Goal: Task Accomplishment & Management: Manage account settings

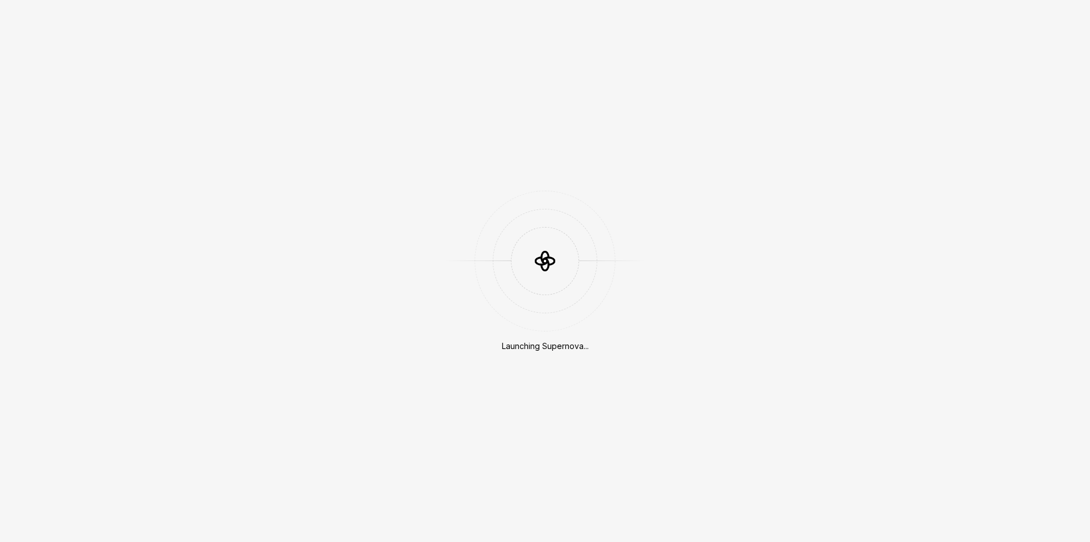
click at [673, 162] on div "Launching Supernova..." at bounding box center [545, 271] width 1090 height 542
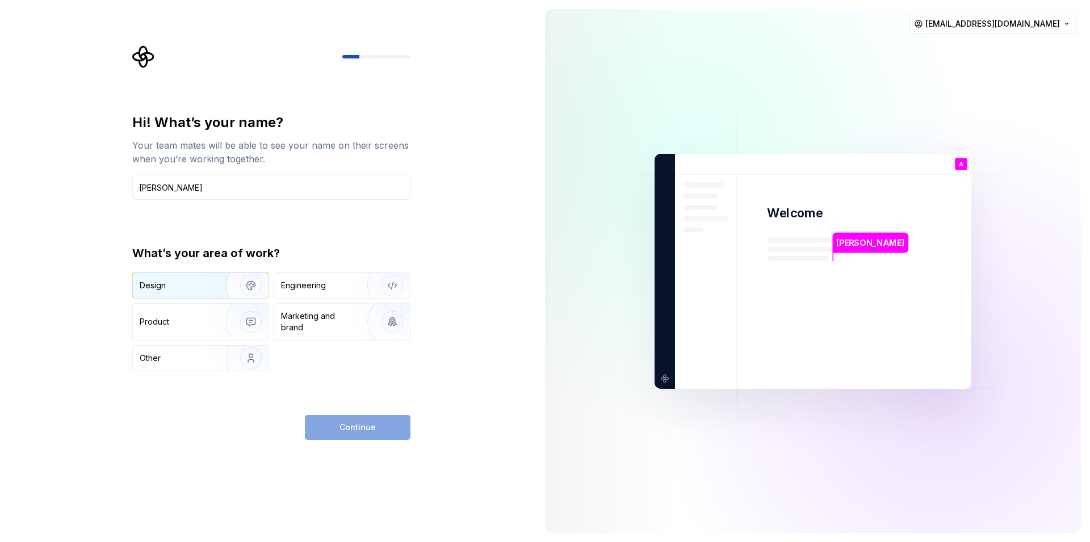
type input "[PERSON_NAME]"
click at [153, 287] on div "Design" at bounding box center [153, 285] width 26 height 11
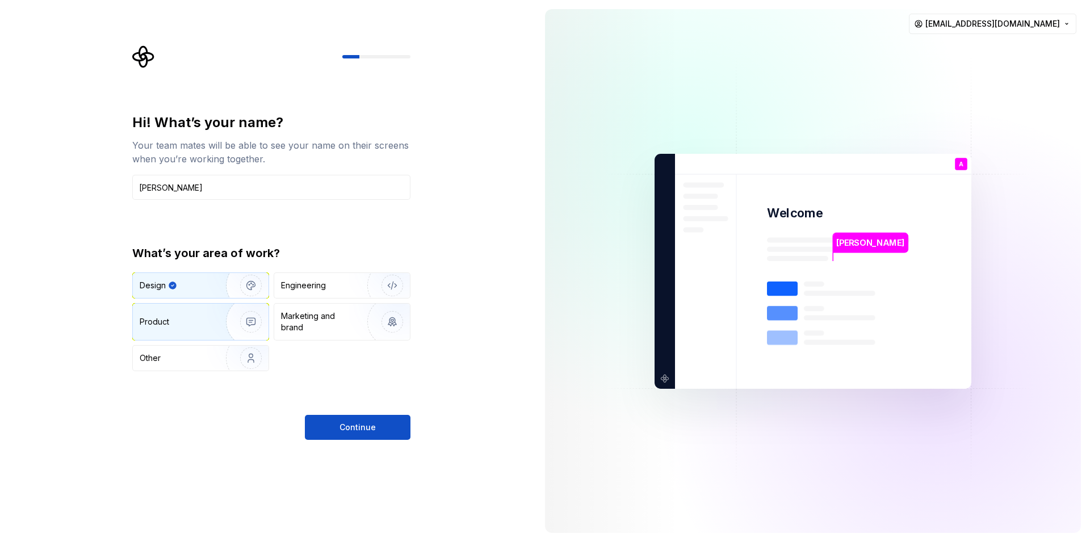
click at [202, 325] on div "Product" at bounding box center [177, 321] width 75 height 11
click at [181, 292] on div "Design" at bounding box center [201, 285] width 136 height 25
click at [356, 426] on span "Continue" at bounding box center [357, 427] width 36 height 11
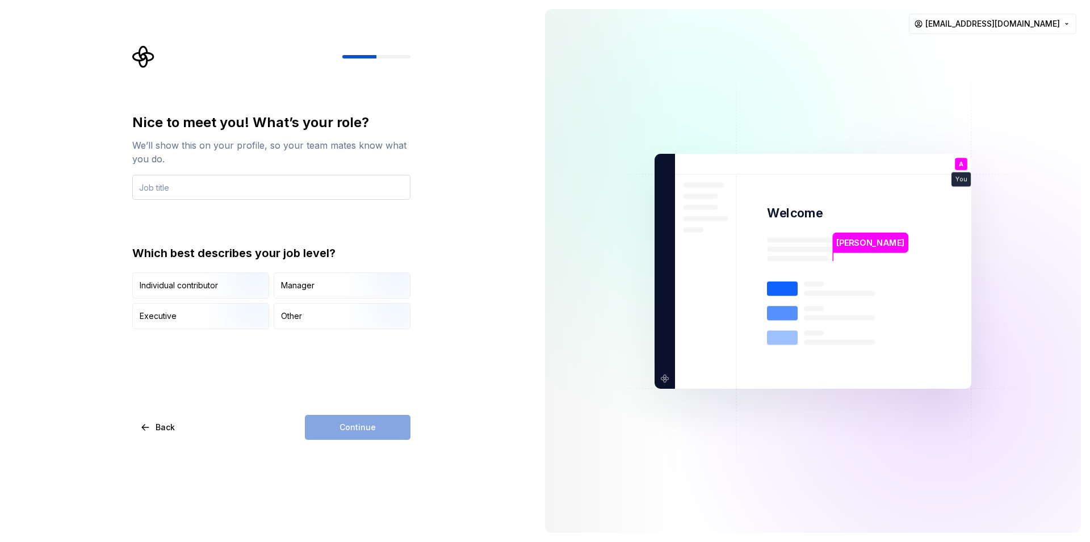
click at [171, 191] on input "text" at bounding box center [271, 187] width 278 height 25
type input "Security"
click at [354, 425] on div "Continue" at bounding box center [358, 427] width 106 height 25
click at [208, 286] on img "button" at bounding box center [241, 300] width 73 height 76
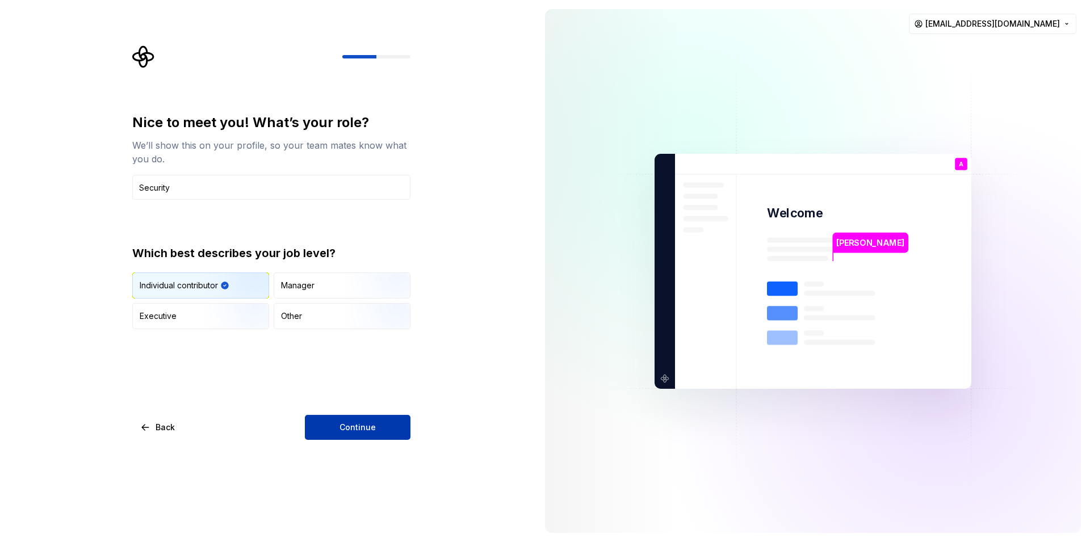
click at [371, 428] on span "Continue" at bounding box center [357, 427] width 36 height 11
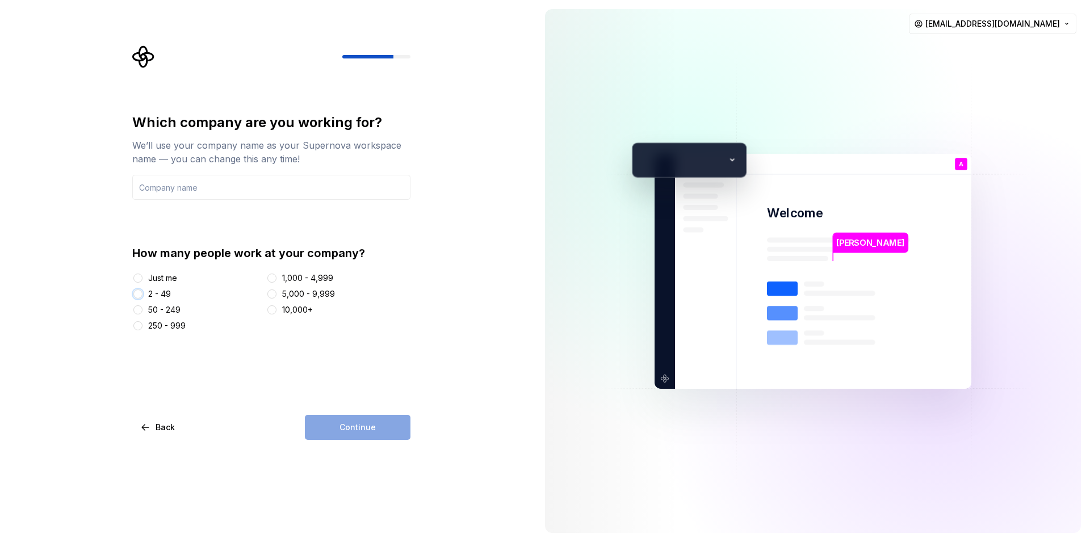
click at [137, 298] on button "2 - 49" at bounding box center [137, 294] width 9 height 9
click at [332, 422] on div "Continue" at bounding box center [358, 427] width 106 height 25
click at [171, 186] on input "text" at bounding box center [271, 187] width 278 height 25
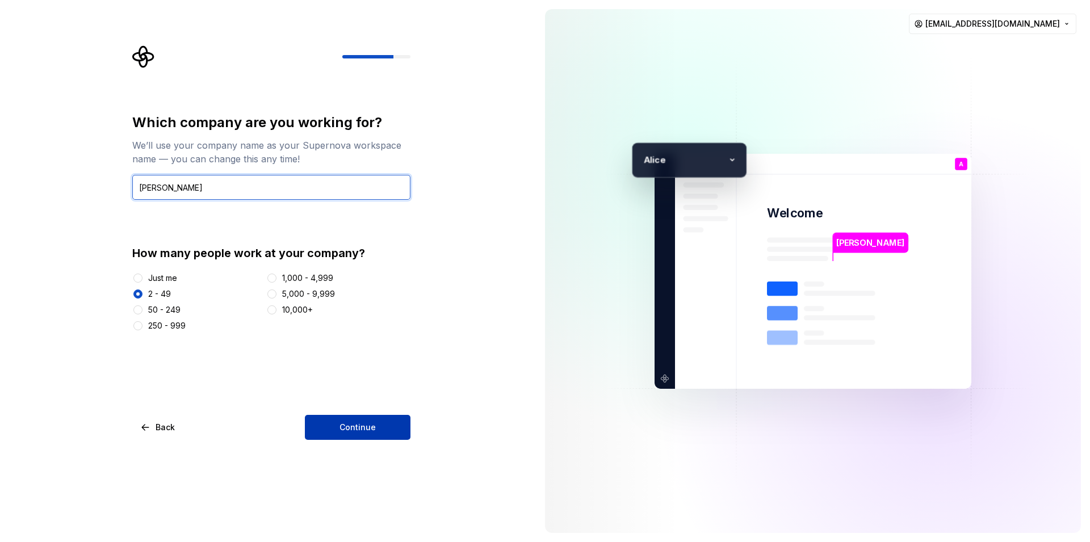
type input "Alice"
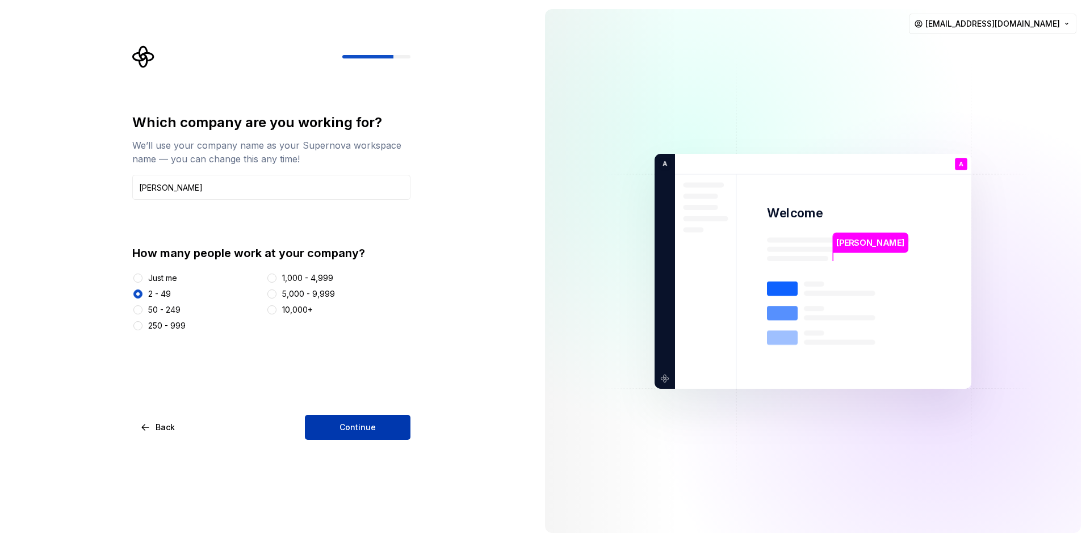
click at [349, 424] on span "Continue" at bounding box center [357, 427] width 36 height 11
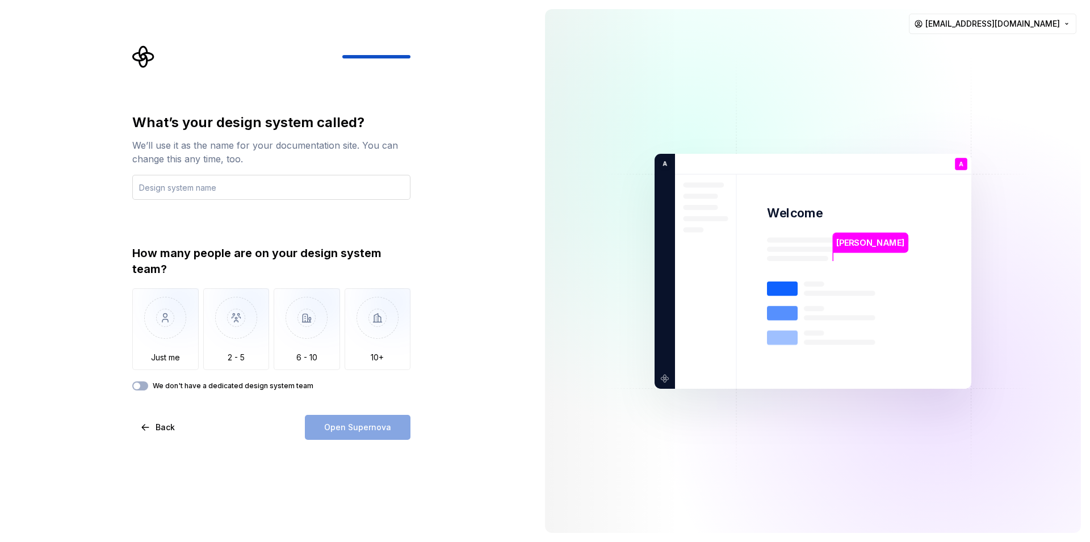
click at [171, 186] on input "text" at bounding box center [271, 187] width 278 height 25
type input "[PERSON_NAME] design"
click at [230, 351] on img "button" at bounding box center [236, 326] width 66 height 76
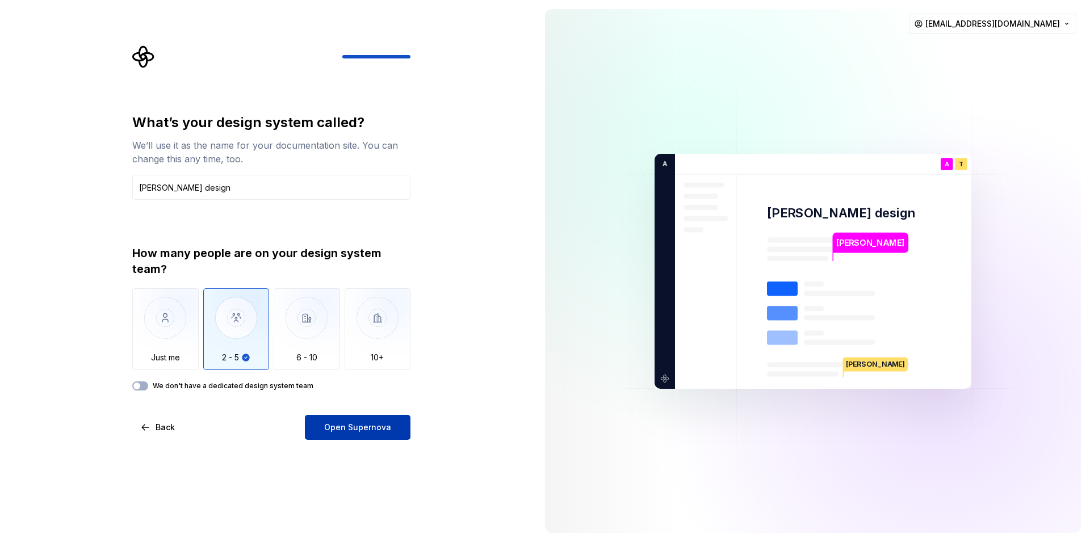
click at [350, 429] on span "Open Supernova" at bounding box center [357, 427] width 67 height 11
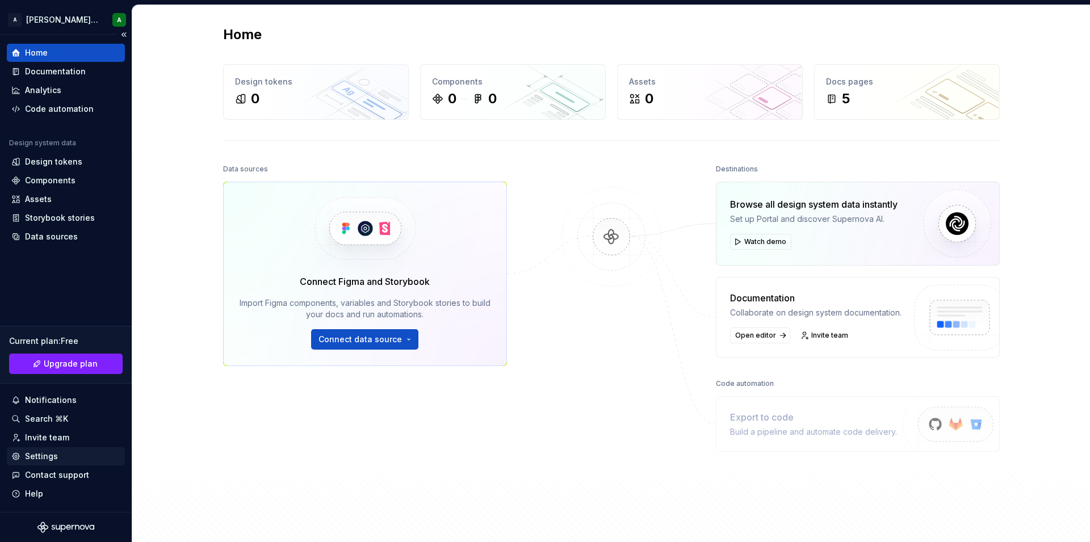
click at [39, 457] on div "Settings" at bounding box center [41, 456] width 33 height 11
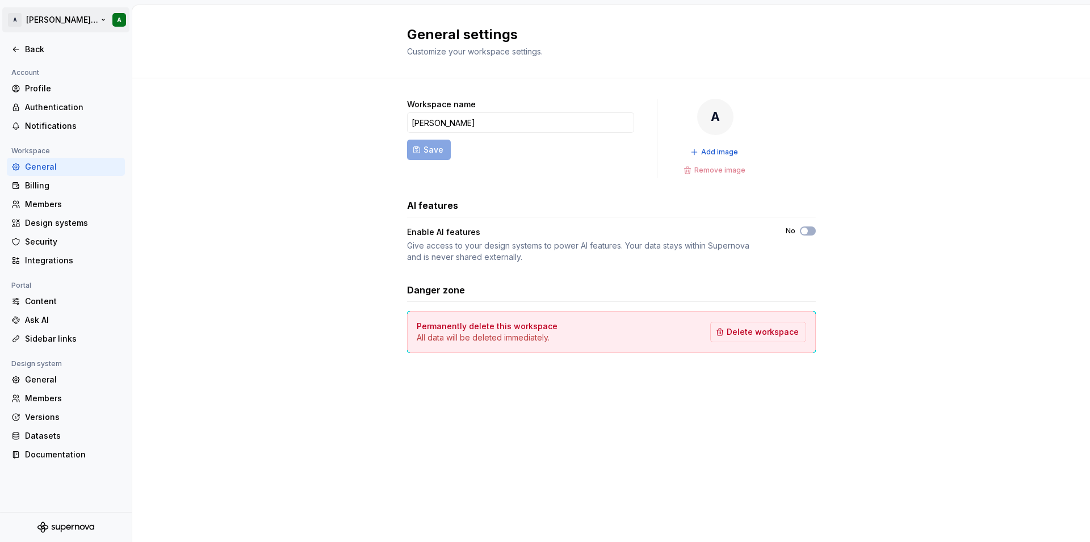
click at [118, 24] on html "A Alice design A Back Account Profile Authentication Notifications Workspace Ge…" at bounding box center [545, 271] width 1090 height 542
click at [67, 19] on html "A Alice design A Back Account Profile Authentication Notifications Workspace Ge…" at bounding box center [545, 271] width 1090 height 542
click at [27, 91] on div "Profile" at bounding box center [72, 88] width 95 height 11
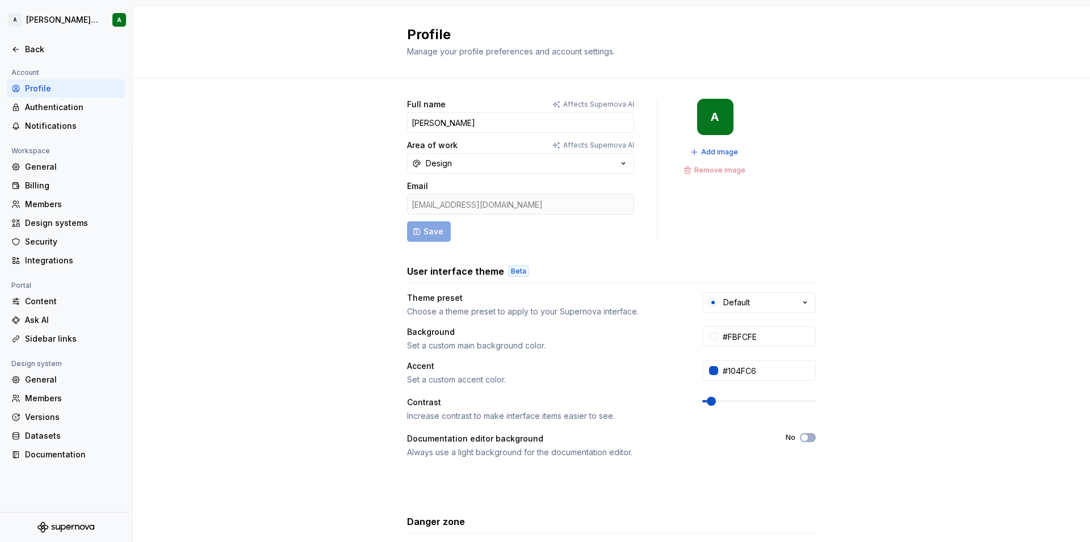
click at [254, 140] on div "Full name Affects Supernova AI Alice Area of work Affects Supernova AI Design E…" at bounding box center [611, 364] width 958 height 572
click at [351, 118] on div "Full name Affects Supernova AI Alice Area of work Affects Supernova AI Design E…" at bounding box center [611, 364] width 958 height 572
click at [448, 123] on input "Alice" at bounding box center [520, 122] width 227 height 20
click at [429, 233] on span "Save" at bounding box center [433, 231] width 20 height 11
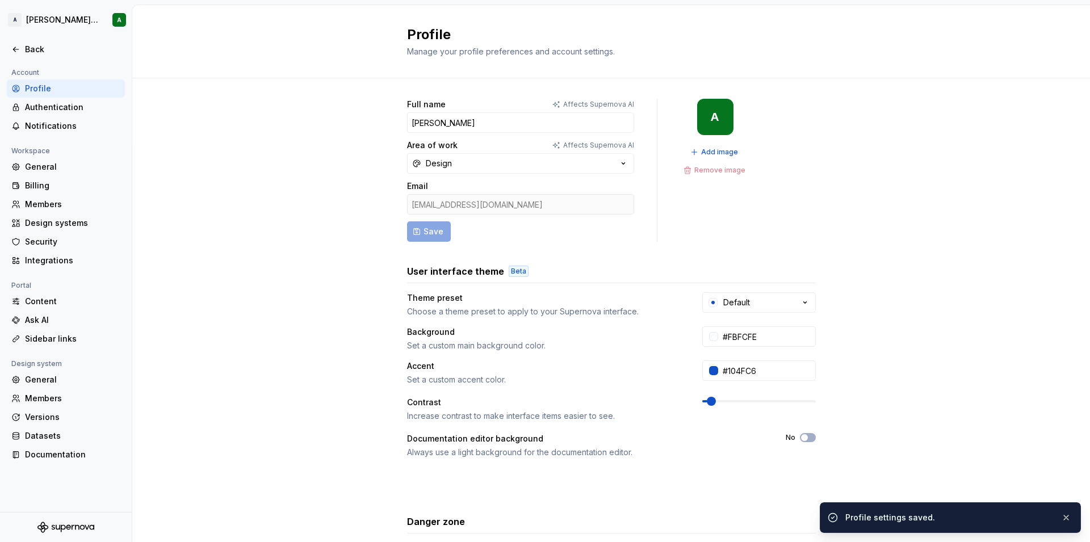
type input "Alice1"
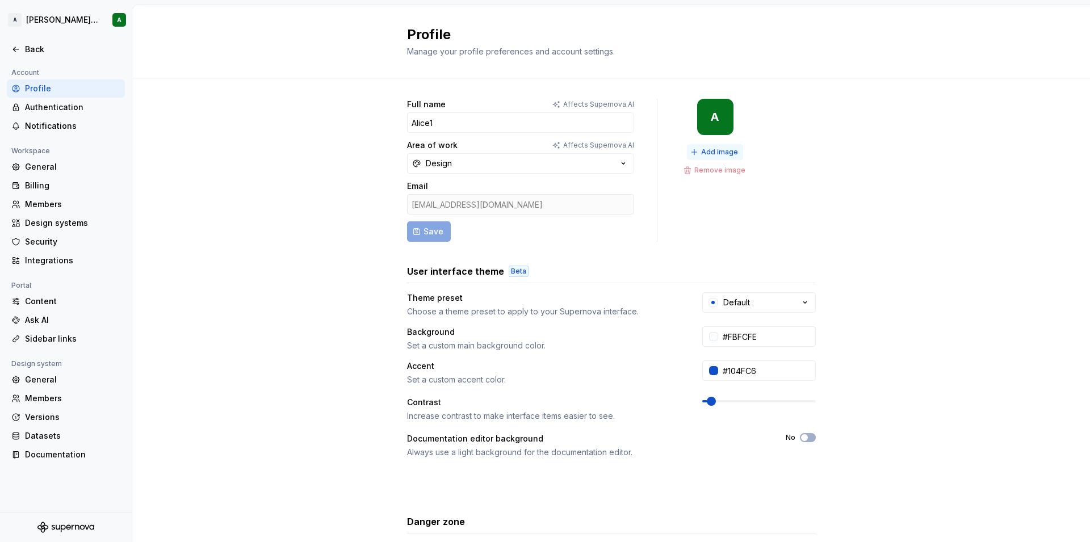
click at [701, 152] on span "Add image" at bounding box center [719, 152] width 37 height 9
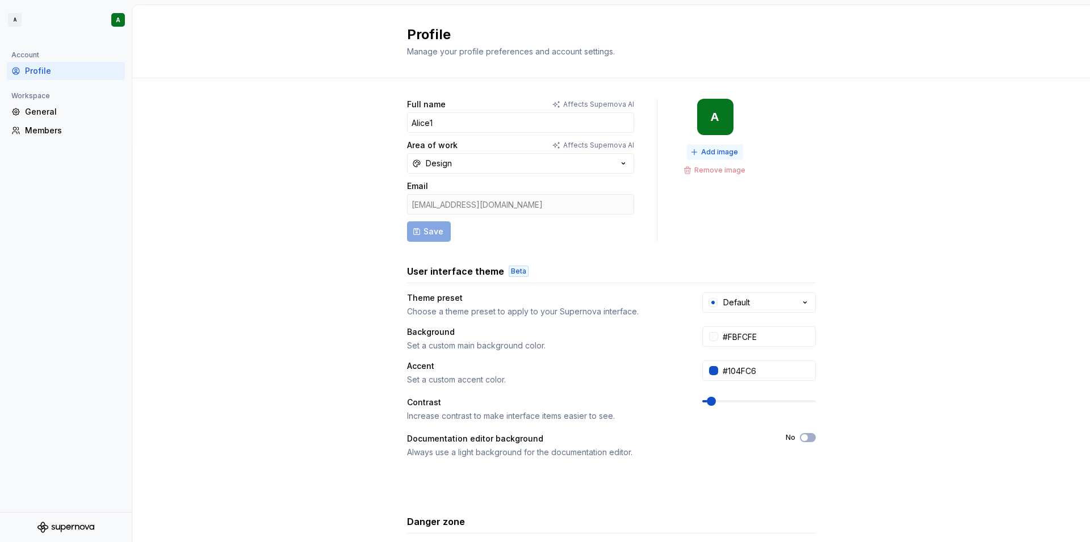
click at [709, 150] on span "Add image" at bounding box center [719, 152] width 37 height 9
click at [694, 167] on span "Remove image" at bounding box center [719, 170] width 51 height 9
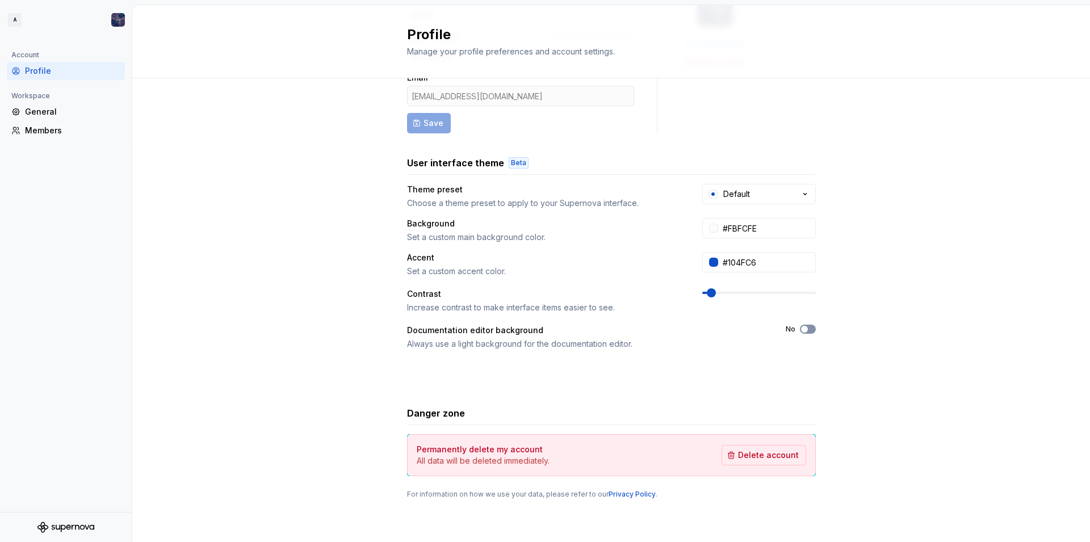
click at [801, 328] on span "button" at bounding box center [804, 329] width 7 height 7
click at [800, 328] on icon "button" at bounding box center [804, 329] width 9 height 7
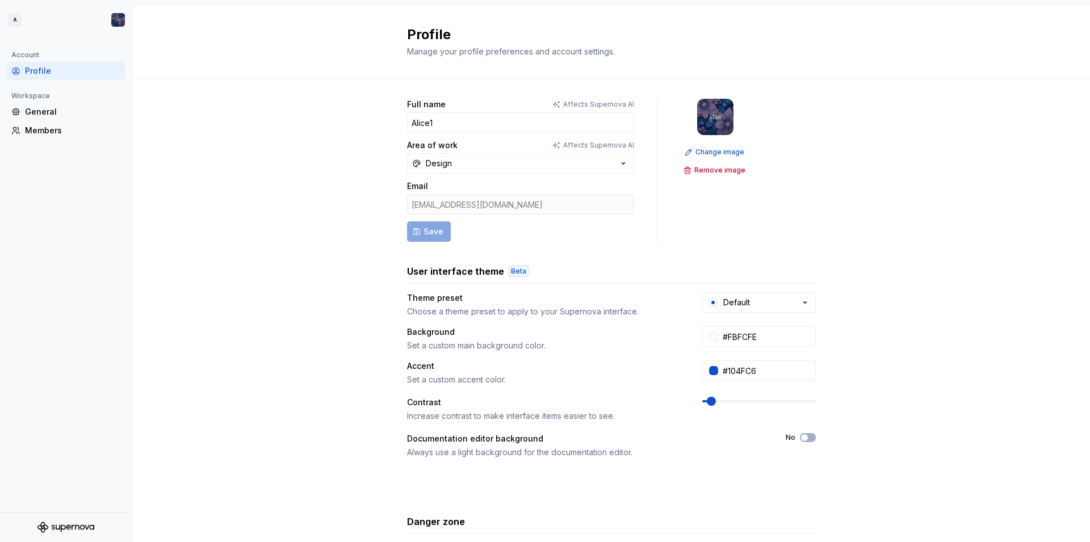
click at [49, 77] on div "Profile" at bounding box center [66, 71] width 118 height 18
click at [54, 76] on div "Profile" at bounding box center [72, 70] width 95 height 11
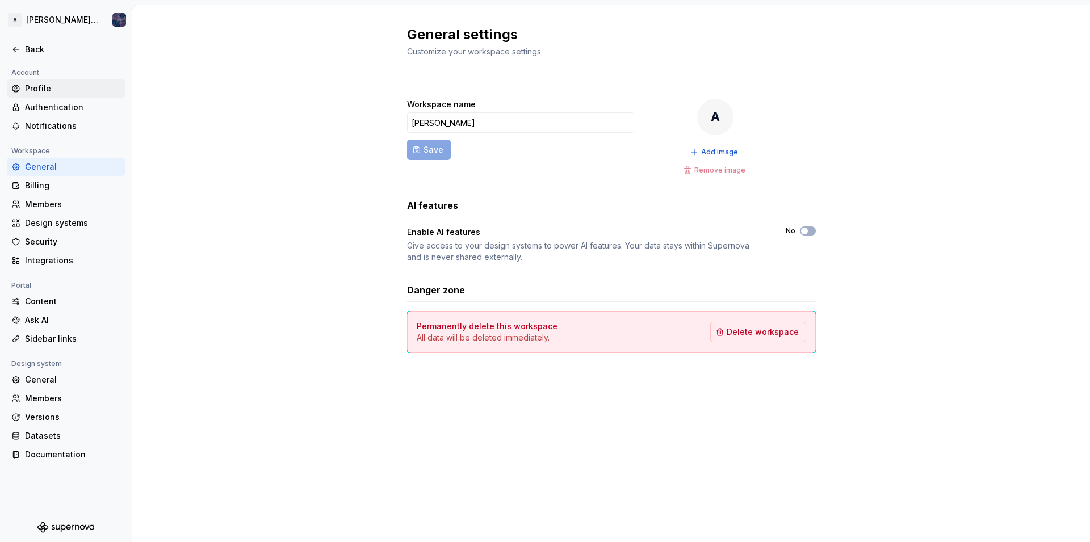
click at [44, 93] on div "Profile" at bounding box center [72, 88] width 95 height 11
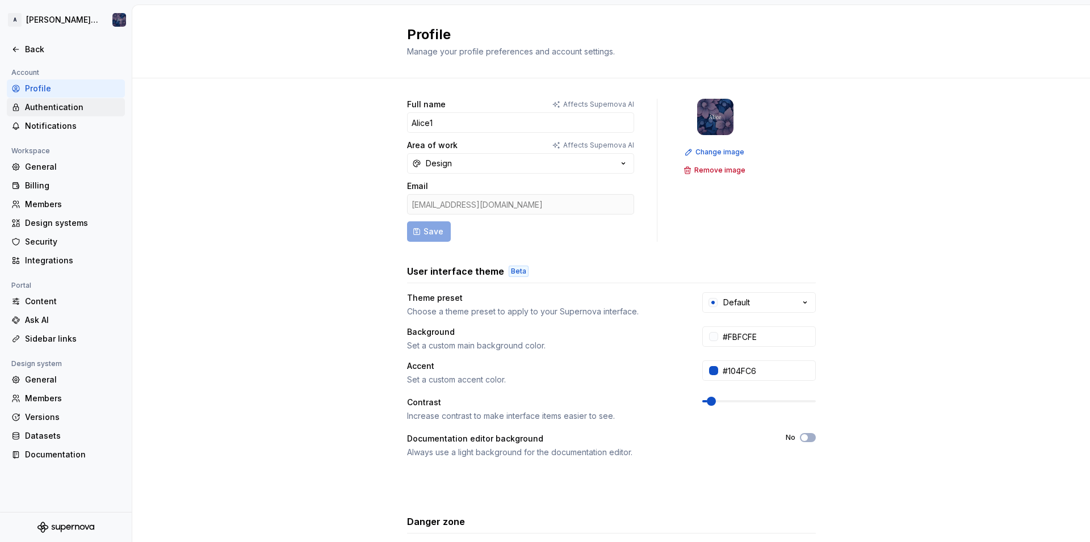
click at [53, 116] on div "Authentication" at bounding box center [66, 107] width 118 height 18
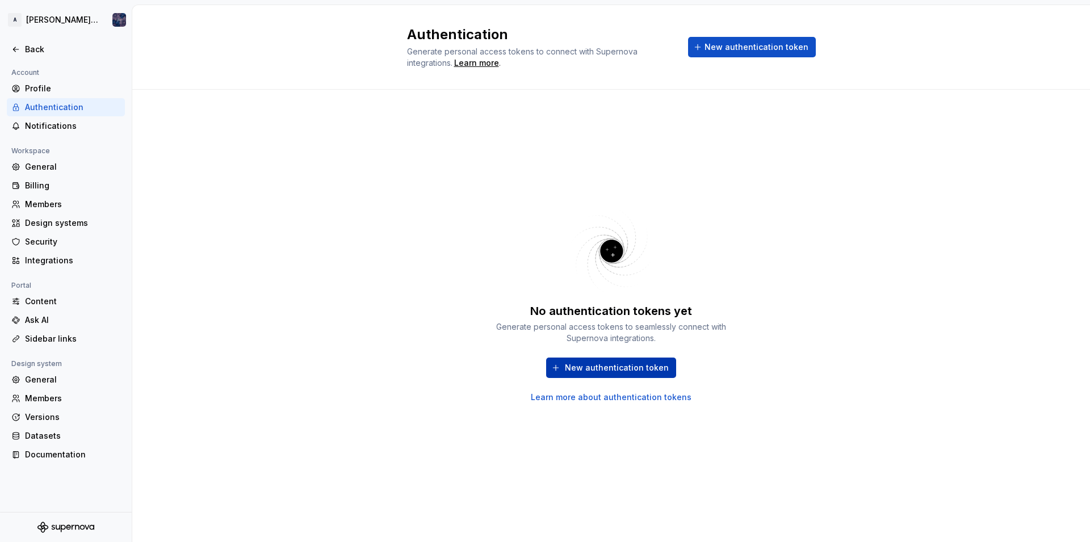
click at [609, 372] on span "New authentication token" at bounding box center [617, 367] width 104 height 11
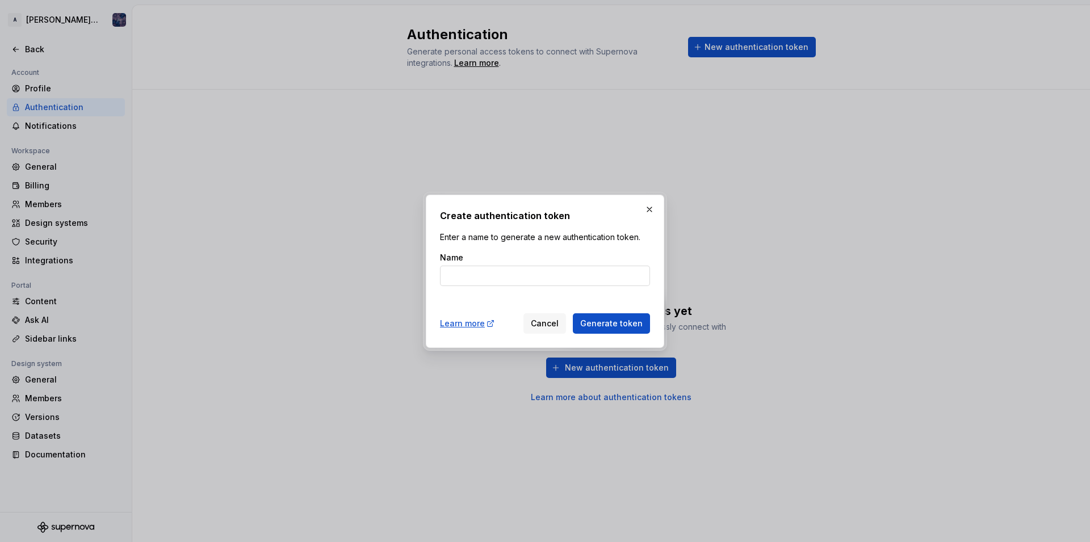
click at [489, 278] on input "Name" at bounding box center [545, 276] width 210 height 20
type input "Alice token"
click at [613, 317] on button "Generate token" at bounding box center [611, 323] width 77 height 20
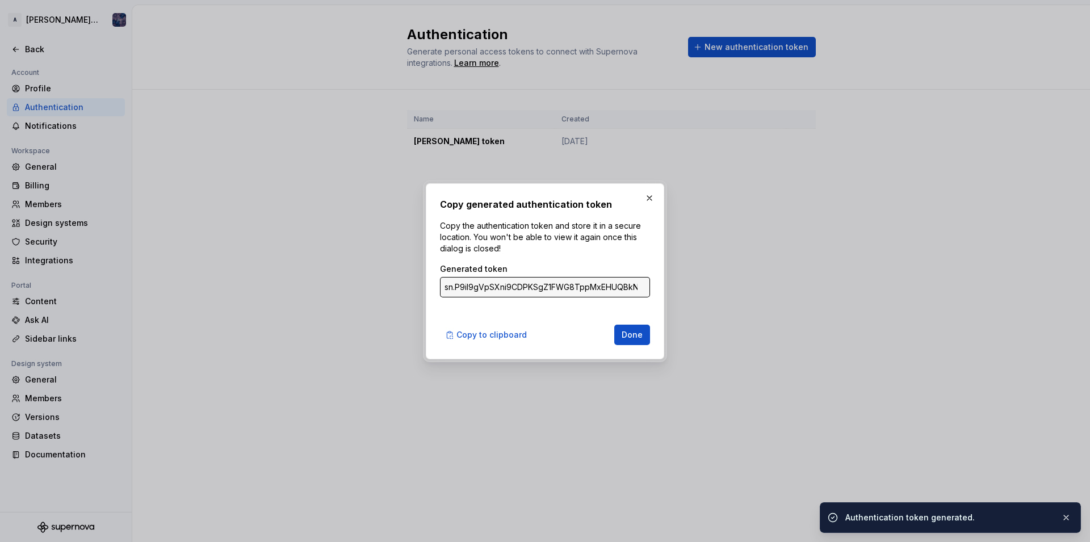
click at [504, 437] on body "A Alice design Back Account Profile Authentication Notifications Workspace Gene…" at bounding box center [545, 271] width 1090 height 542
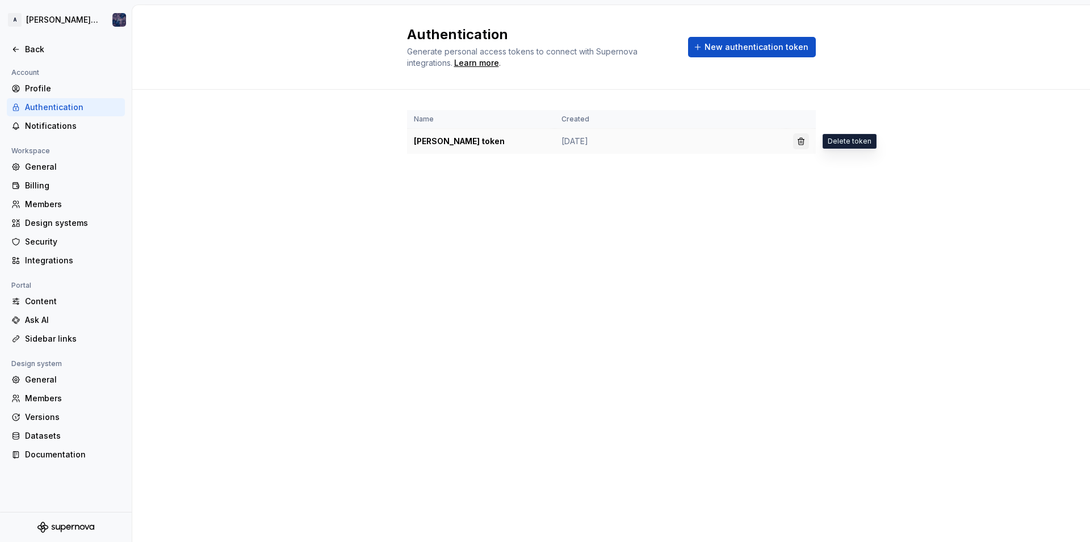
click at [798, 140] on button "button" at bounding box center [801, 141] width 16 height 16
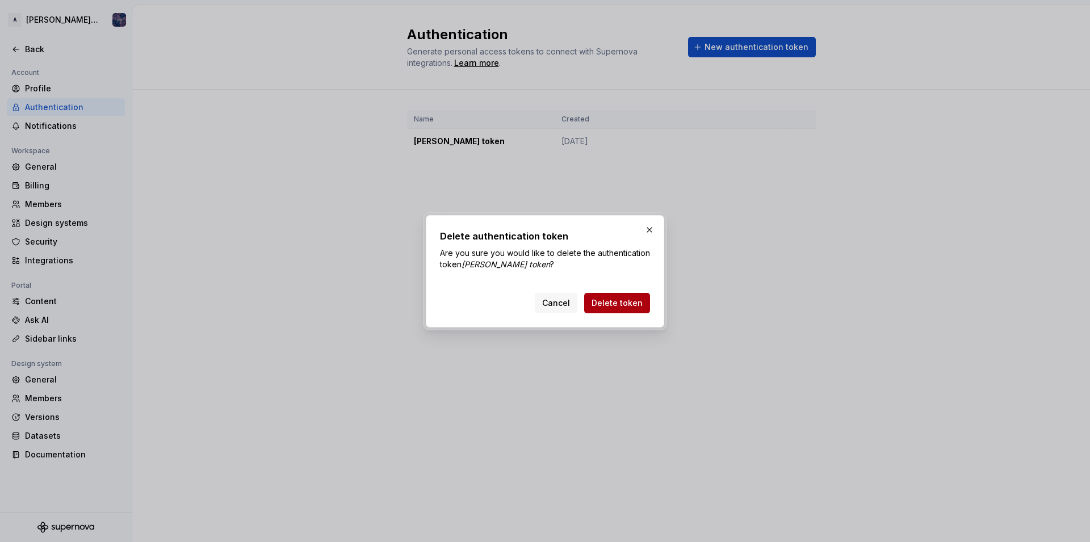
click at [634, 297] on button "Delete token" at bounding box center [617, 303] width 66 height 20
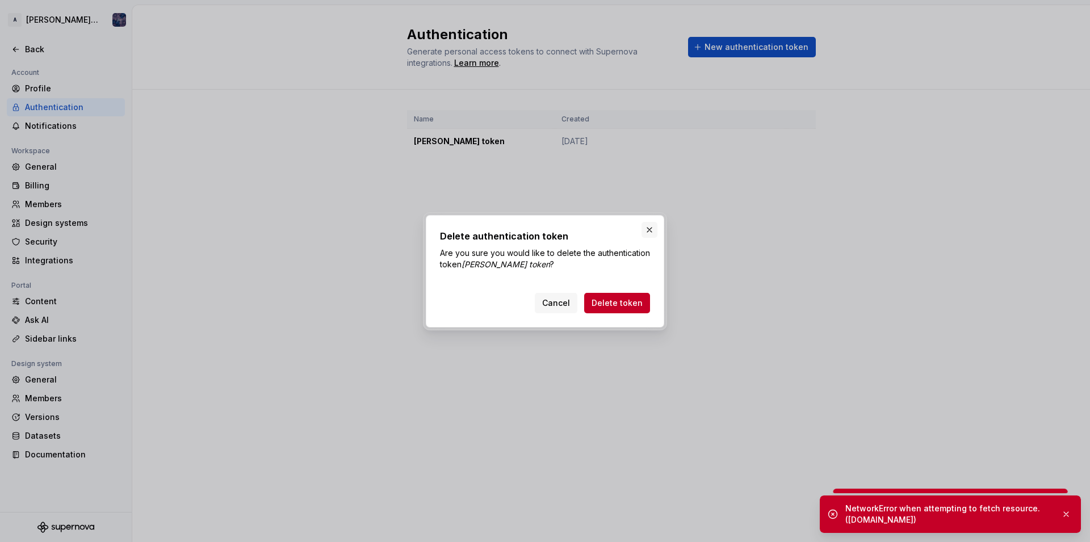
click at [645, 227] on button "button" at bounding box center [649, 230] width 16 height 16
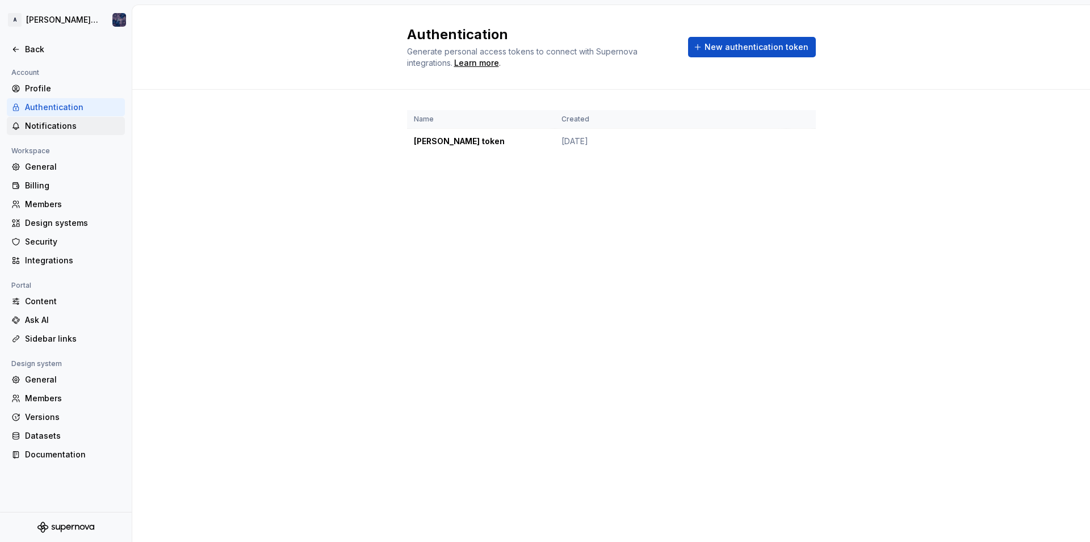
click at [48, 125] on div "Notifications" at bounding box center [72, 125] width 95 height 11
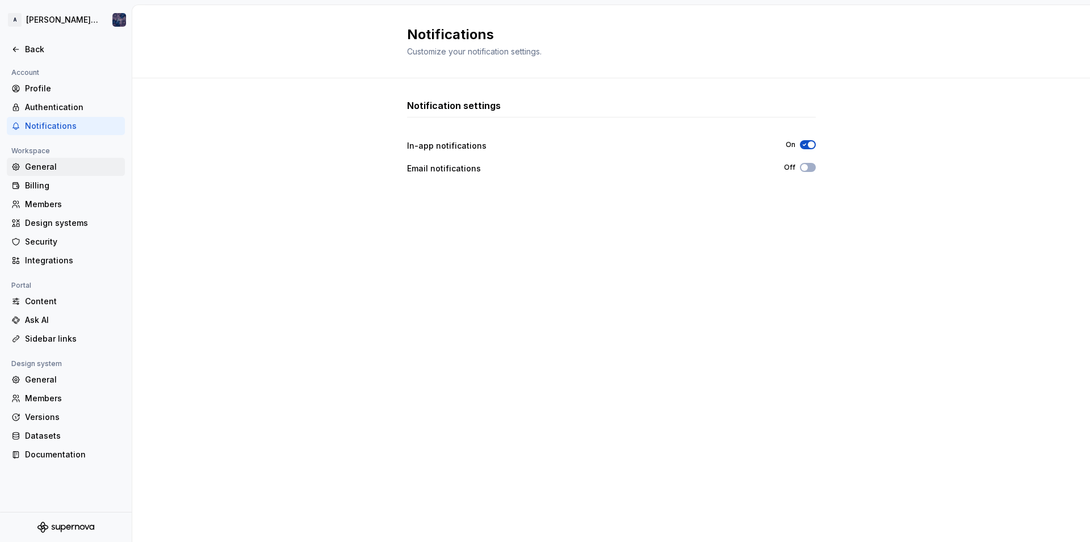
click at [50, 167] on div "General" at bounding box center [72, 166] width 95 height 11
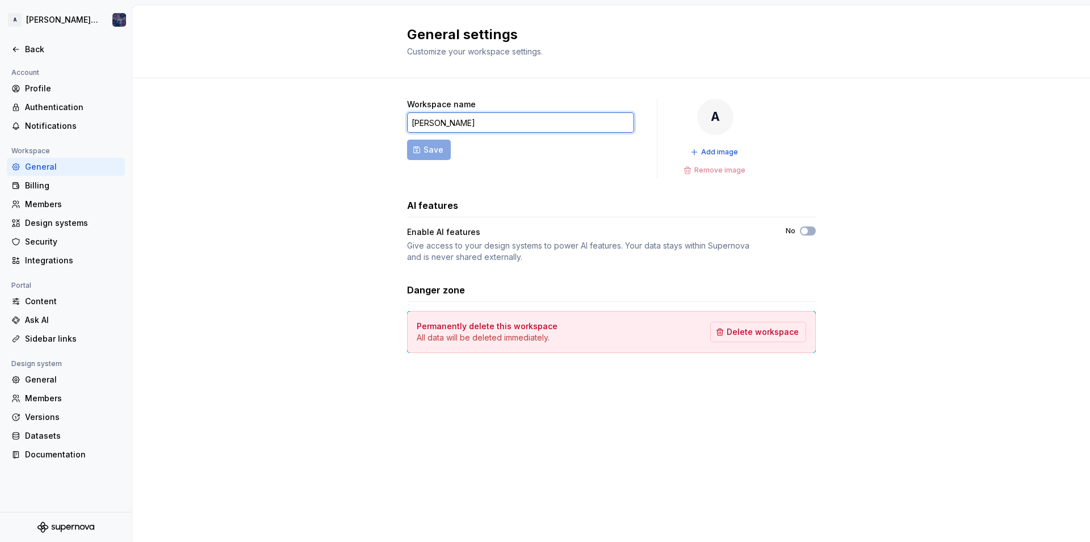
click at [480, 121] on input "Alice" at bounding box center [520, 122] width 227 height 20
type input "Alice workspace"
click at [435, 159] on button "Save" at bounding box center [429, 150] width 44 height 20
click at [508, 123] on input "Alice workspace" at bounding box center [520, 122] width 227 height 20
click at [429, 146] on form "Workspace name Alice workspace Save" at bounding box center [520, 138] width 227 height 79
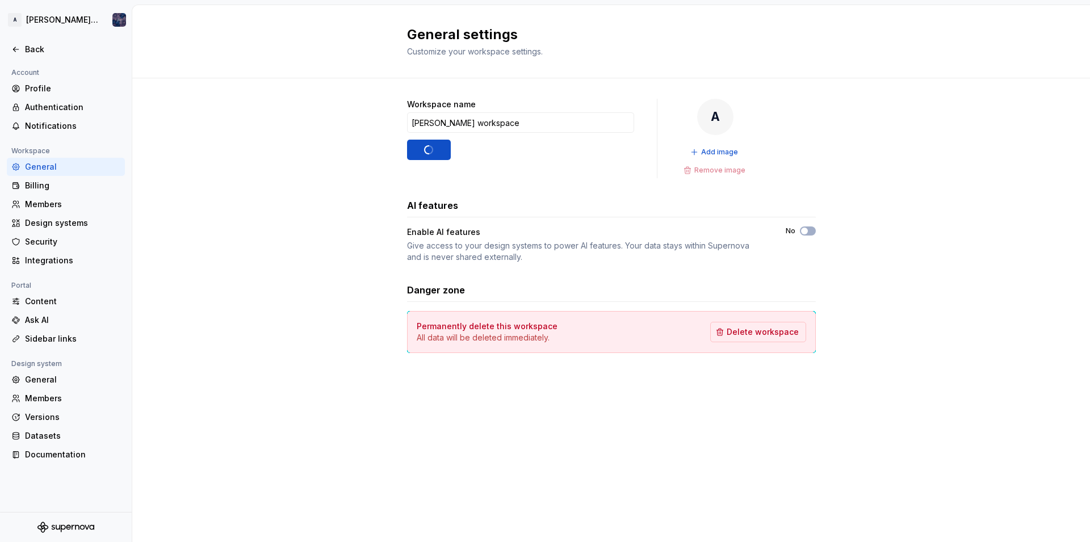
click at [429, 144] on form "Workspace name Alice workspace Save" at bounding box center [520, 138] width 227 height 79
click at [429, 145] on form "Workspace name Alice workspace Save" at bounding box center [520, 138] width 227 height 79
click at [577, 118] on input "Alice workspace" at bounding box center [520, 122] width 227 height 20
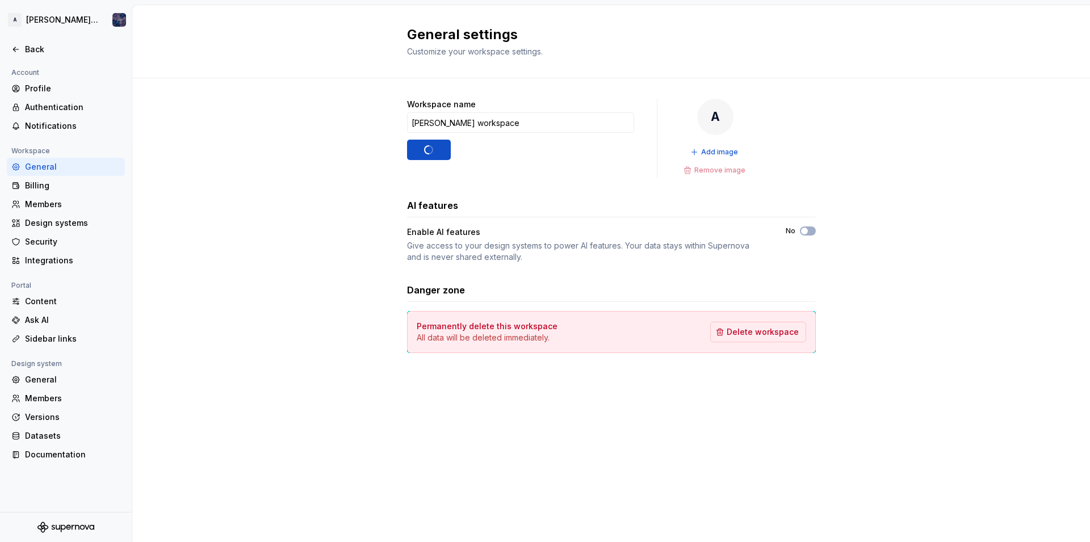
click at [433, 147] on form "Workspace name Alice workspace Save" at bounding box center [520, 138] width 227 height 79
click at [48, 190] on div "Billing" at bounding box center [72, 185] width 95 height 11
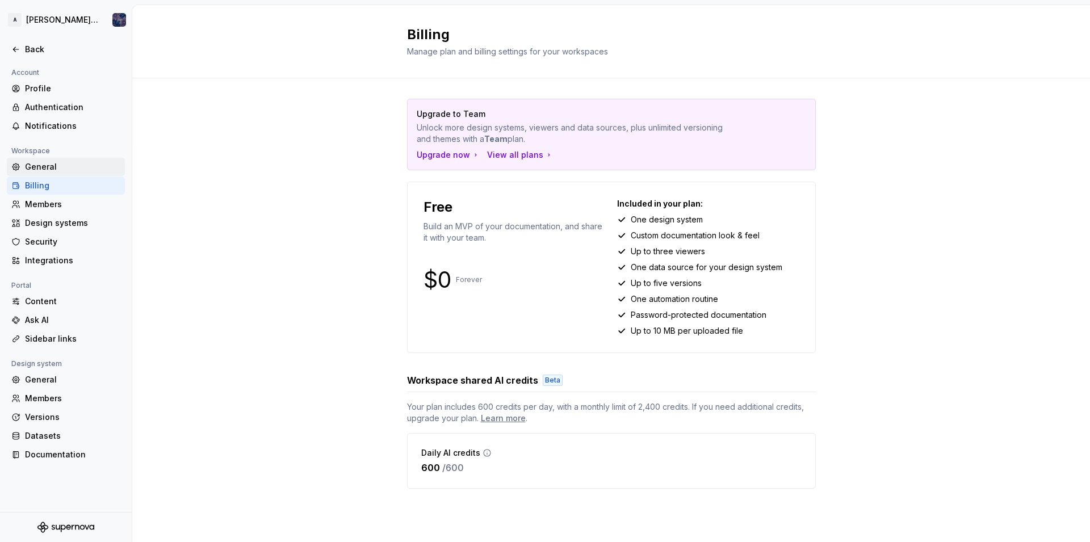
click at [49, 170] on div "General" at bounding box center [72, 166] width 95 height 11
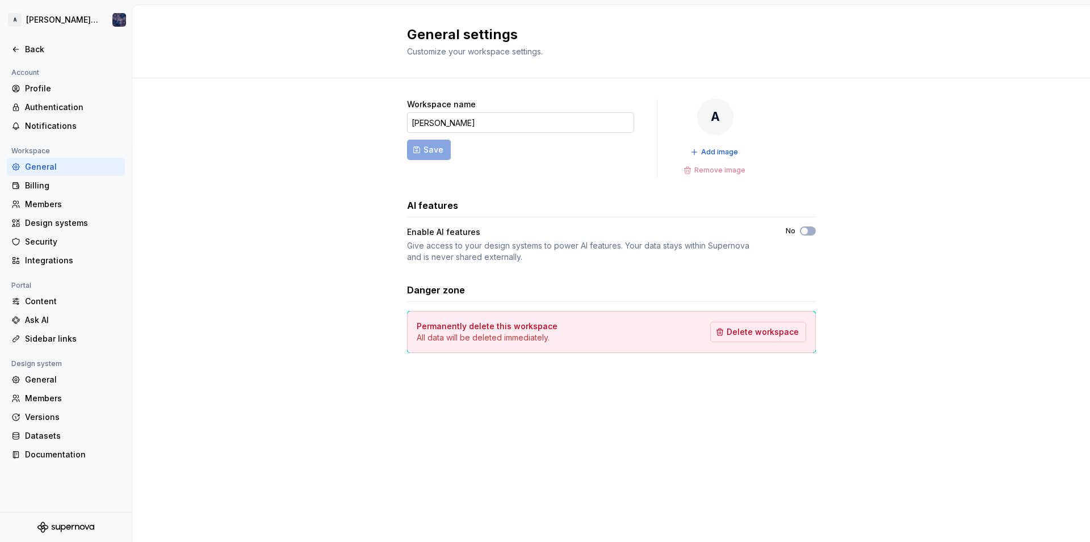
click at [479, 127] on input "Alice" at bounding box center [520, 122] width 227 height 20
type input "[PERSON_NAME] workspace"
click at [434, 154] on span "Save" at bounding box center [433, 149] width 20 height 11
click at [760, 332] on span "Delete workspace" at bounding box center [763, 331] width 72 height 11
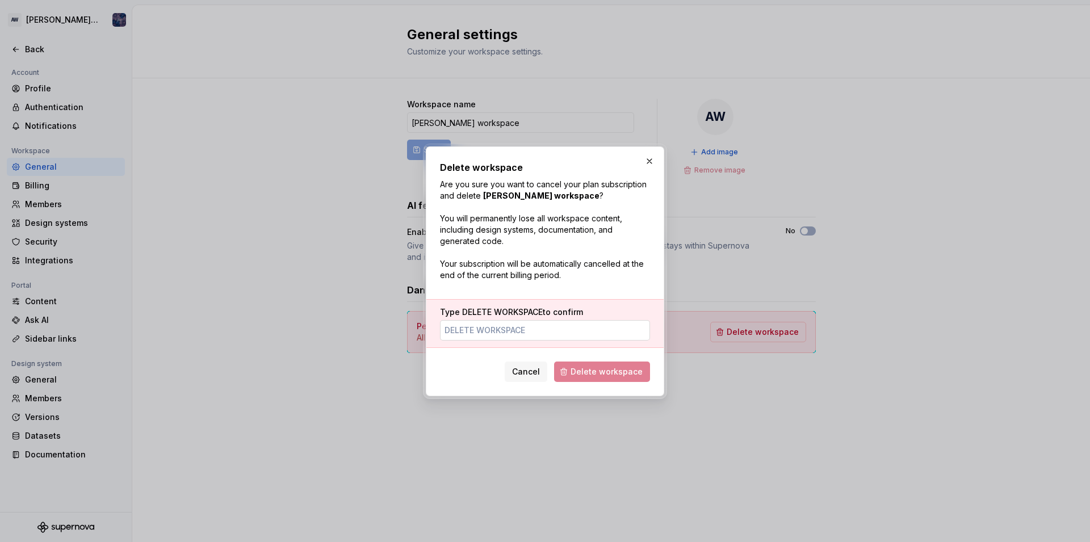
click at [480, 330] on input "Type DELETE WORKSPACE to confirm" at bounding box center [545, 330] width 210 height 20
drag, startPoint x: 460, startPoint y: 307, endPoint x: 542, endPoint y: 313, distance: 81.4
click at [542, 313] on label "Type DELETE WORKSPACE to confirm" at bounding box center [511, 312] width 143 height 11
copy span "DELETE WORKSPACE"
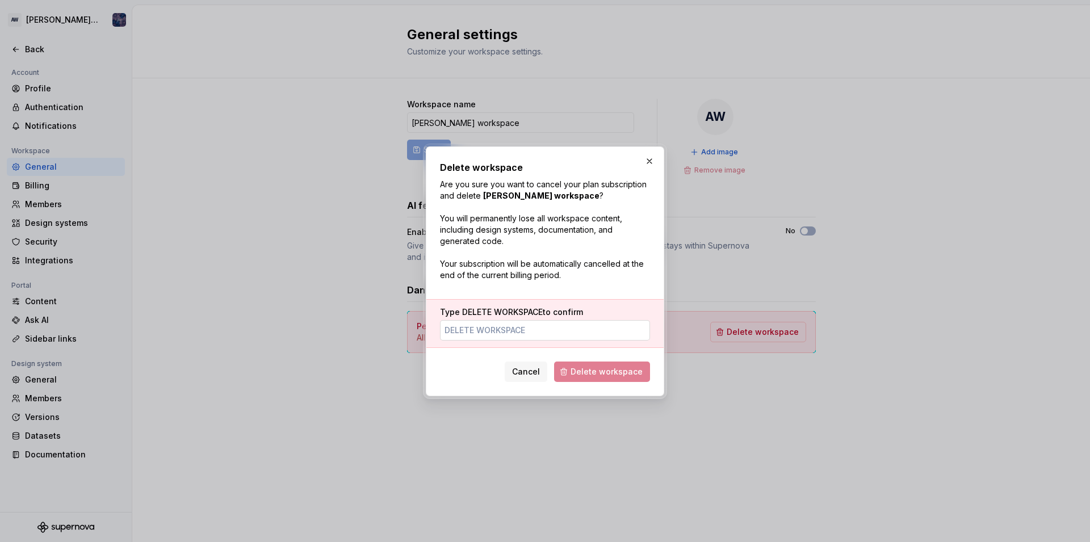
click at [472, 330] on input "Type DELETE WORKSPACE to confirm" at bounding box center [545, 330] width 210 height 20
paste input "DELETE WORKSPACE"
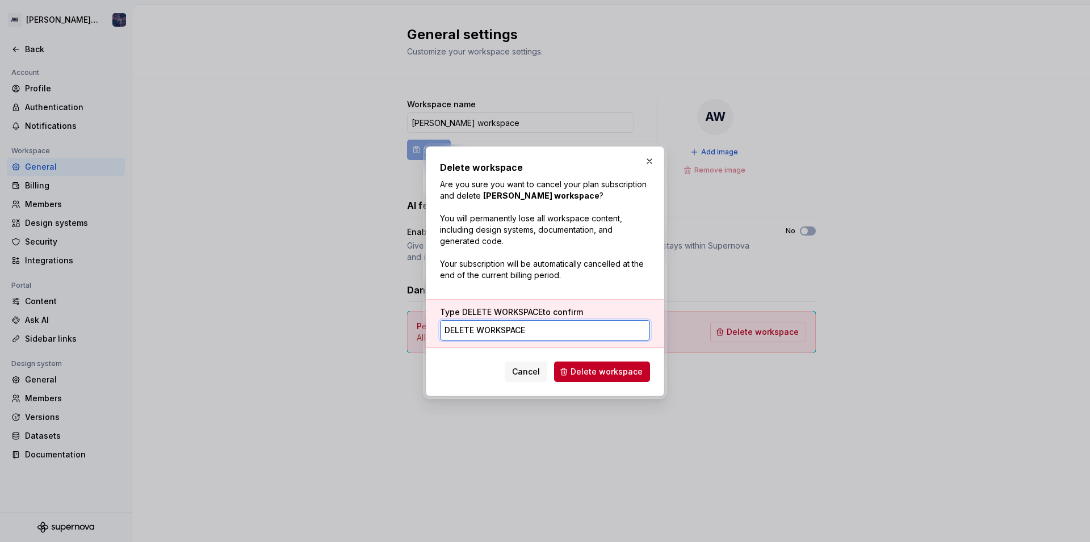
type input "DELETE WORKSPACE"
click at [605, 365] on button "Delete workspace" at bounding box center [602, 372] width 96 height 20
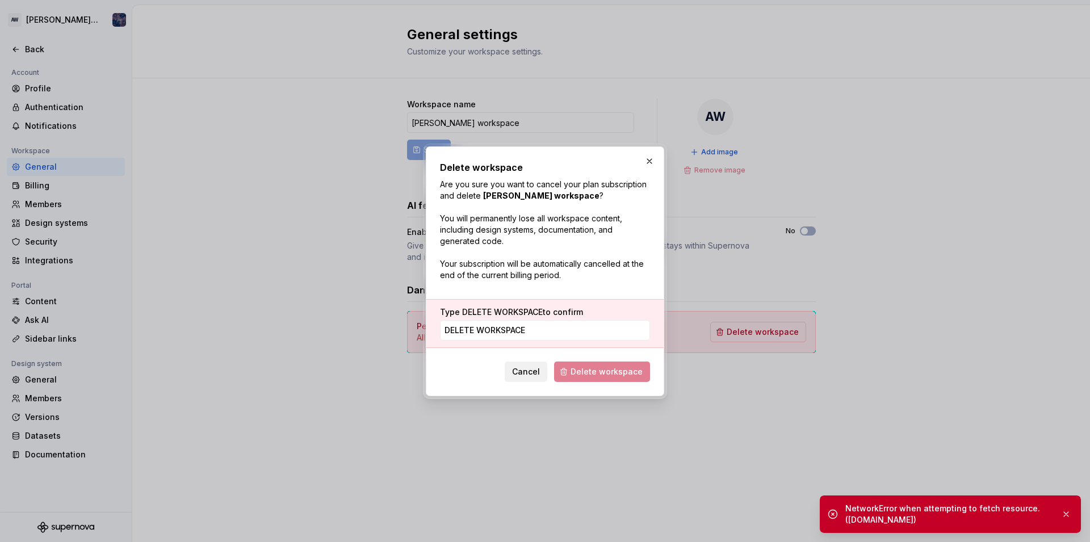
click at [530, 375] on span "Cancel" at bounding box center [526, 371] width 28 height 11
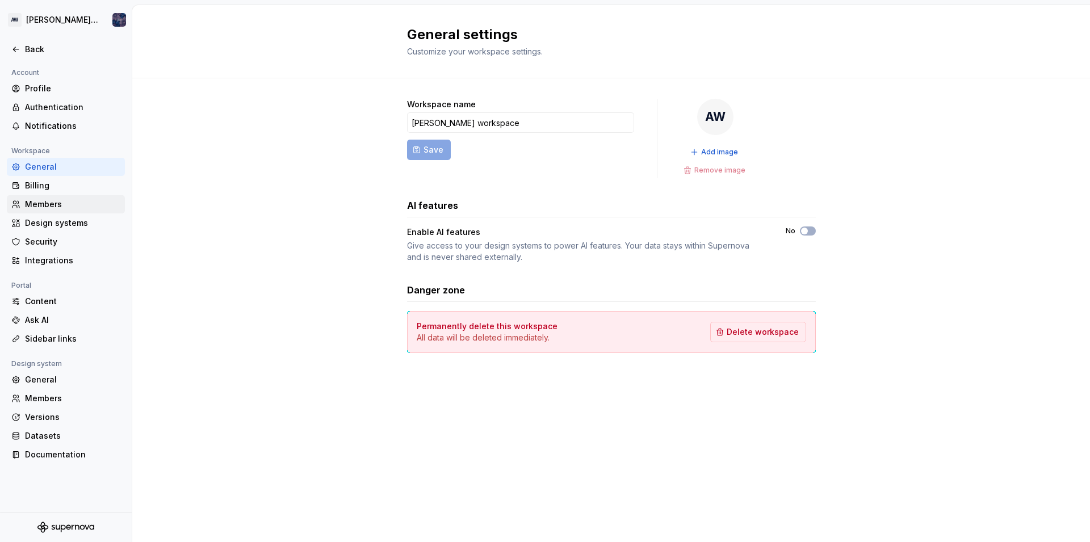
click at [29, 203] on div "Members" at bounding box center [72, 204] width 95 height 11
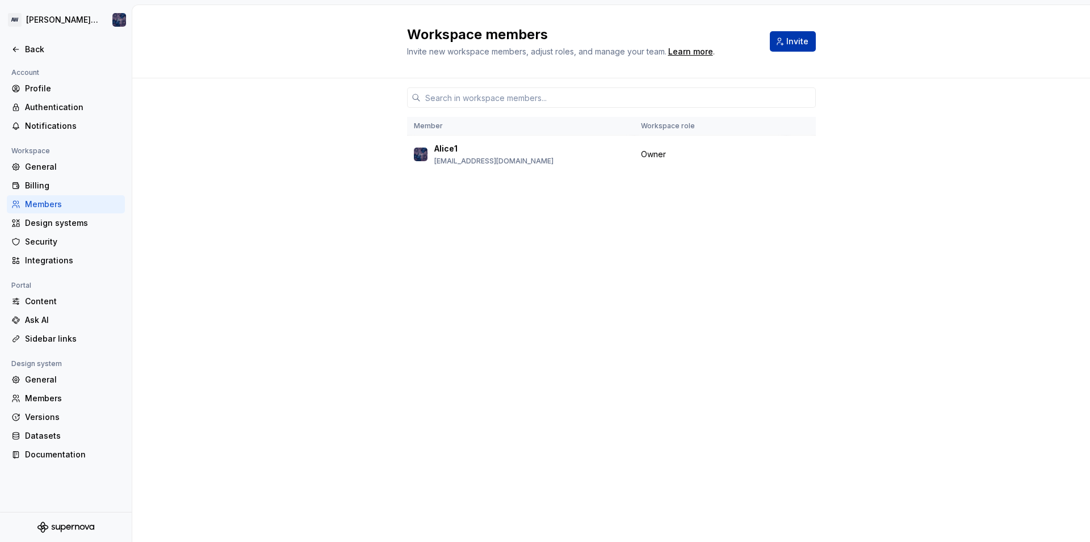
click at [780, 45] on button "Invite" at bounding box center [793, 41] width 46 height 20
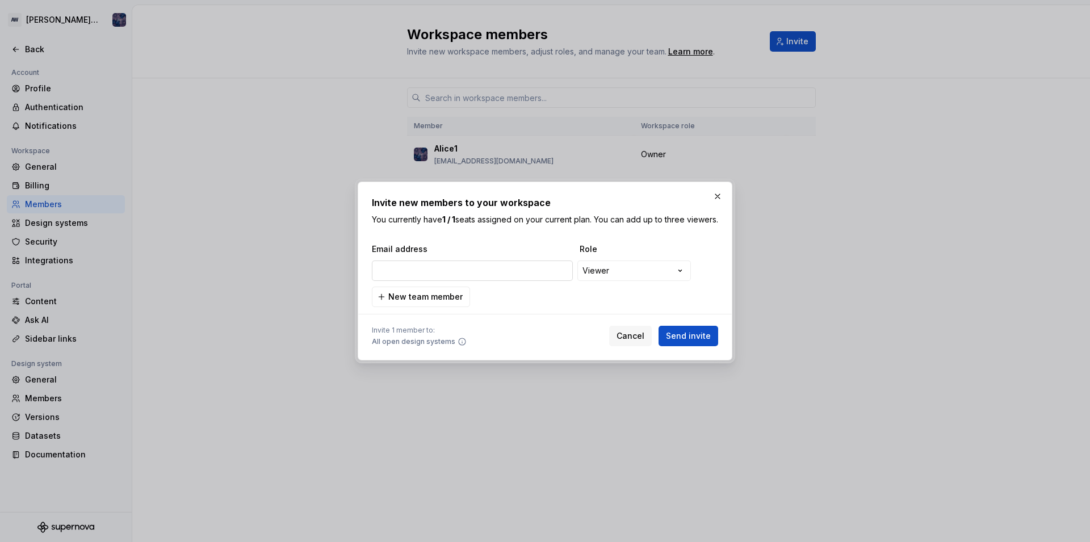
click at [493, 279] on input "email" at bounding box center [472, 271] width 201 height 20
type input "maria"
click at [634, 276] on div "**********" at bounding box center [545, 271] width 1090 height 542
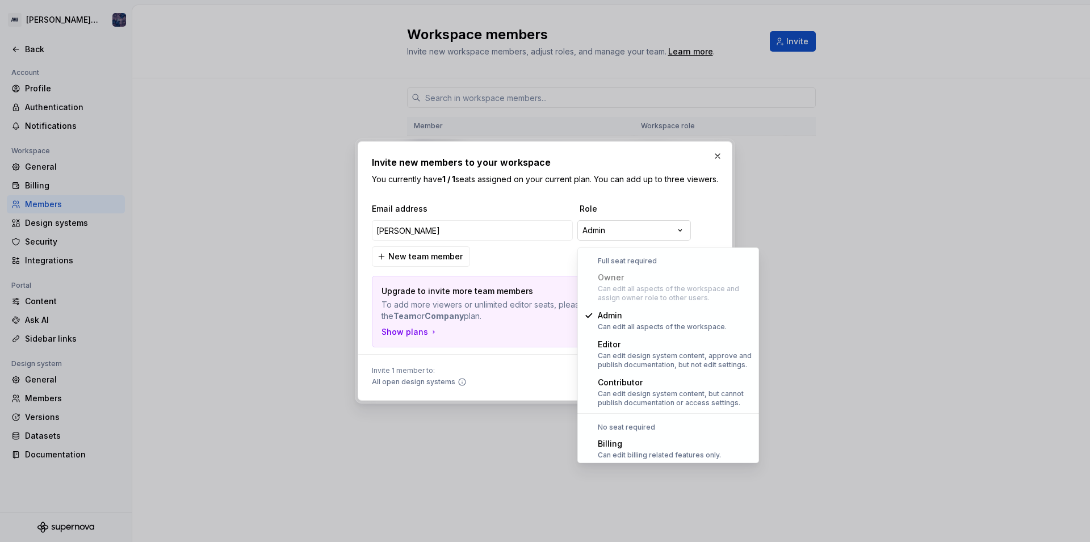
click at [612, 232] on div "**********" at bounding box center [545, 271] width 1090 height 542
click at [606, 228] on div "**********" at bounding box center [545, 271] width 1090 height 542
click at [606, 237] on div "**********" at bounding box center [545, 271] width 1090 height 542
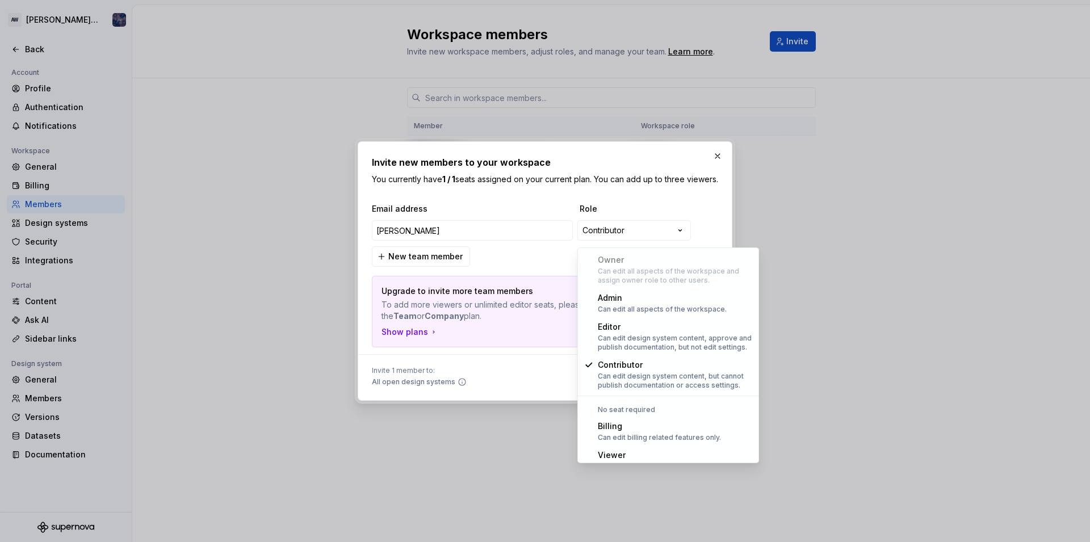
scroll to position [31, 0]
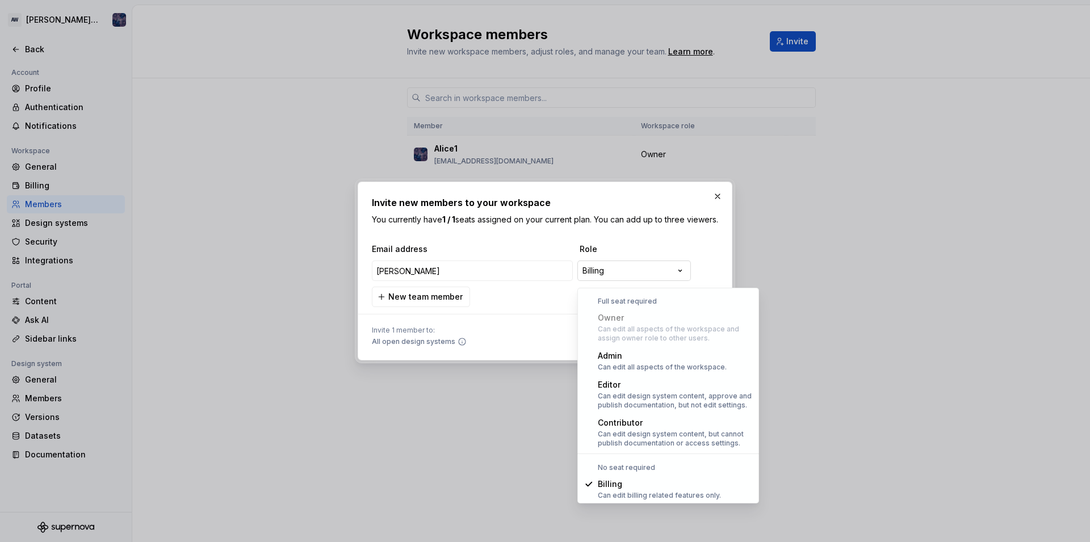
click at [601, 277] on div "**********" at bounding box center [545, 271] width 1090 height 542
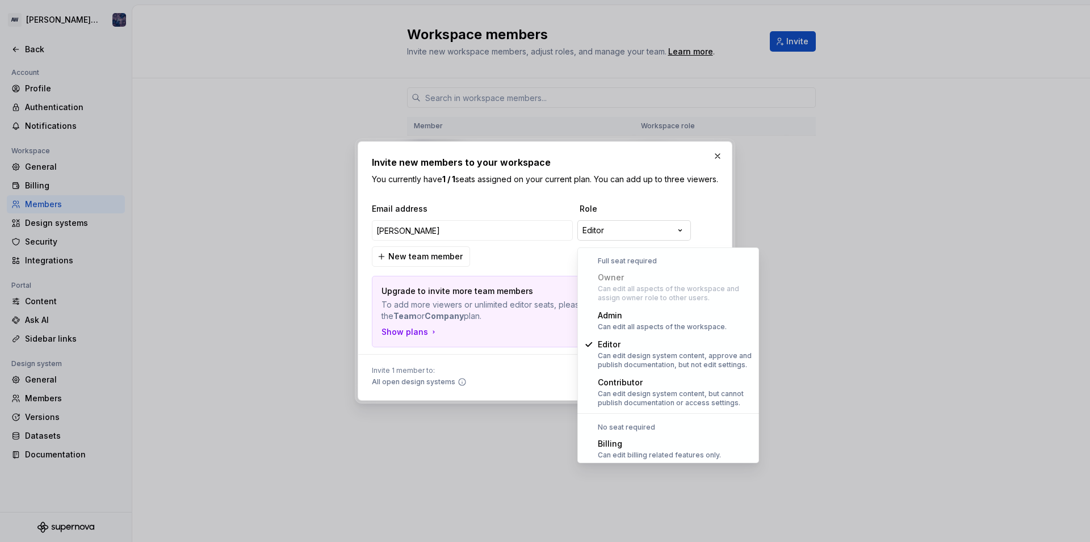
click at [624, 236] on div "**********" at bounding box center [545, 271] width 1090 height 542
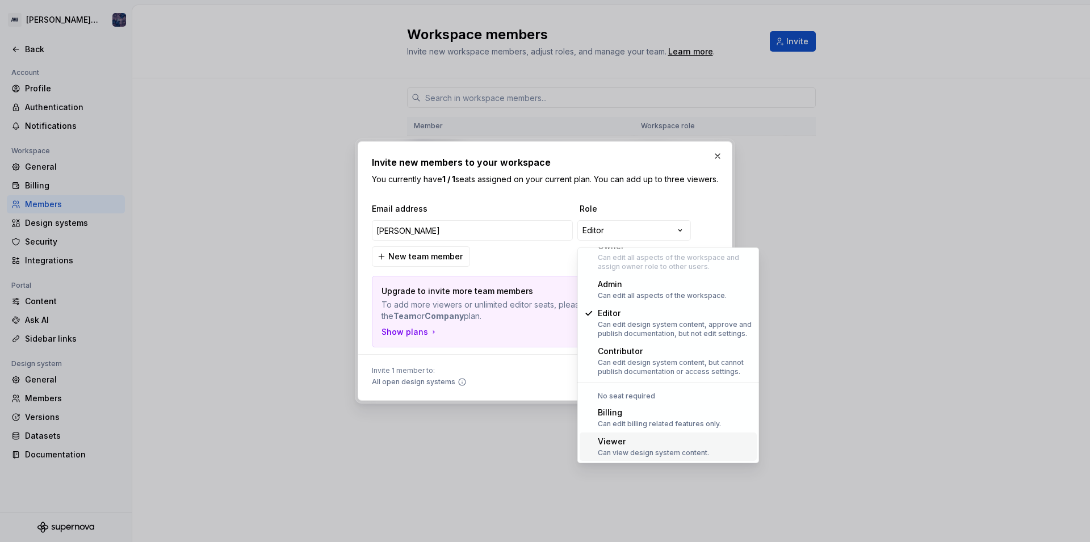
select select "******"
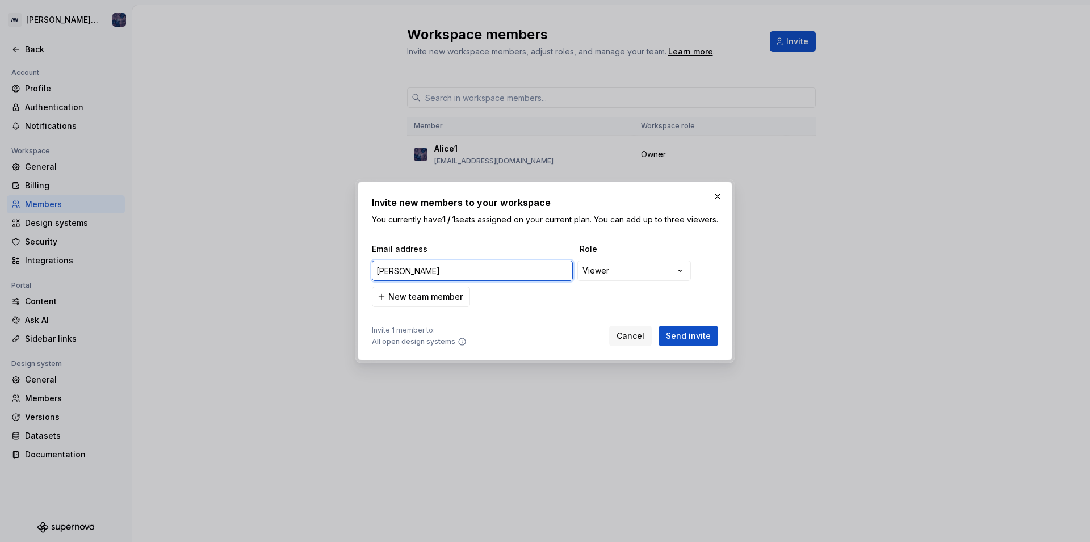
click at [419, 276] on input "maria" at bounding box center [472, 271] width 201 height 20
click at [405, 276] on input "maria" at bounding box center [472, 271] width 201 height 20
paste input "99@powerscrews.com"
type input "maria99@powerscrews.com"
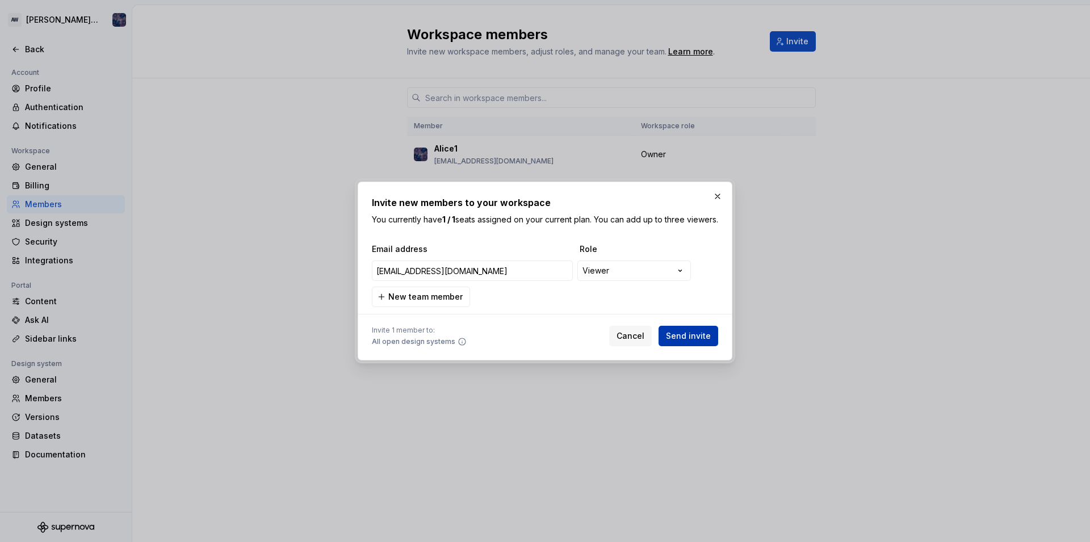
click at [681, 342] on span "Send invite" at bounding box center [688, 335] width 45 height 11
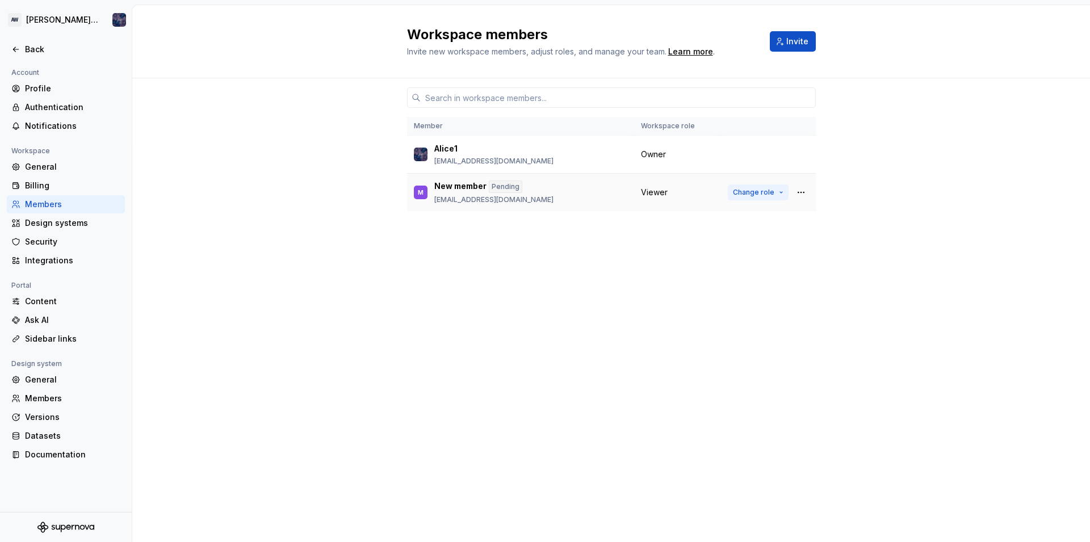
click at [773, 193] on span "Change role" at bounding box center [753, 192] width 41 height 9
click at [875, 303] on div "Member Workspace role Alice1 alice99@powerscrews.com Owner M New member Pending…" at bounding box center [611, 310] width 958 height 464
click at [799, 192] on button "button" at bounding box center [801, 192] width 16 height 16
click at [814, 217] on div "Member Workspace role Alice1 alice99@powerscrews.com Owner M New member Pending…" at bounding box center [611, 288] width 409 height 421
click at [796, 44] on span "Invite" at bounding box center [797, 41] width 22 height 11
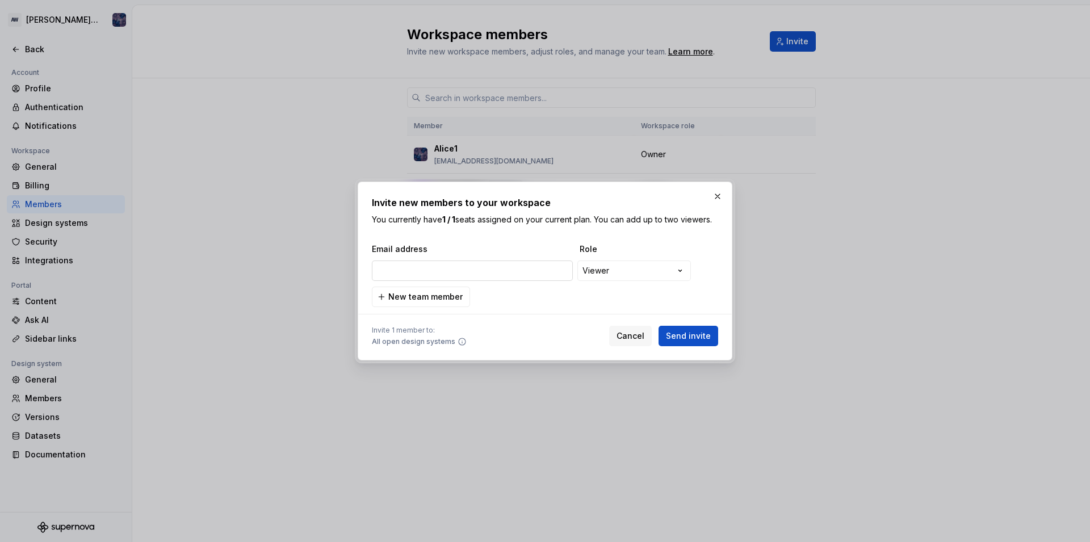
click at [462, 272] on input "email" at bounding box center [472, 271] width 201 height 20
click at [409, 275] on input "maria99@powerscrews.com" at bounding box center [472, 271] width 201 height 20
type input "maria100@powerscrews.com"
click at [685, 326] on button "Send invite" at bounding box center [689, 336] width 60 height 20
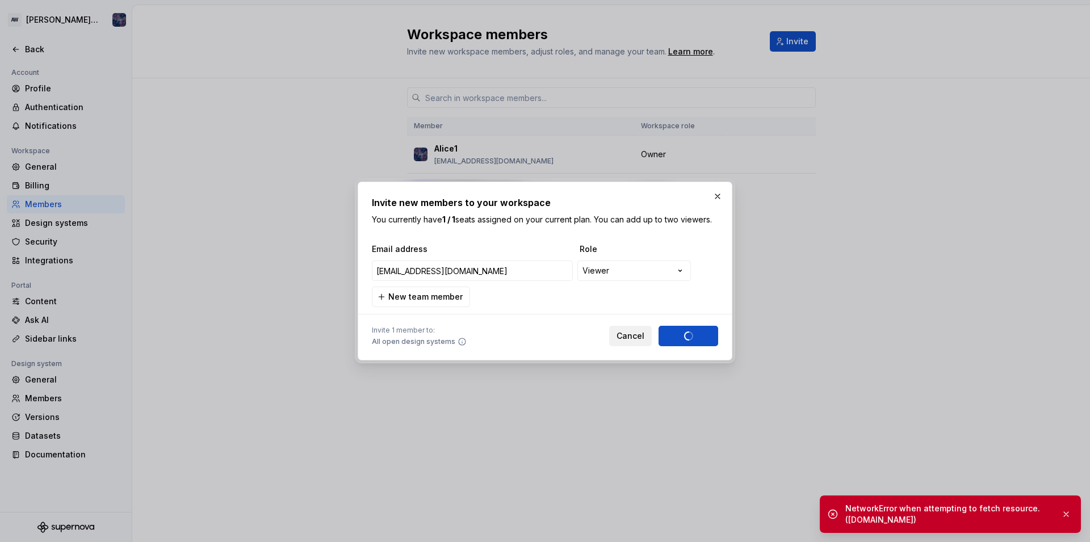
click at [638, 332] on span "Cancel" at bounding box center [631, 335] width 28 height 11
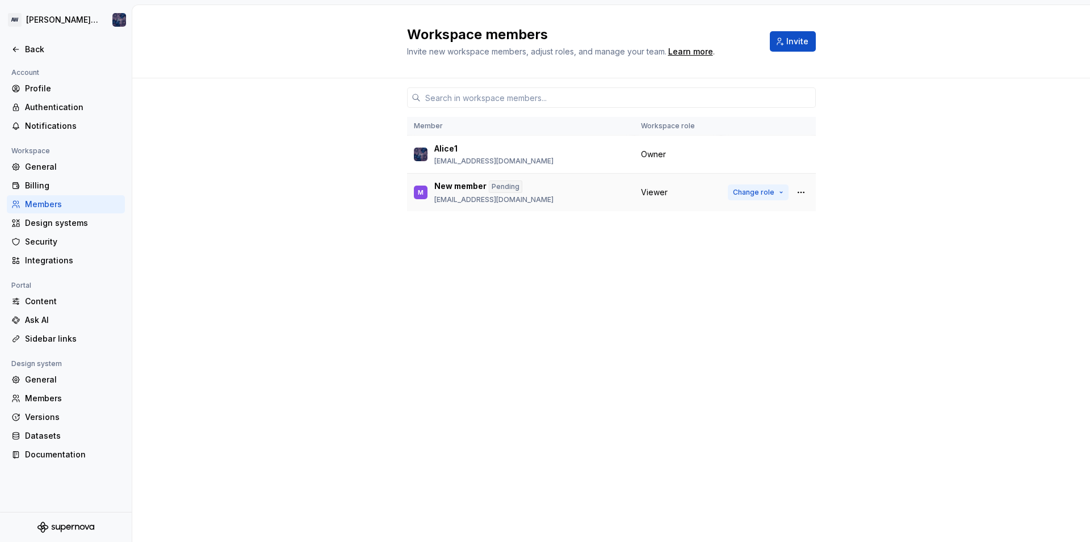
click at [775, 192] on button "Change role" at bounding box center [758, 192] width 61 height 16
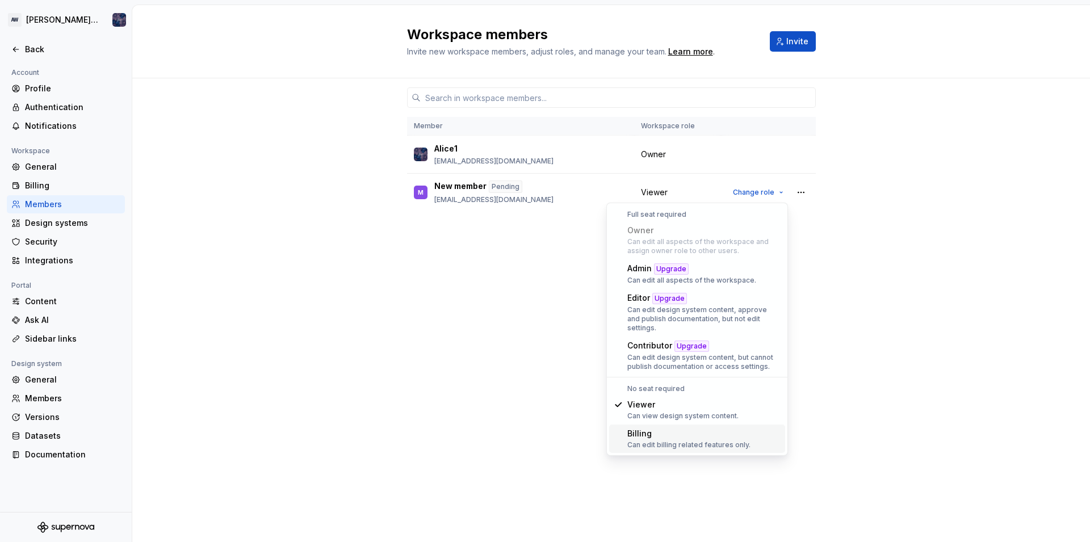
click at [665, 430] on div "Billing" at bounding box center [688, 433] width 123 height 11
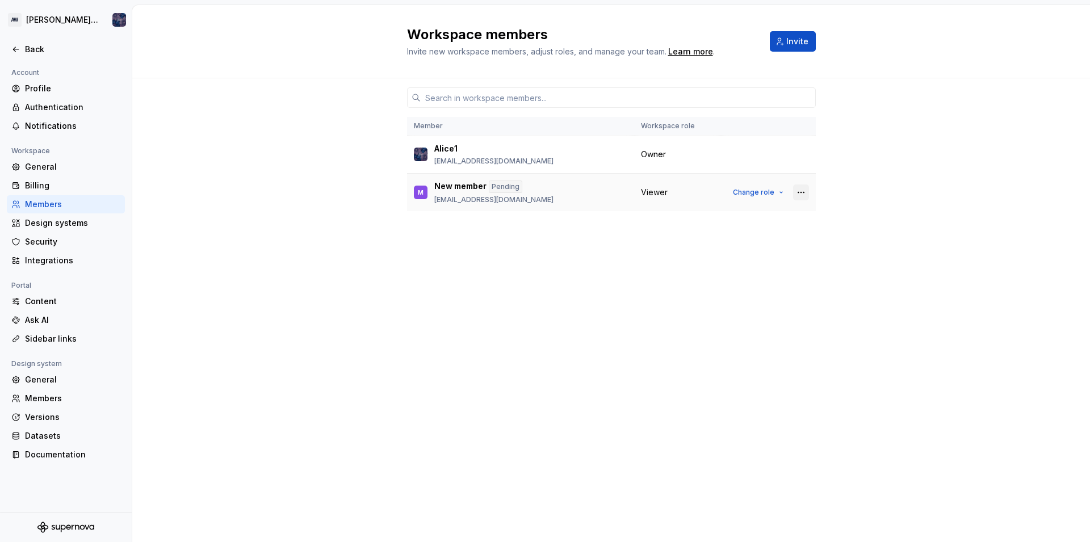
click at [795, 195] on button "button" at bounding box center [801, 192] width 16 height 16
click at [720, 234] on div "Remove from workspace" at bounding box center [731, 237] width 98 height 11
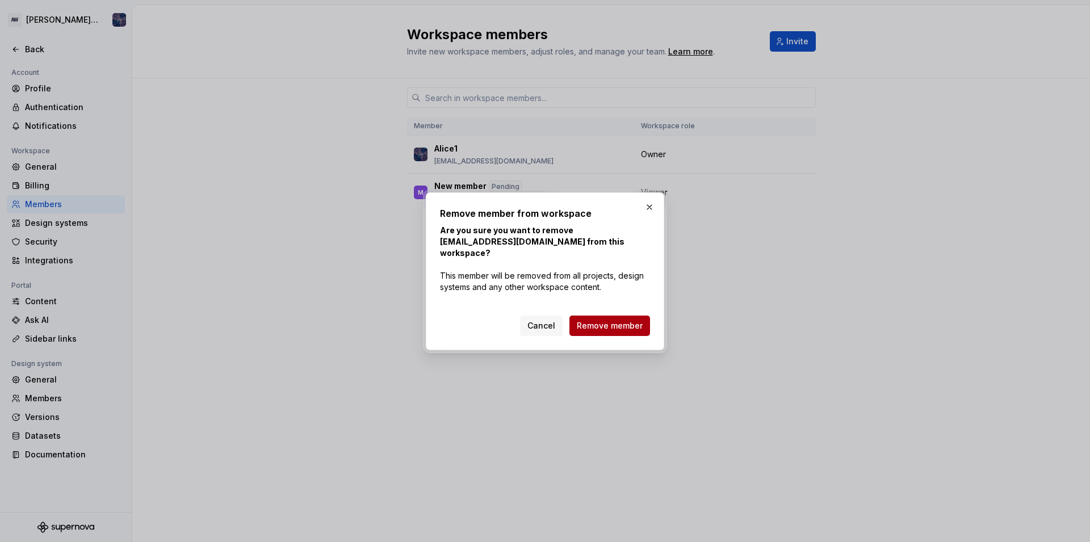
click at [605, 322] on span "Remove member" at bounding box center [610, 325] width 66 height 11
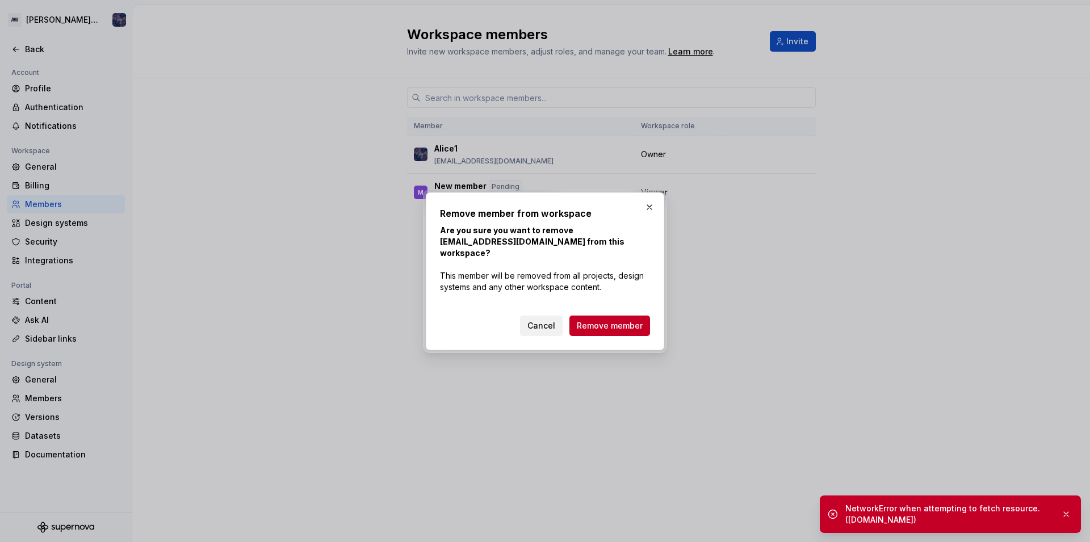
click at [548, 320] on span "Cancel" at bounding box center [541, 325] width 28 height 11
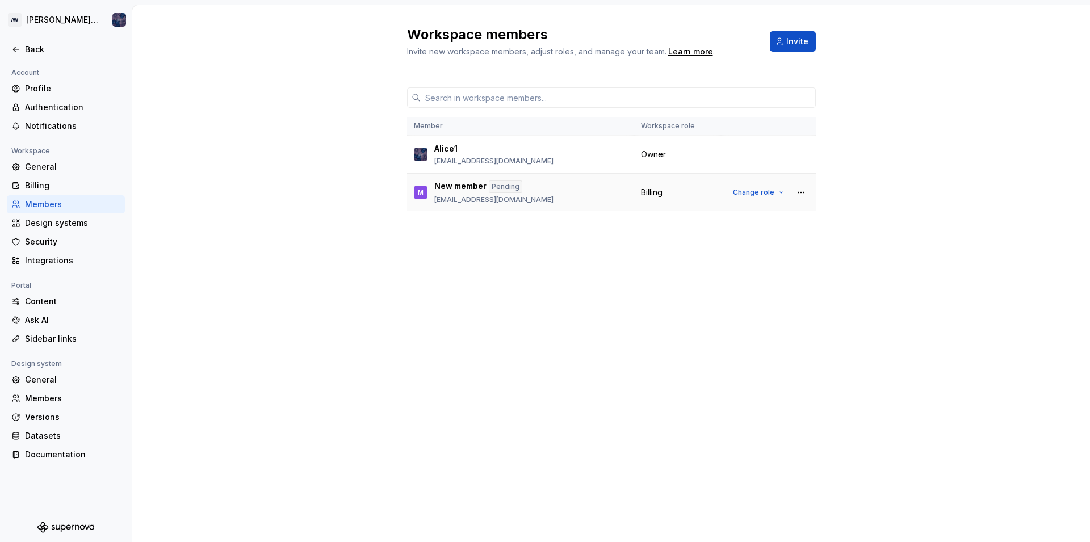
click at [652, 187] on span "Billing" at bounding box center [652, 192] width 22 height 11
click at [746, 190] on span "Change role" at bounding box center [753, 192] width 41 height 9
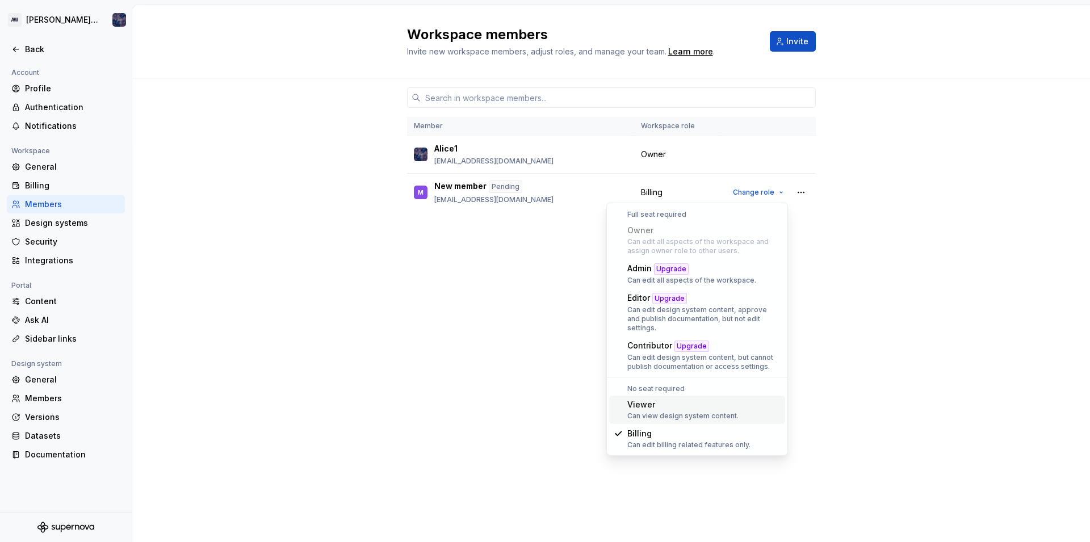
click at [687, 399] on div "Viewer" at bounding box center [682, 404] width 111 height 11
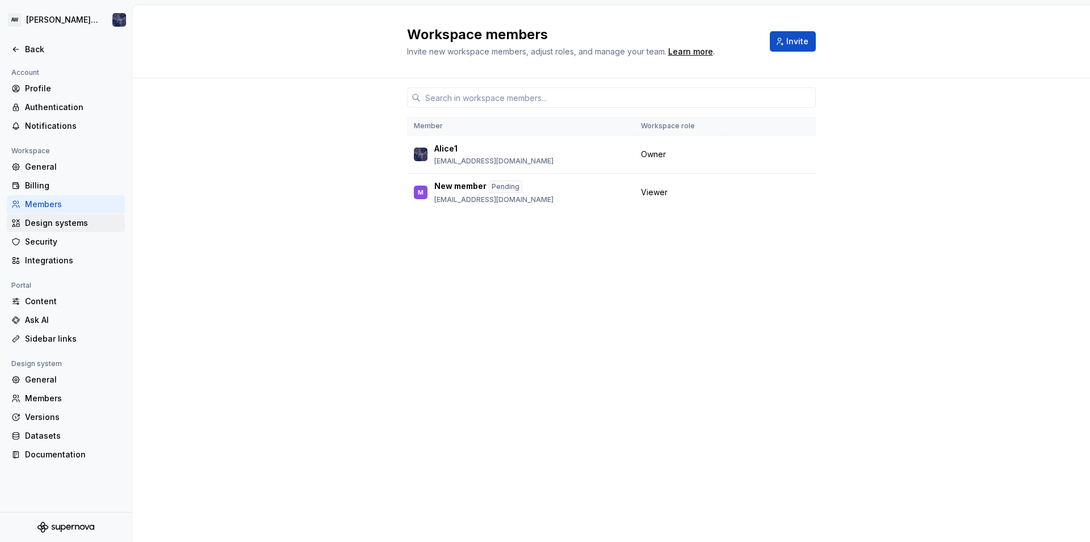
click at [46, 217] on div "Design systems" at bounding box center [66, 223] width 118 height 18
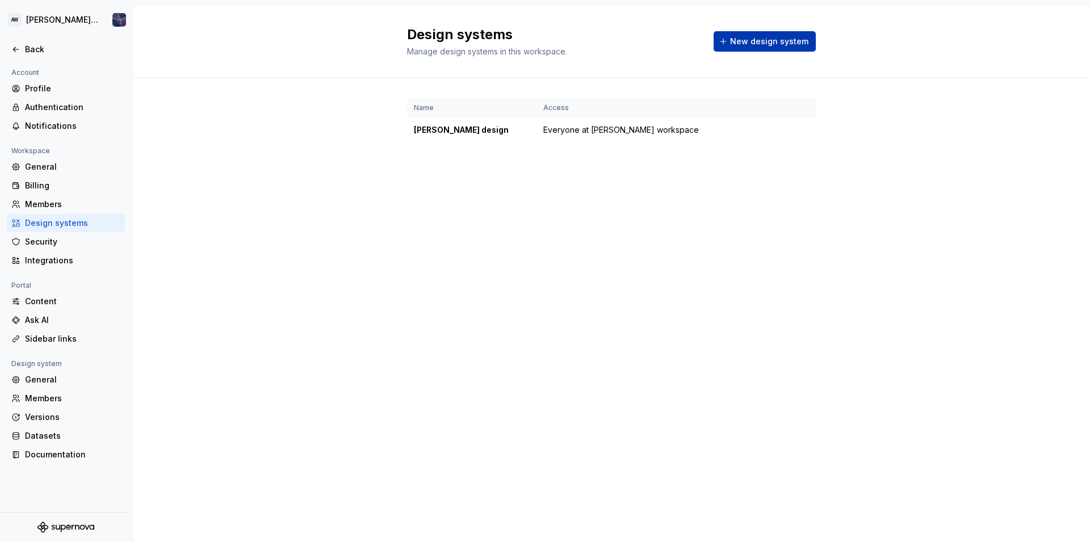
click at [764, 45] on span "New design system" at bounding box center [769, 41] width 78 height 11
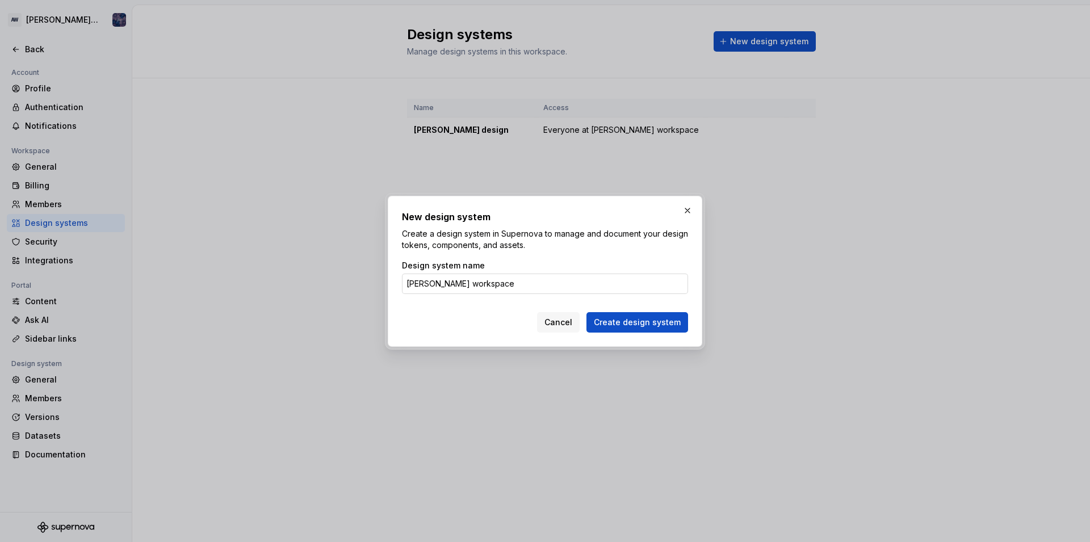
click at [431, 286] on input "[PERSON_NAME] workspace" at bounding box center [545, 284] width 286 height 20
type input "[PERSON_NAME] design 1"
click at [629, 316] on button "Create design system" at bounding box center [637, 322] width 102 height 20
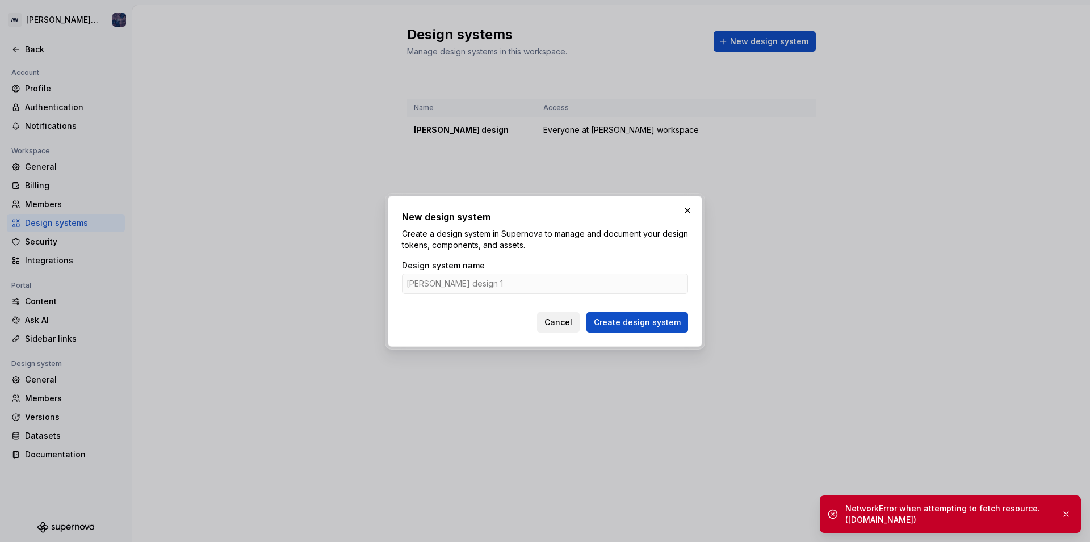
click at [562, 320] on span "Cancel" at bounding box center [558, 322] width 28 height 11
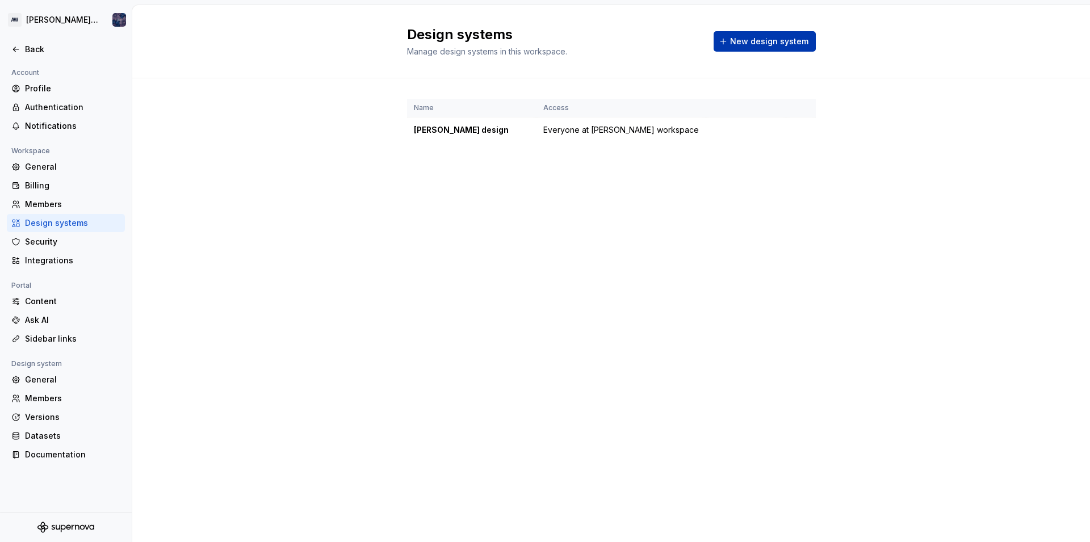
click at [737, 49] on button "New design system" at bounding box center [765, 41] width 102 height 20
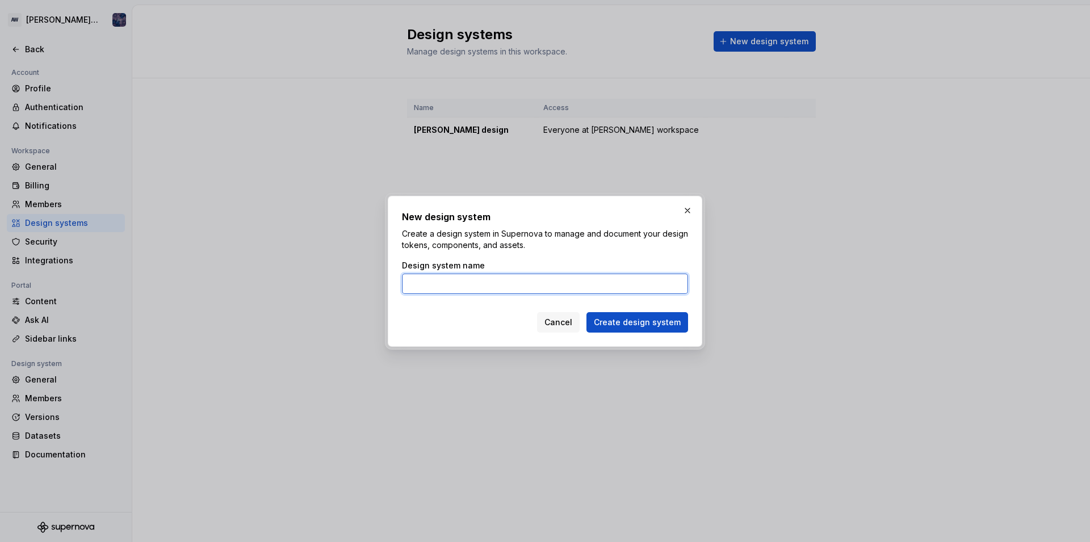
click at [437, 289] on input "Design system name" at bounding box center [545, 284] width 286 height 20
type input "[PERSON_NAME] design 1"
click at [613, 326] on span "Create design system" at bounding box center [637, 322] width 87 height 11
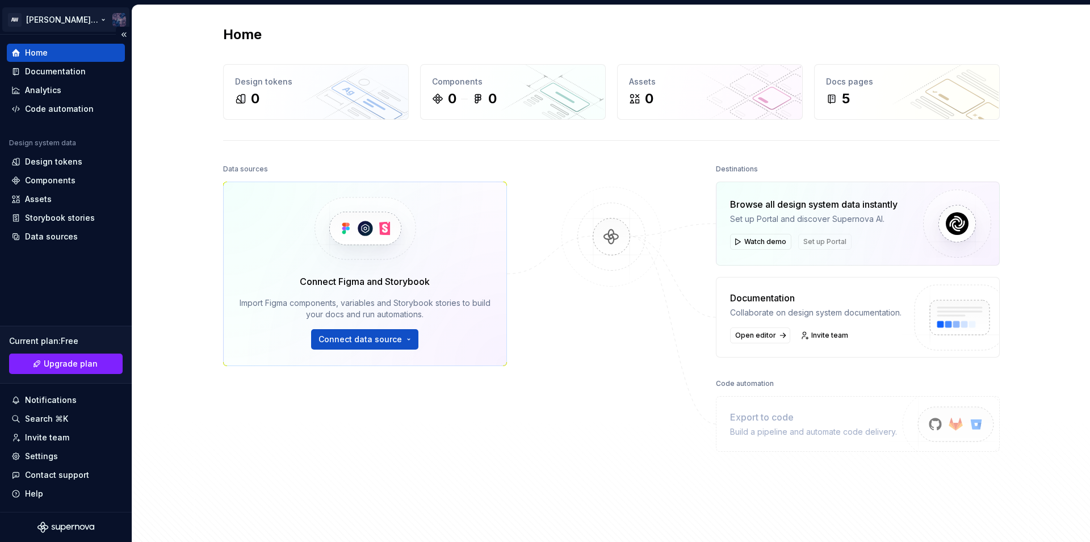
click at [86, 20] on html "AW [PERSON_NAME] design 1 Home Documentation Analytics Code automation Design s…" at bounding box center [545, 271] width 1090 height 542
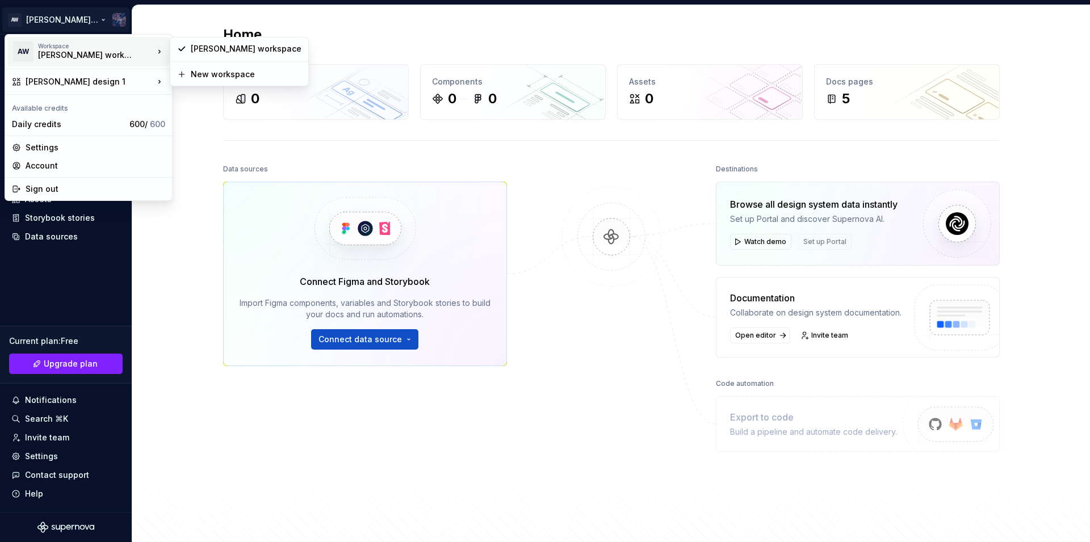
click at [66, 56] on div "Alice workspace" at bounding box center [86, 54] width 97 height 11
click at [58, 163] on div "Account" at bounding box center [96, 165] width 140 height 11
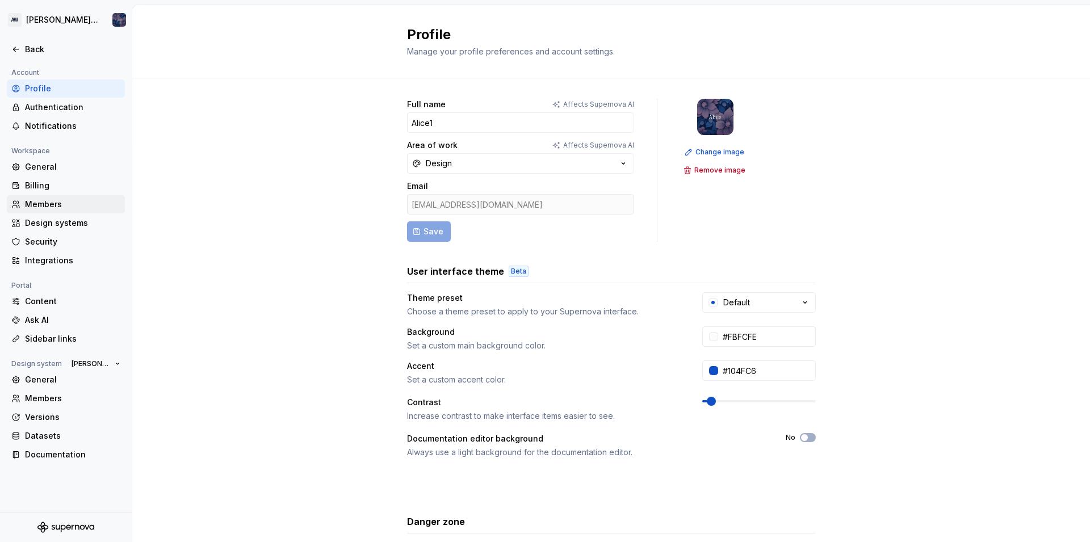
click at [45, 205] on div "Members" at bounding box center [72, 204] width 95 height 11
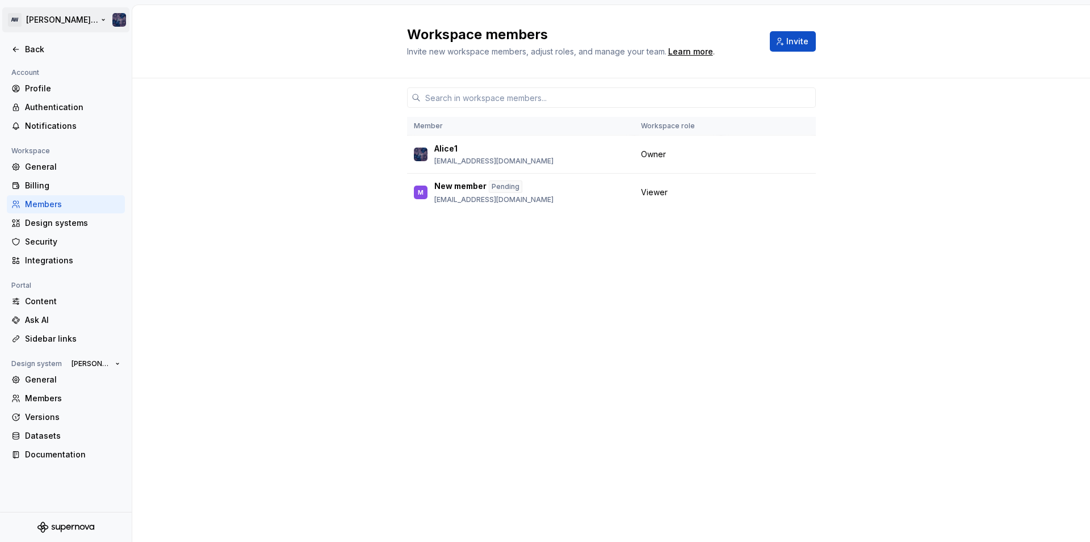
click at [52, 20] on html "AW Alice design 1 Back Account Profile Authentication Notifications Workspace G…" at bounding box center [545, 271] width 1090 height 542
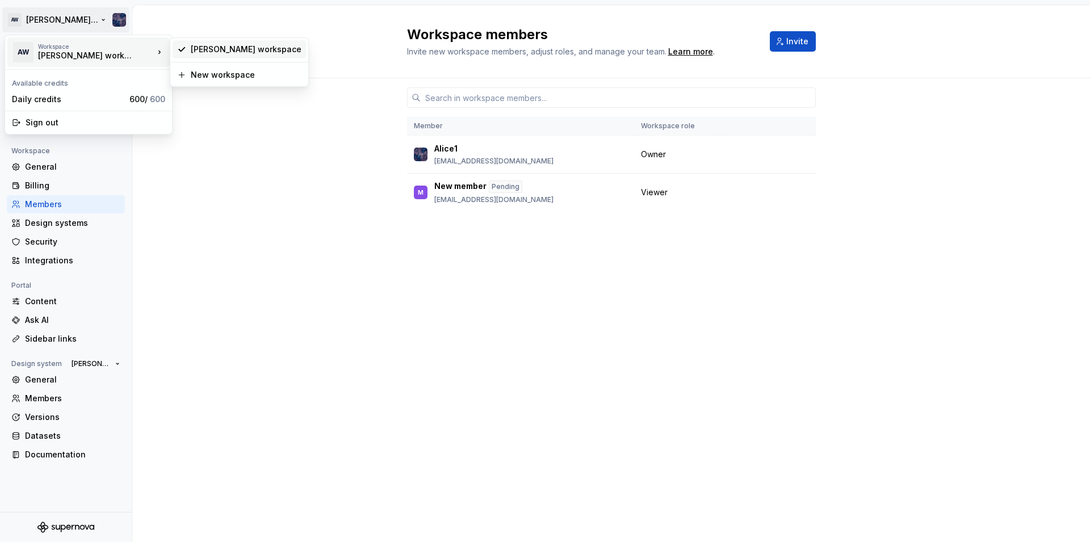
click at [223, 49] on div "Alice workspace" at bounding box center [246, 49] width 111 height 11
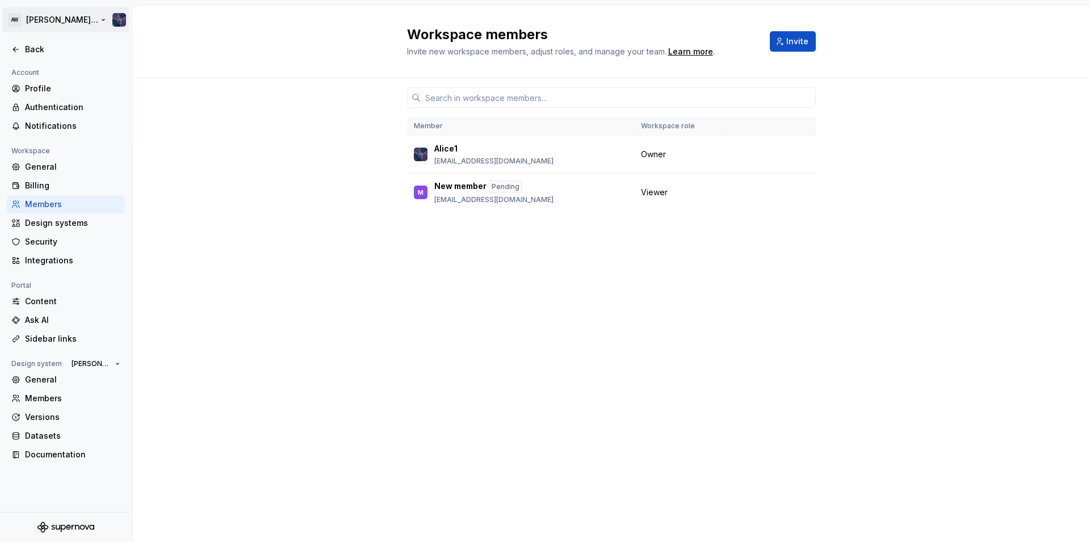
click at [80, 23] on html "AW Alice design 1 Back Account Profile Authentication Notifications Workspace G…" at bounding box center [545, 271] width 1090 height 542
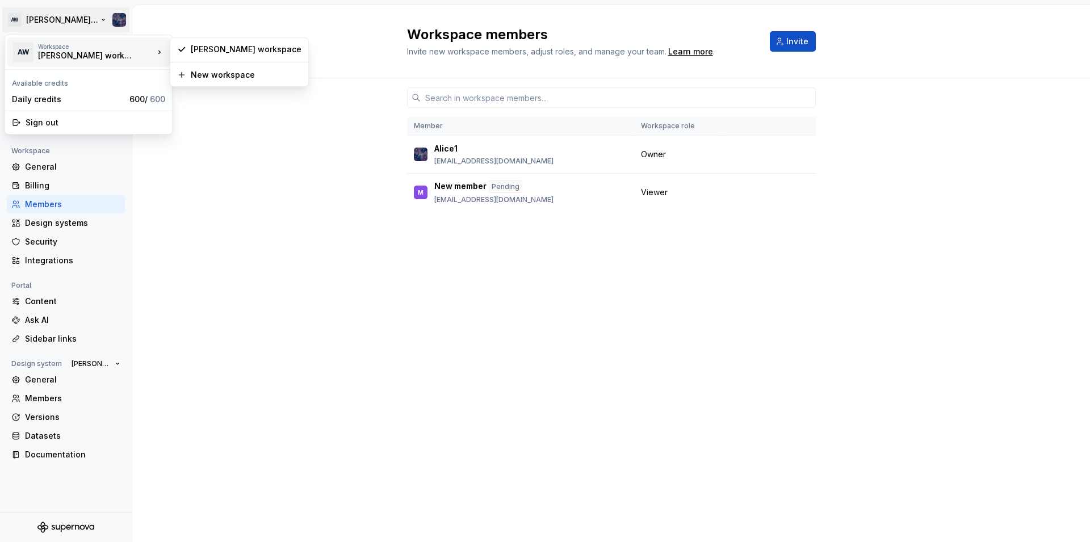
click at [60, 56] on div "Alice workspace" at bounding box center [86, 55] width 97 height 11
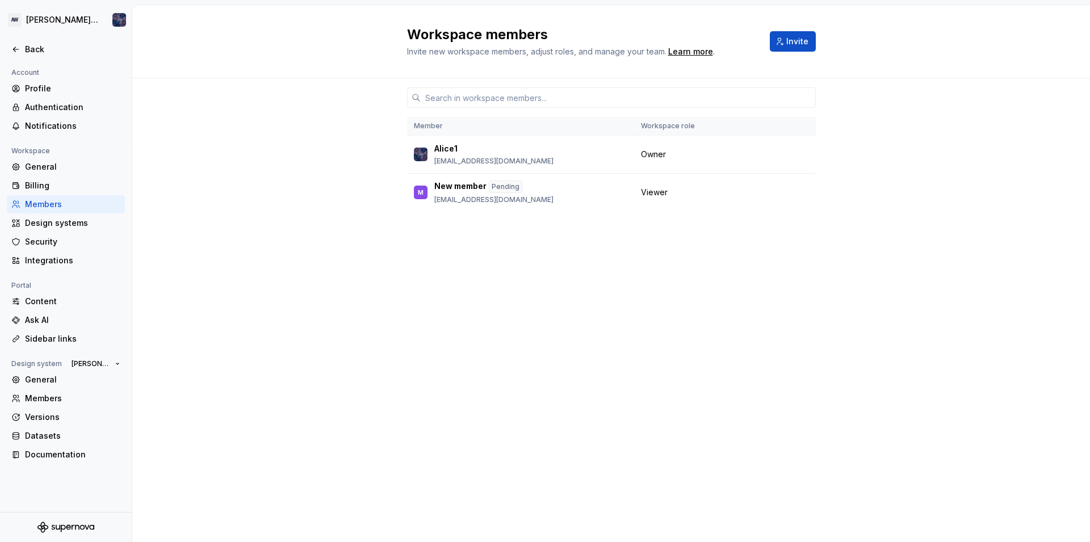
click at [249, 215] on html "AW Alice design 1 Back Account Profile Authentication Notifications Workspace G…" at bounding box center [545, 271] width 1090 height 542
click at [73, 225] on div "Design systems" at bounding box center [72, 222] width 95 height 11
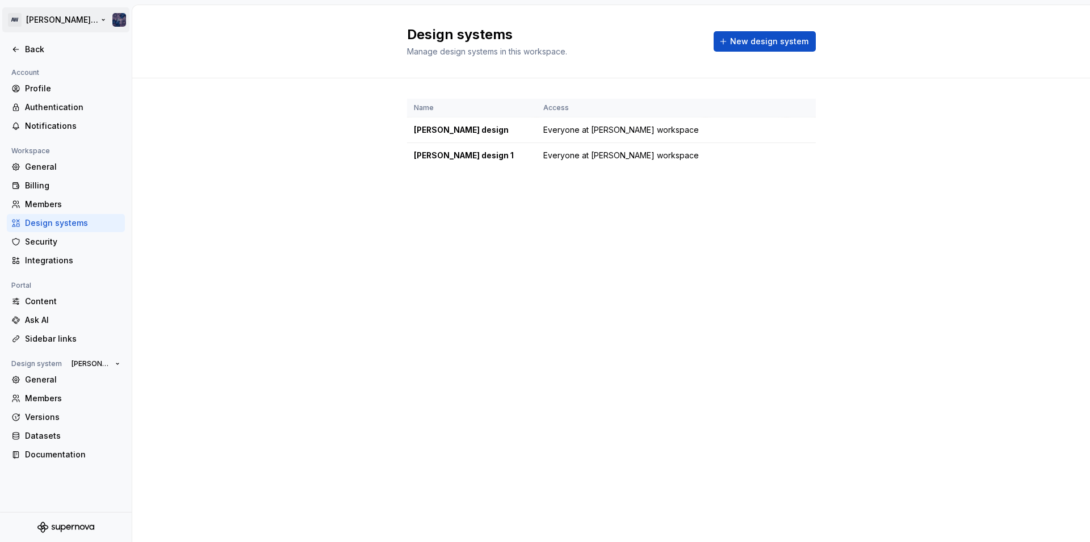
click at [64, 23] on html "AW Alice design 1 Back Account Profile Authentication Notifications Workspace G…" at bounding box center [545, 271] width 1090 height 542
click at [185, 163] on html "AW Alice design 1 Back Account Profile Authentication Notifications Workspace G…" at bounding box center [545, 271] width 1090 height 542
click at [35, 45] on div "Back" at bounding box center [72, 49] width 95 height 11
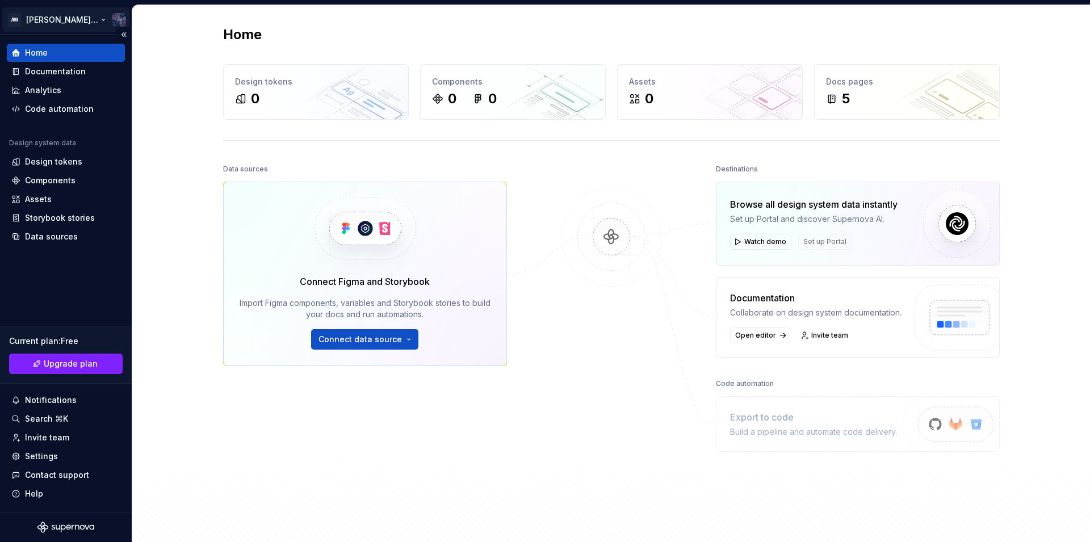
click at [116, 23] on html "AW Alice design 1 Home Documentation Analytics Code automation Design system da…" at bounding box center [545, 271] width 1090 height 542
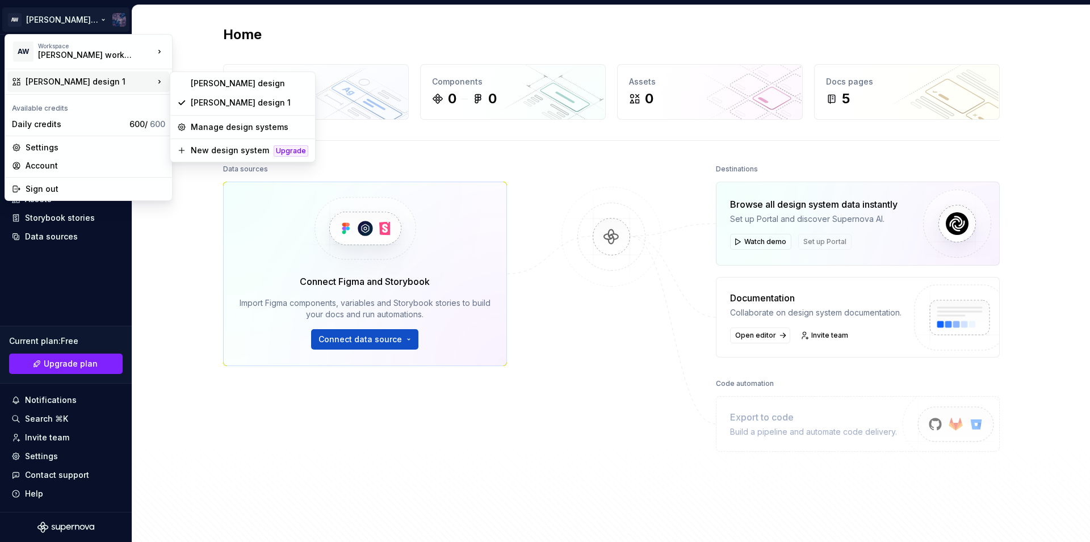
click at [78, 85] on div "[PERSON_NAME] design 1" at bounding box center [90, 81] width 128 height 11
click at [202, 83] on div "[PERSON_NAME] design" at bounding box center [250, 83] width 118 height 11
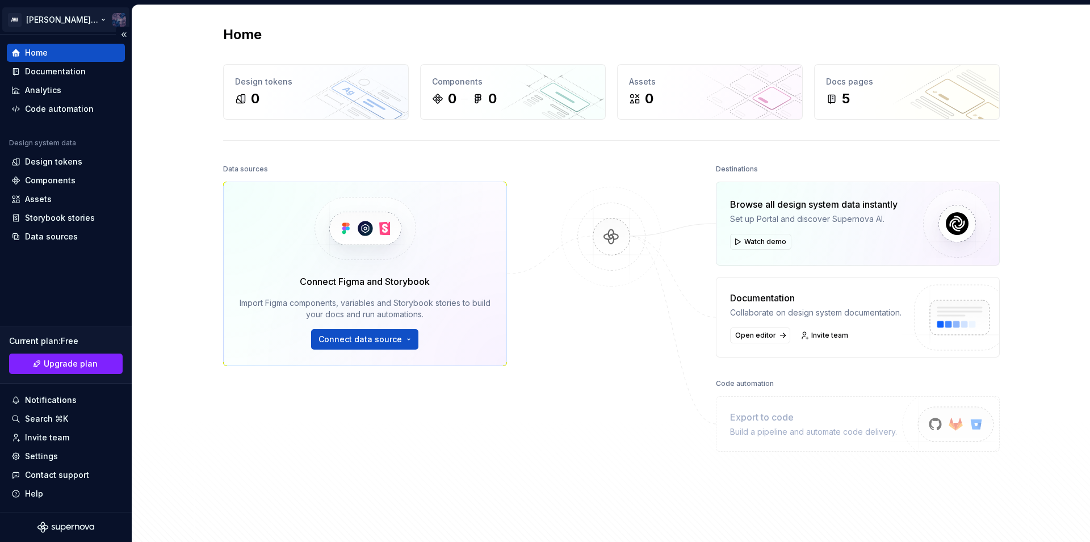
click at [95, 31] on html "AW Alice design Home Documentation Analytics Code automation Design system data…" at bounding box center [545, 271] width 1090 height 542
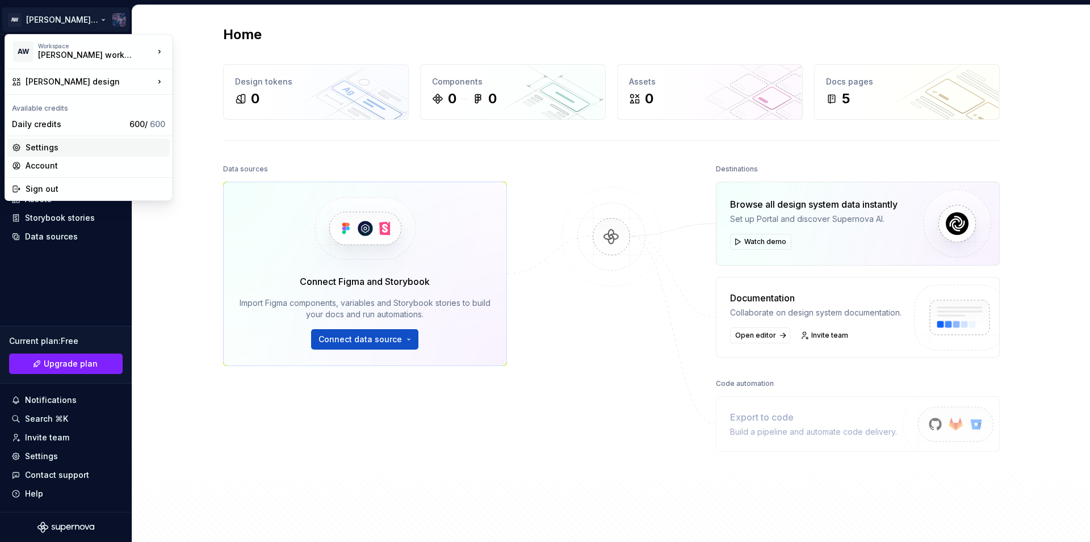
click at [61, 145] on div "Settings" at bounding box center [96, 147] width 140 height 11
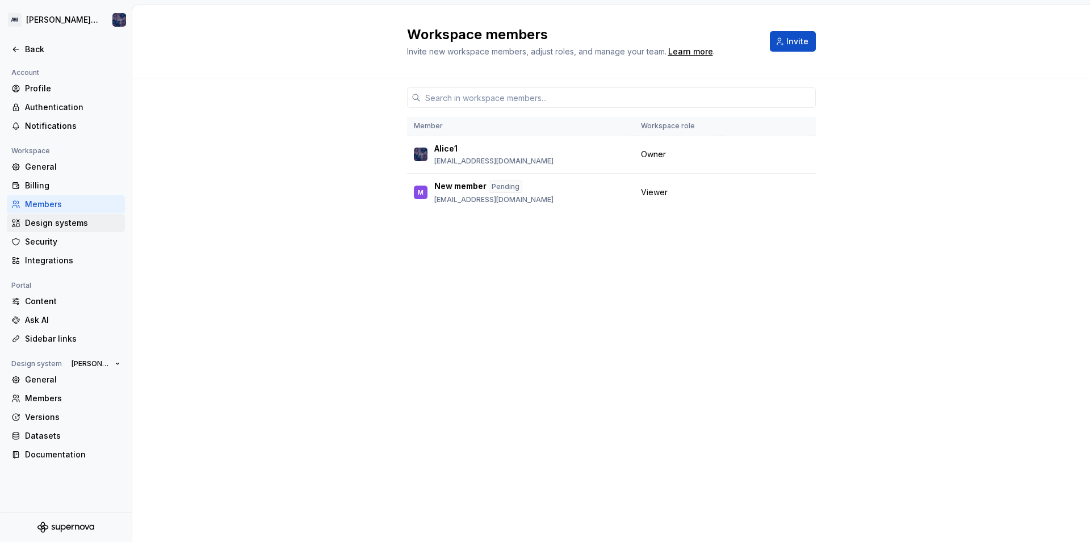
click at [70, 222] on div "Design systems" at bounding box center [72, 222] width 95 height 11
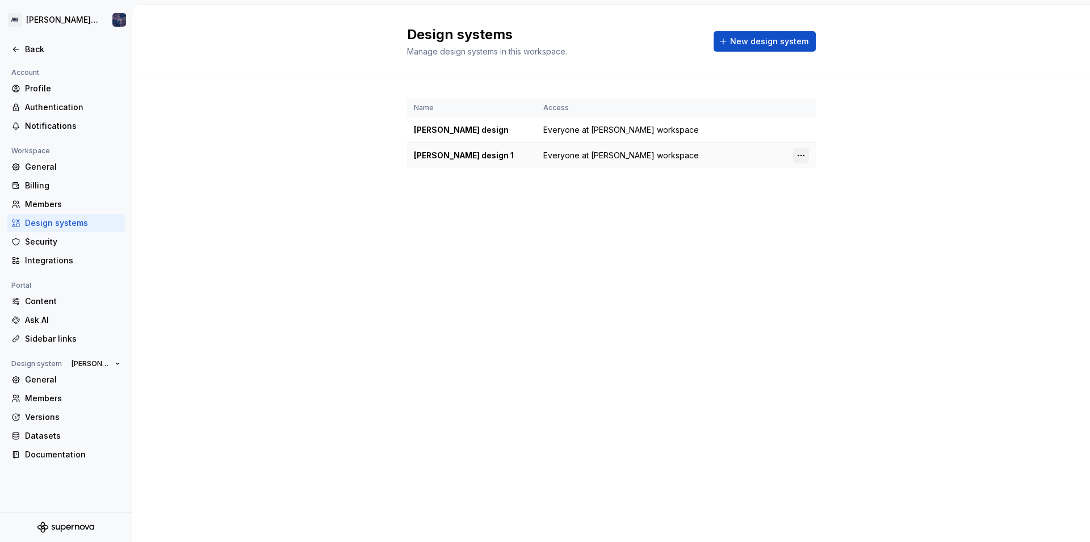
click at [802, 157] on html "AW Alice design Back Account Profile Authentication Notifications Workspace Gen…" at bounding box center [545, 271] width 1090 height 542
click at [828, 199] on div "Design system settings" at bounding box center [868, 195] width 108 height 11
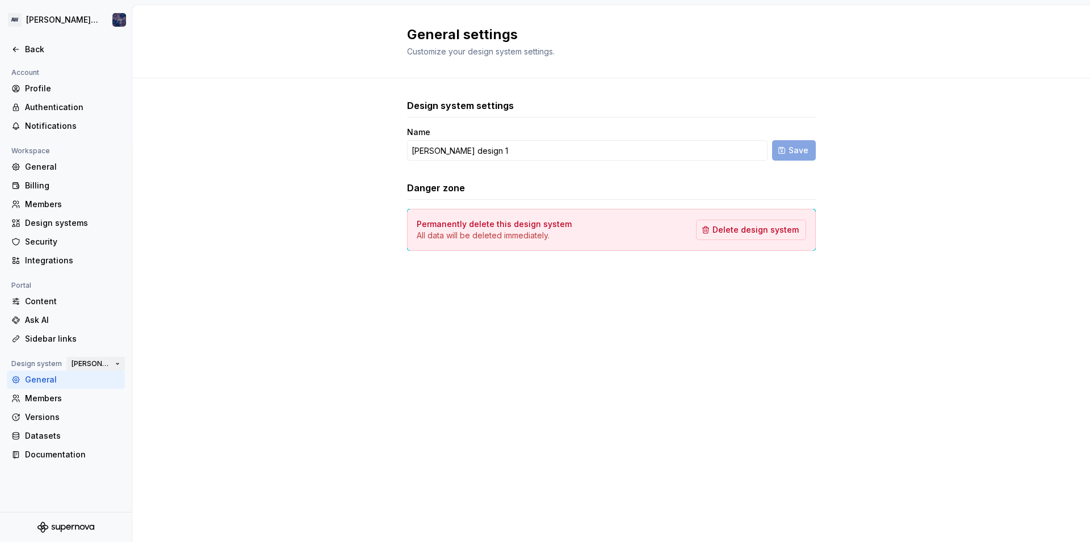
click at [108, 363] on span "[PERSON_NAME] design 1" at bounding box center [91, 363] width 39 height 9
click at [747, 227] on span "Delete design system" at bounding box center [755, 229] width 86 height 11
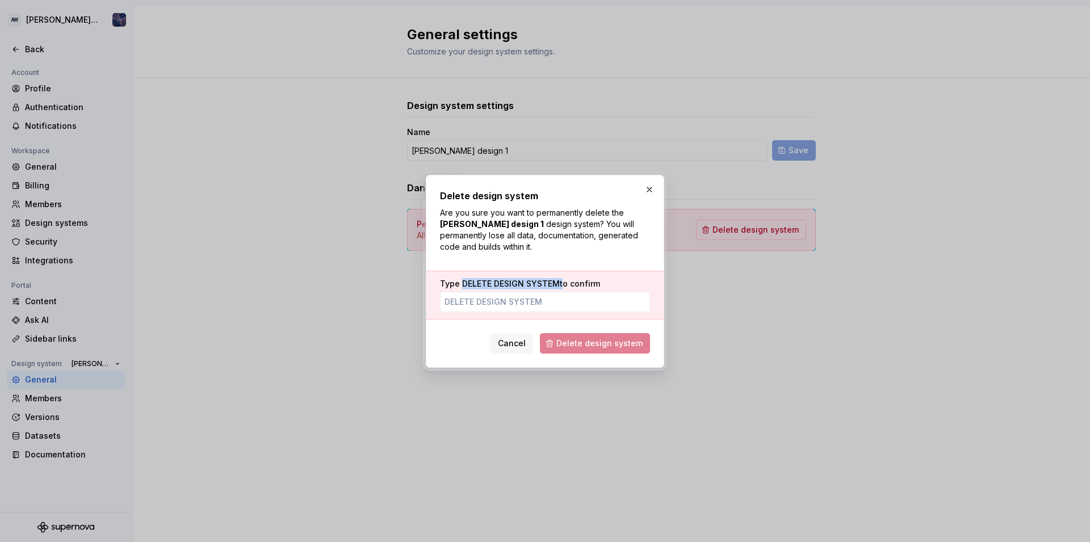
drag, startPoint x: 461, startPoint y: 283, endPoint x: 560, endPoint y: 285, distance: 98.8
click at [560, 285] on label "Type DELETE DESIGN SYSTEM to confirm" at bounding box center [520, 283] width 160 height 11
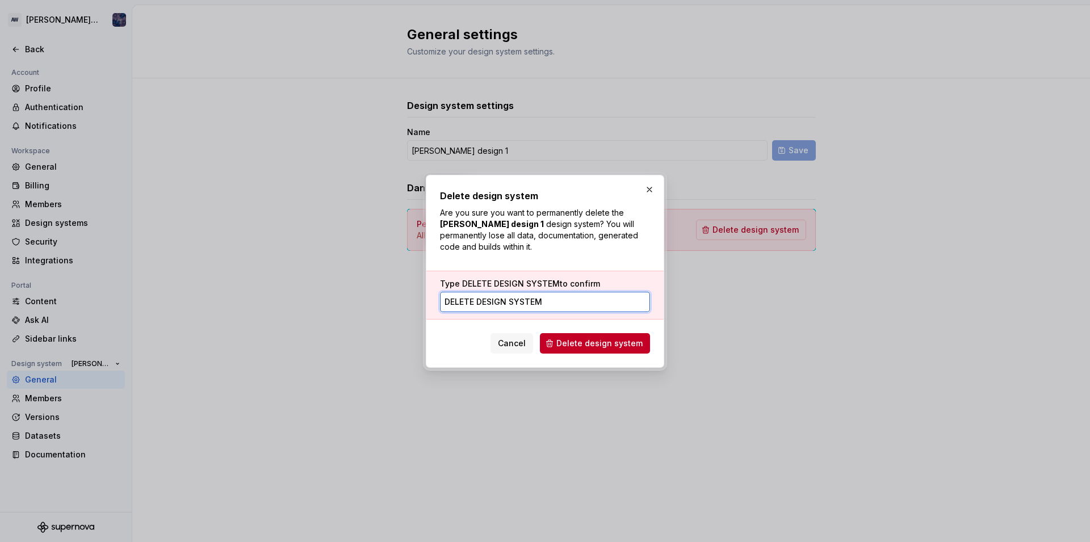
type input "DELETE DESIGN SYSTEM"
click at [576, 339] on span "Delete design system" at bounding box center [599, 343] width 86 height 11
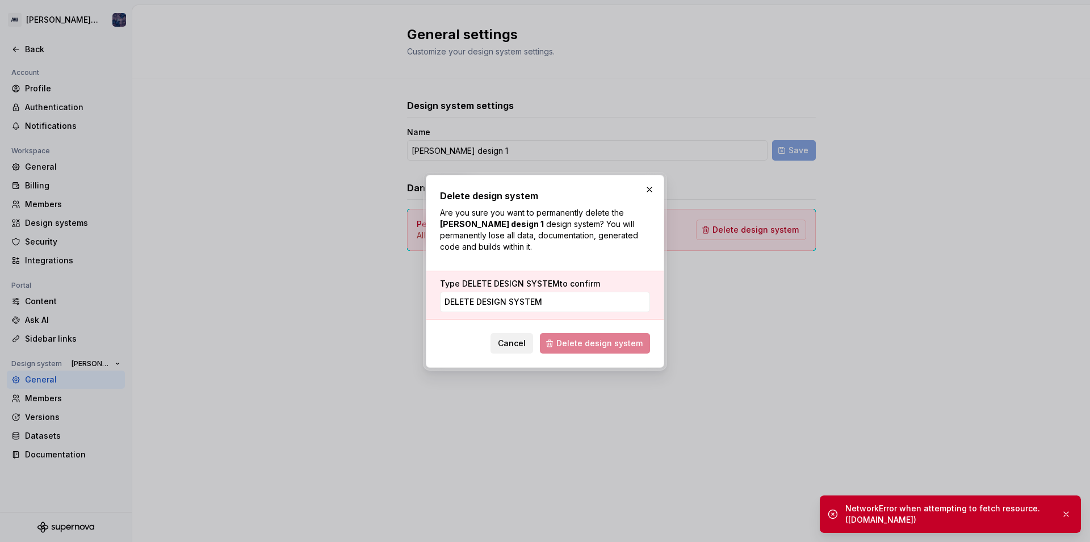
click at [524, 338] on span "Cancel" at bounding box center [512, 343] width 28 height 11
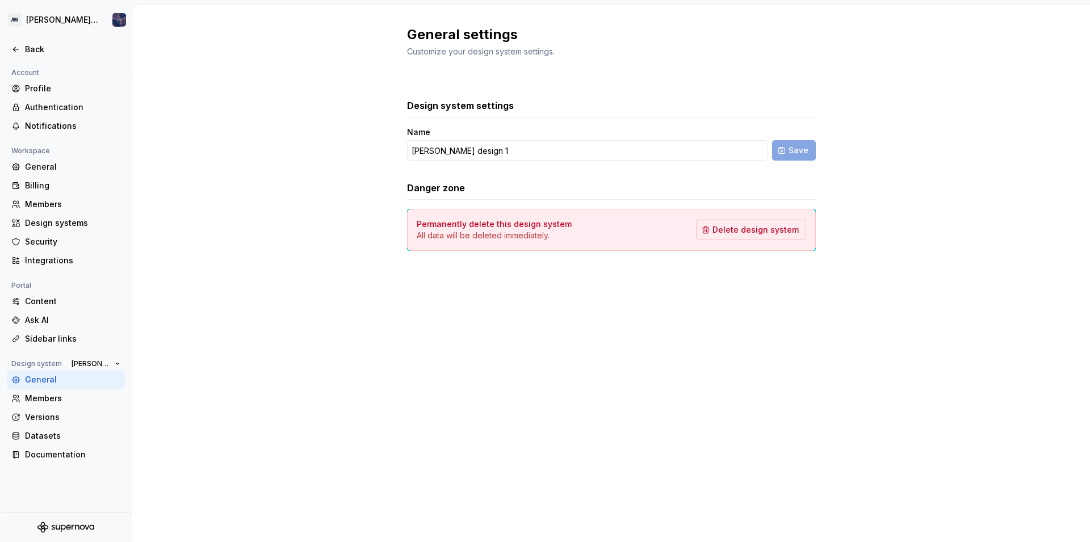
drag, startPoint x: 357, startPoint y: 355, endPoint x: 350, endPoint y: 309, distance: 46.6
click at [357, 355] on div "General settings Customize your design system settings. Design system settings …" at bounding box center [611, 273] width 958 height 537
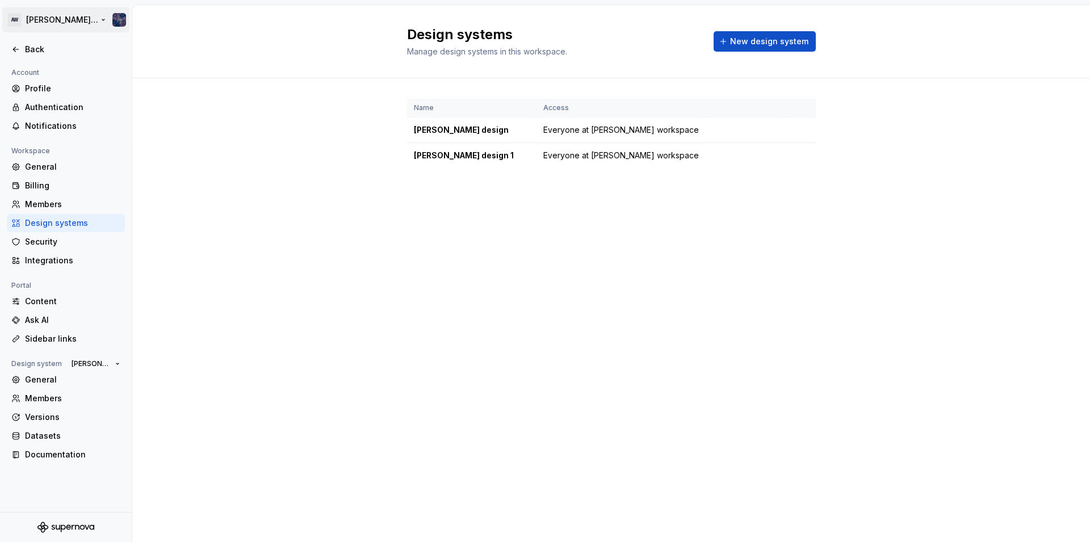
click at [57, 21] on html "AW Alice design Back Account Profile Authentication Notifications Workspace Gen…" at bounding box center [545, 271] width 1090 height 542
click at [70, 17] on html "AW Alice design Back Account Profile Authentication Notifications Workspace Gen…" at bounding box center [545, 271] width 1090 height 542
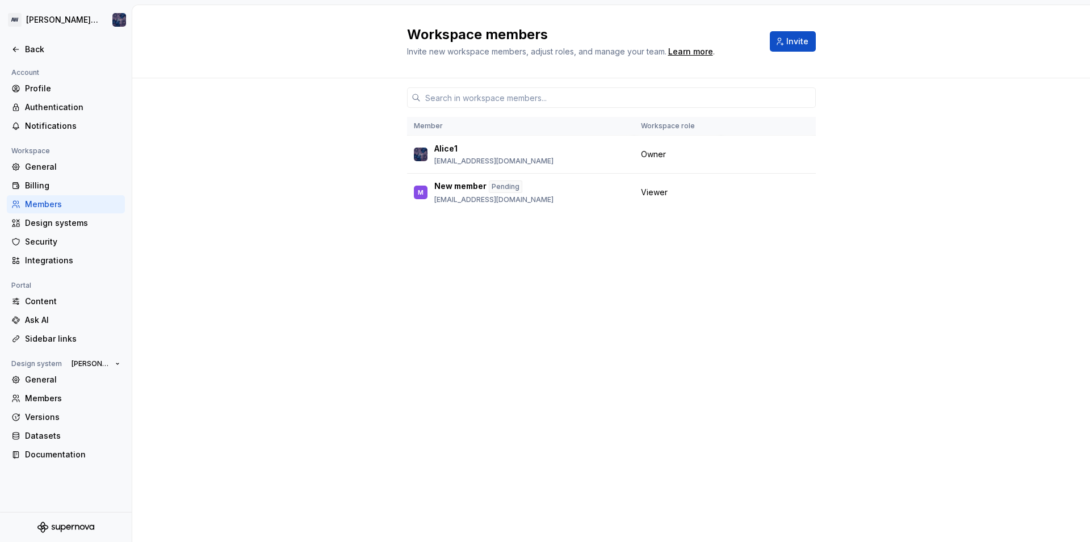
click at [45, 1] on div "AW Alice design Back Account Profile Authentication Notifications Workspace Gen…" at bounding box center [545, 271] width 1090 height 542
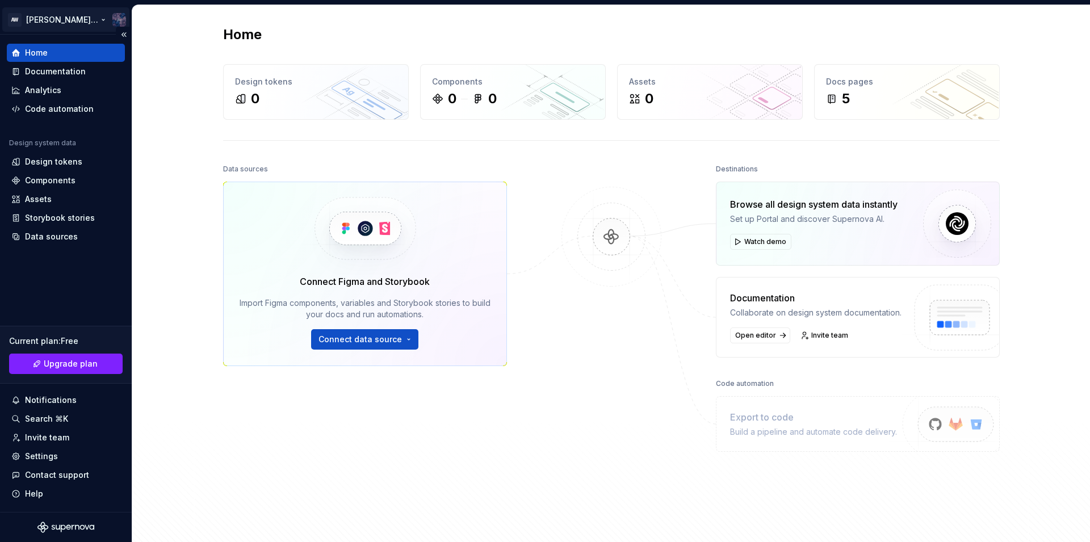
click at [60, 19] on html "AW Alice design Home Documentation Analytics Code automation Design system data…" at bounding box center [545, 271] width 1090 height 542
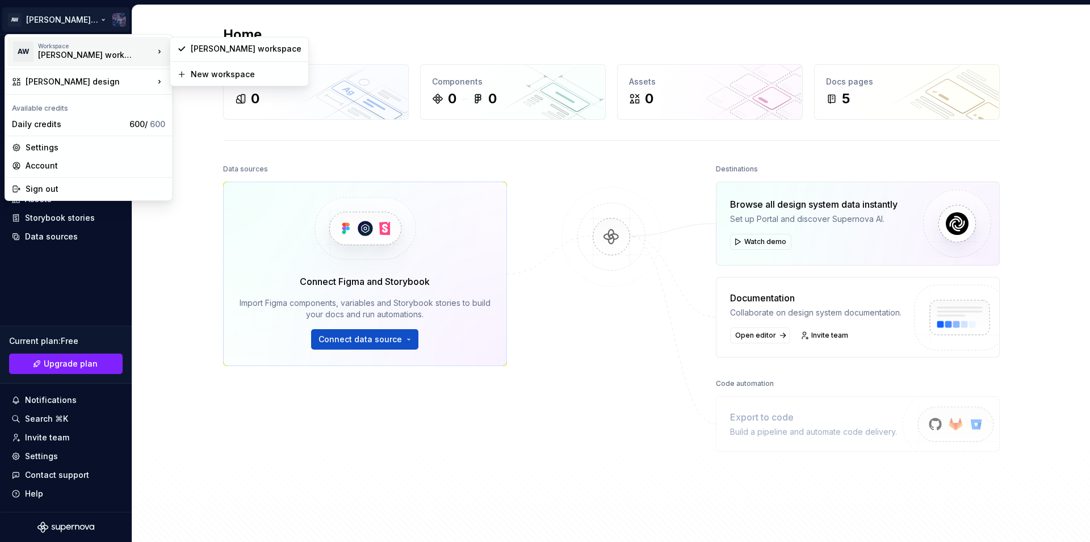
click at [140, 52] on div "Workspace Alice workspace" at bounding box center [96, 52] width 116 height 18
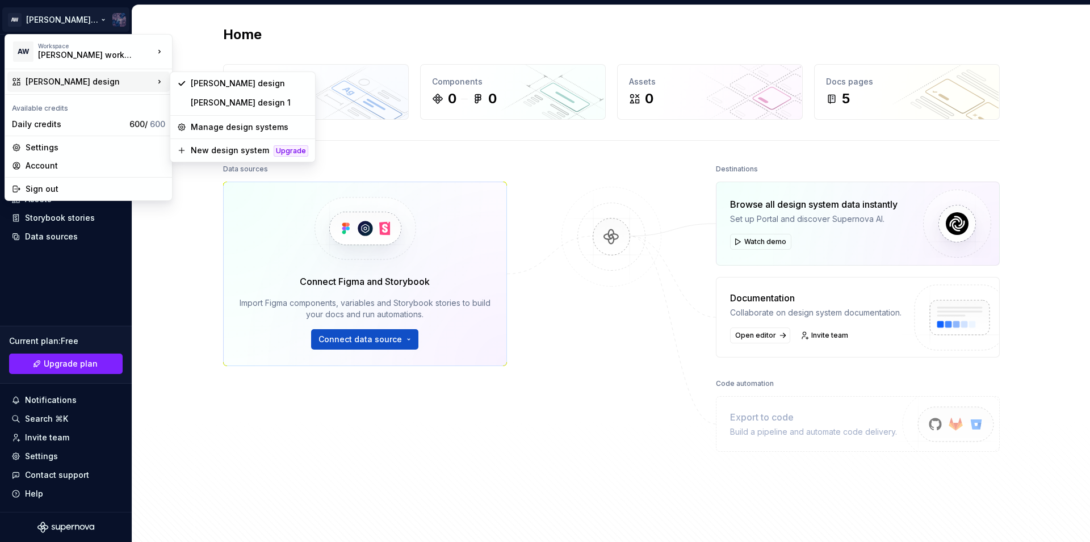
click at [94, 83] on div "[PERSON_NAME] design" at bounding box center [90, 81] width 128 height 11
click at [209, 88] on div "[PERSON_NAME] design" at bounding box center [250, 83] width 118 height 11
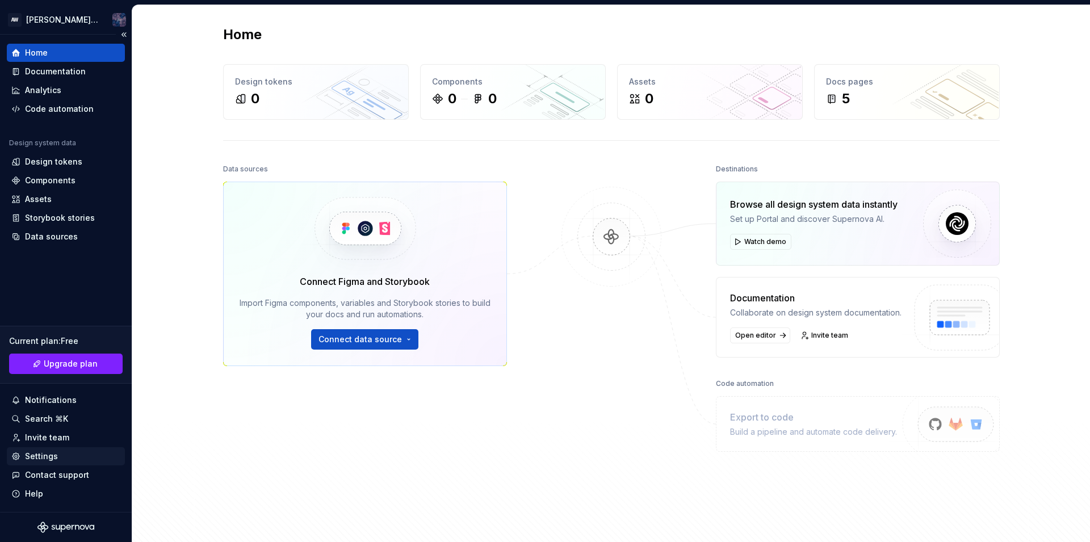
click at [31, 454] on div "Settings" at bounding box center [41, 456] width 33 height 11
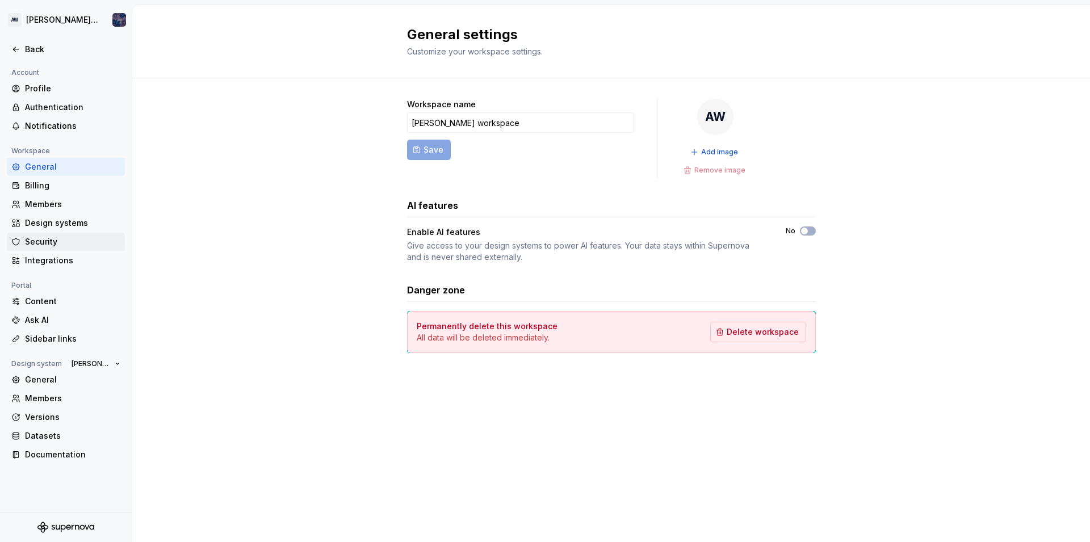
click at [39, 244] on div "Security" at bounding box center [72, 241] width 95 height 11
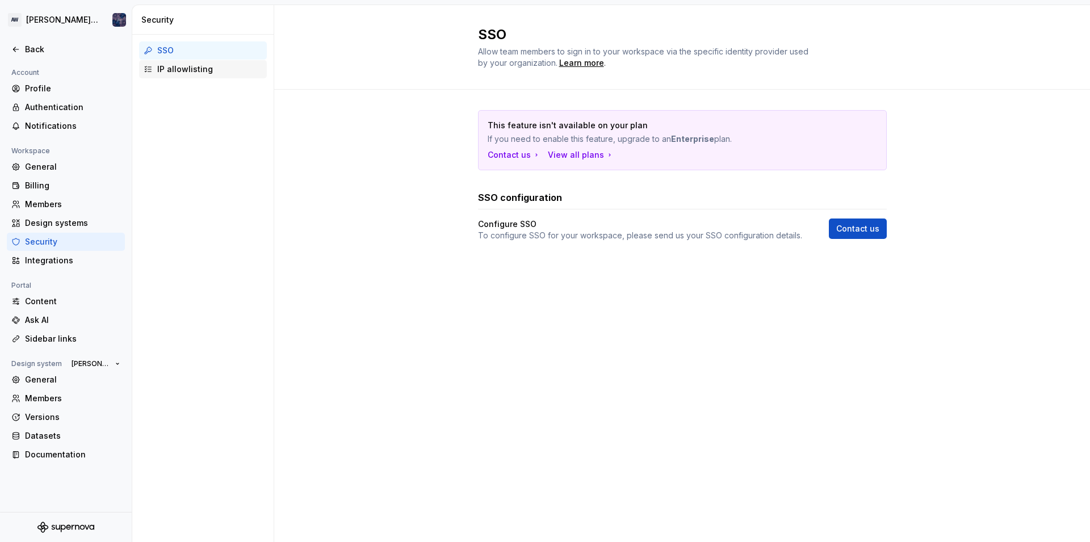
click at [185, 77] on div "IP allowlisting" at bounding box center [203, 69] width 128 height 18
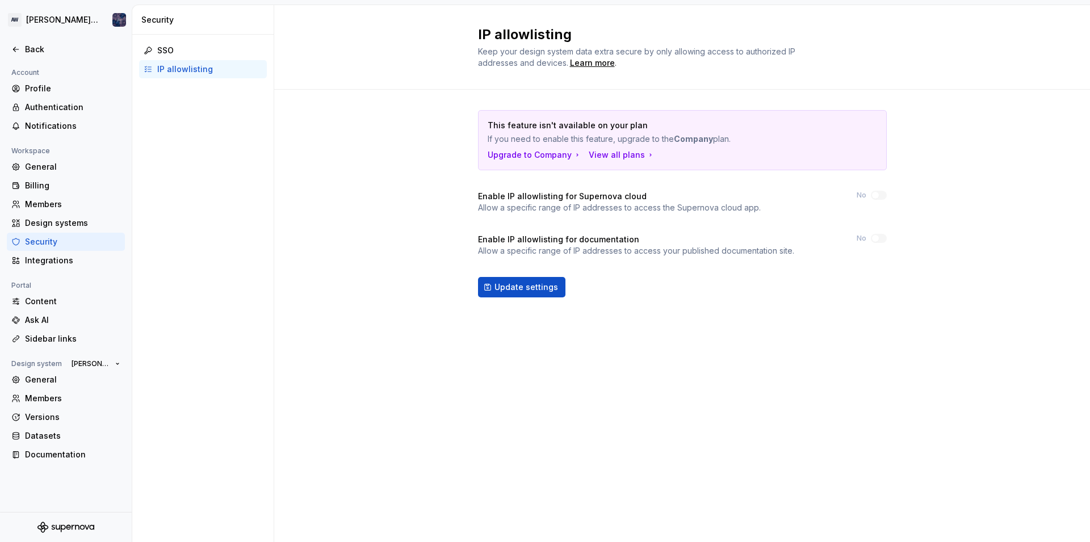
drag, startPoint x: 882, startPoint y: 232, endPoint x: 875, endPoint y: 246, distance: 16.3
click at [875, 246] on div "This feature isn't available on your plan If you need to enable this feature, u…" at bounding box center [682, 203] width 409 height 187
click at [875, 244] on div "Enable IP allowlisting for documentation Allow a specific range of IP addresses…" at bounding box center [682, 245] width 409 height 23
click at [501, 282] on span "Update settings" at bounding box center [526, 287] width 64 height 11
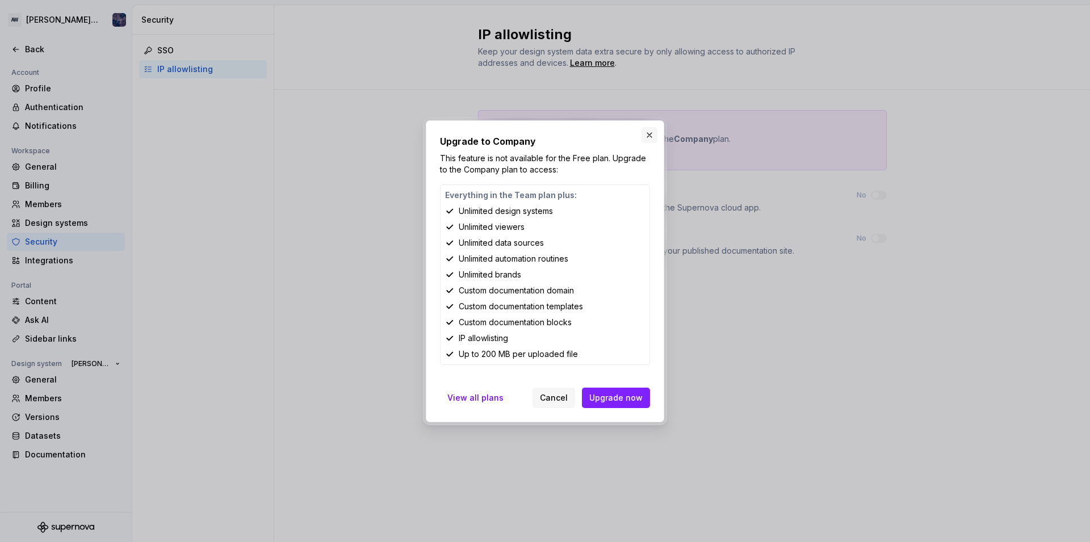
click at [647, 132] on button "button" at bounding box center [649, 135] width 16 height 16
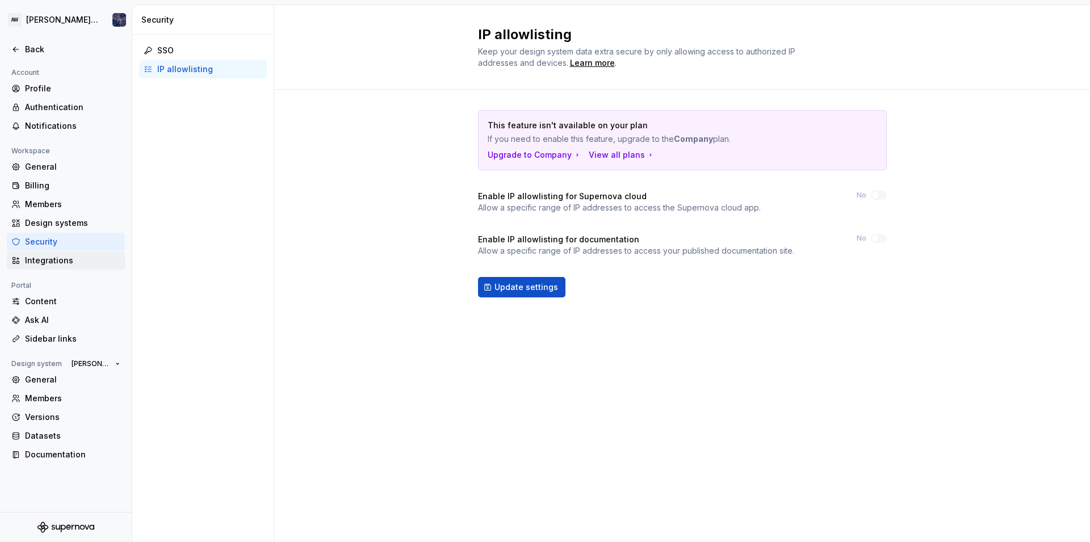
click at [63, 263] on div "Integrations" at bounding box center [72, 260] width 95 height 11
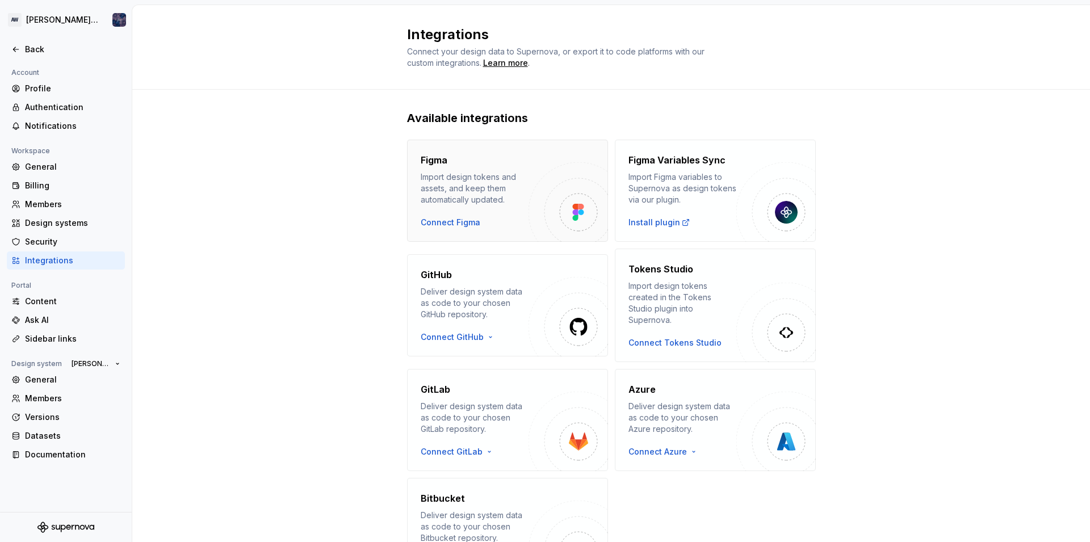
click at [551, 203] on img "button" at bounding box center [568, 201] width 79 height 79
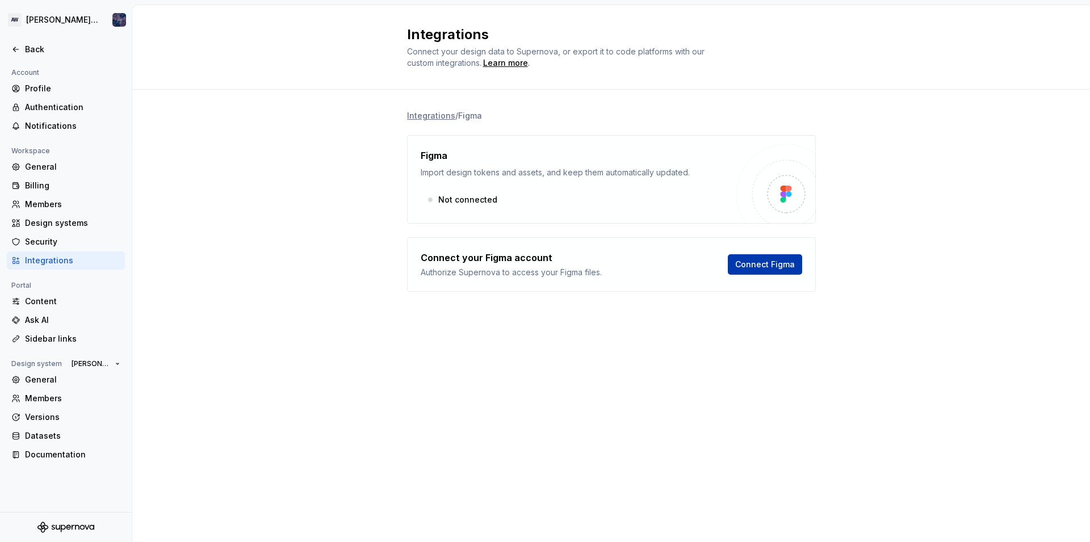
click at [753, 258] on button "Connect Figma" at bounding box center [765, 264] width 74 height 20
click at [752, 261] on span "Connect Figma" at bounding box center [765, 264] width 60 height 11
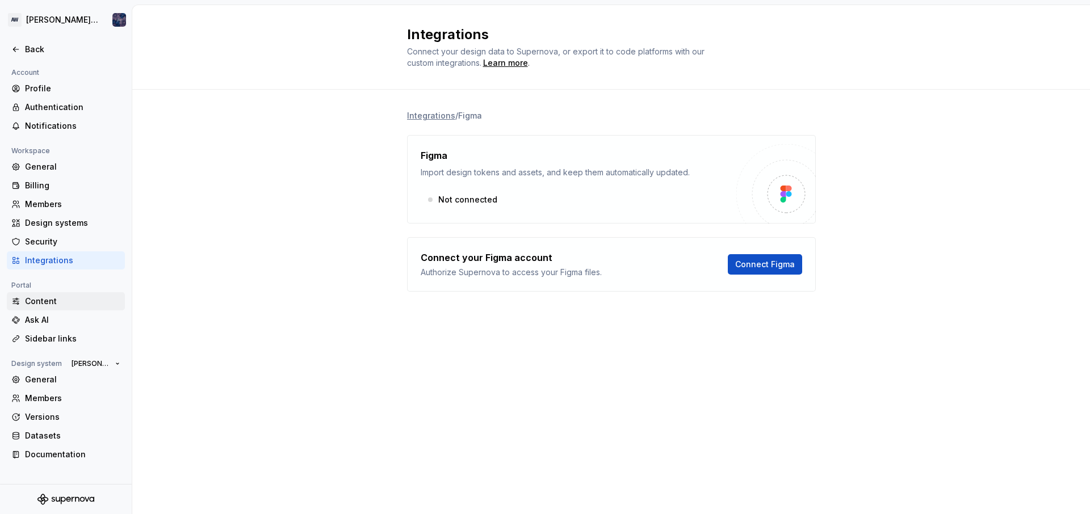
click at [89, 293] on div "Content" at bounding box center [66, 301] width 118 height 18
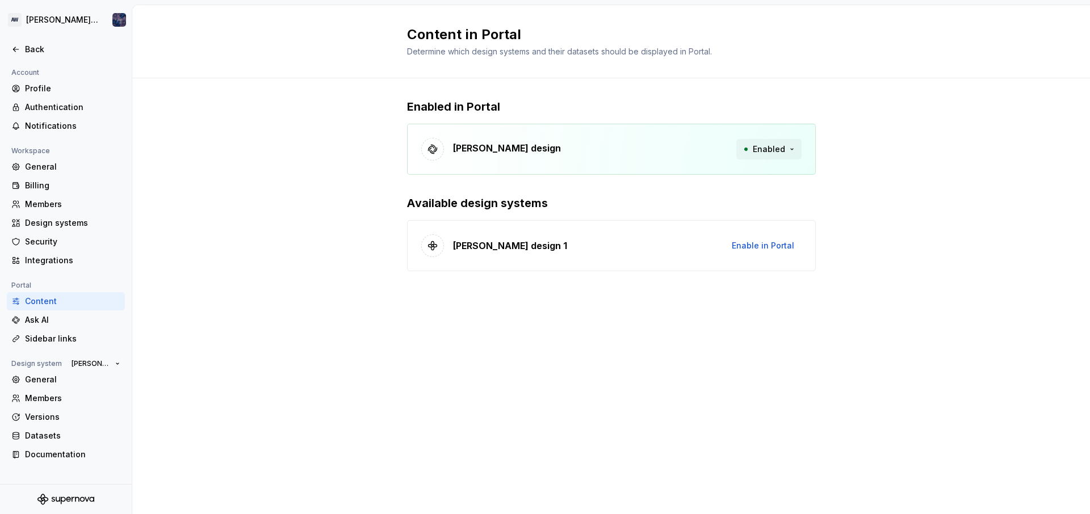
click at [774, 147] on span "Enabled" at bounding box center [769, 149] width 32 height 11
click at [753, 245] on span "Enable in Portal" at bounding box center [763, 245] width 62 height 11
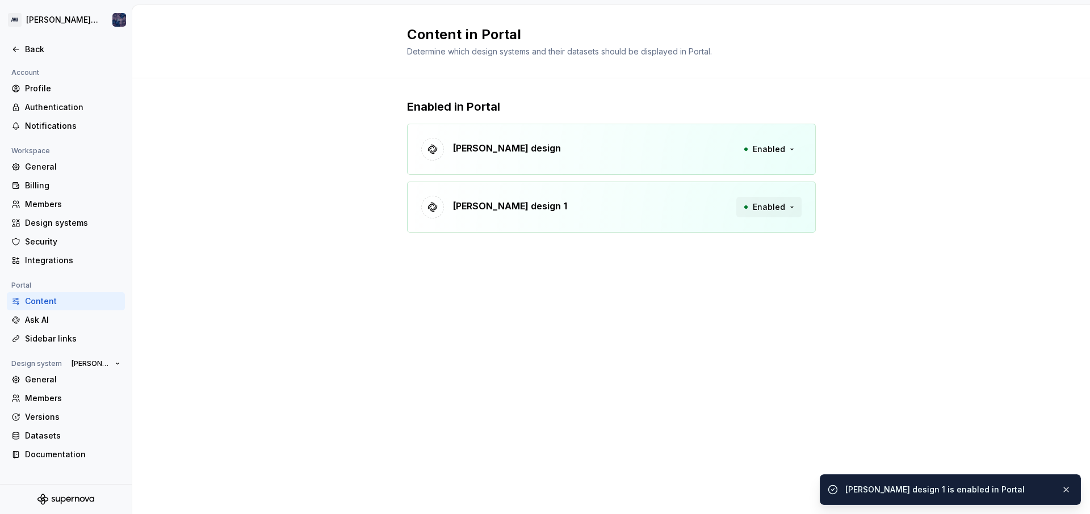
click at [767, 211] on span "Enabled" at bounding box center [769, 207] width 32 height 11
click at [750, 229] on div "Disable from Portal" at bounding box center [746, 231] width 76 height 11
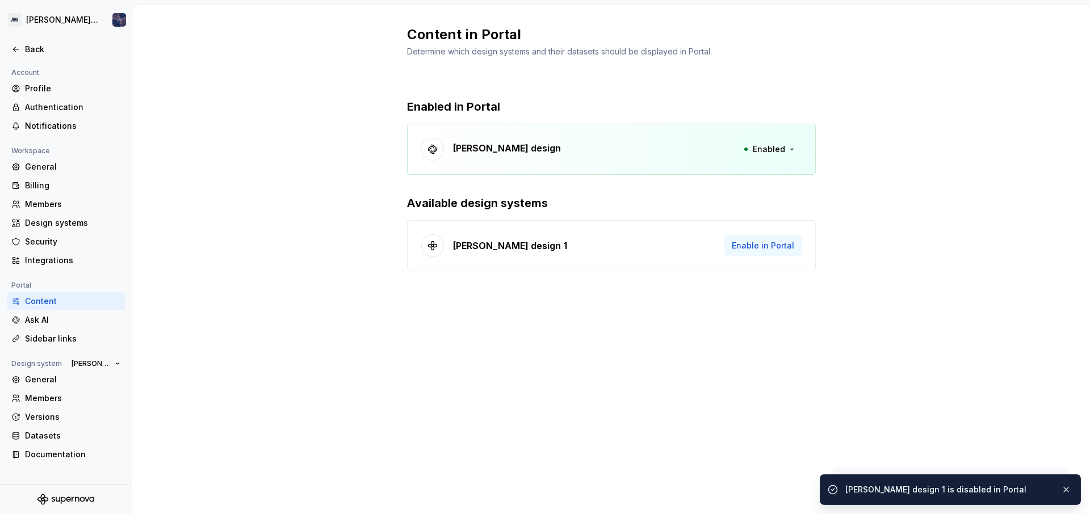
click at [761, 239] on button "Enable in Portal" at bounding box center [762, 246] width 77 height 20
click at [47, 328] on div "Ask AI" at bounding box center [66, 320] width 118 height 18
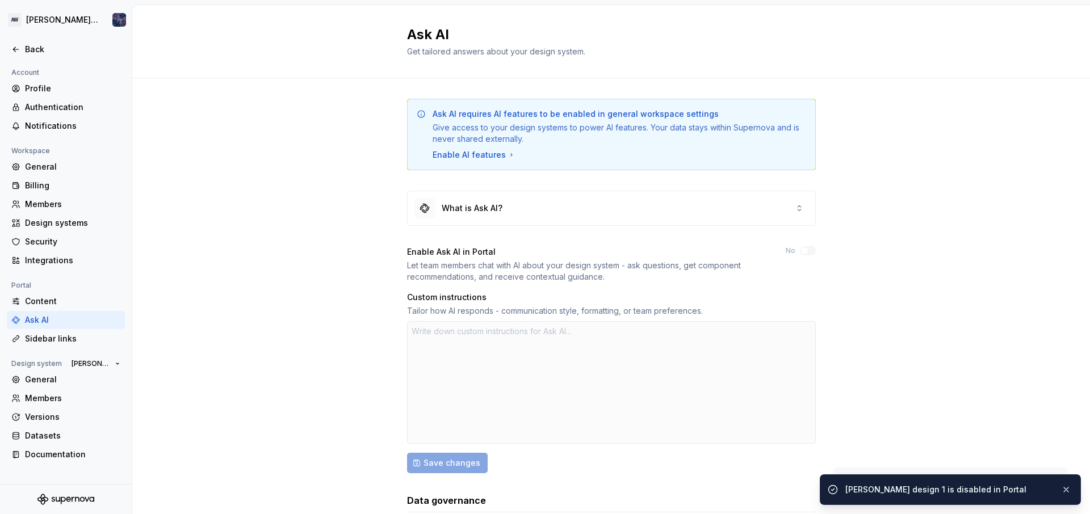
scroll to position [76, 0]
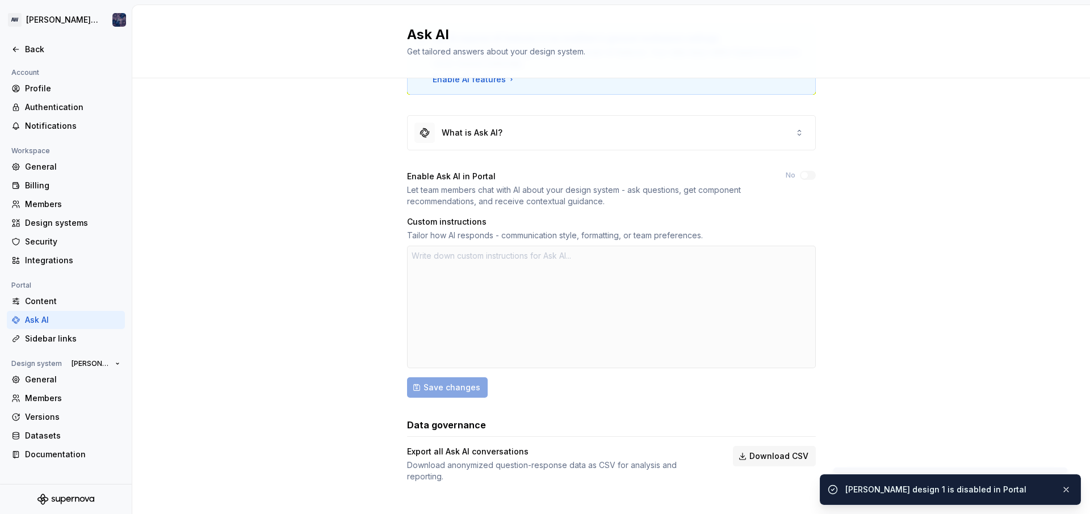
click at [425, 279] on div at bounding box center [611, 307] width 409 height 123
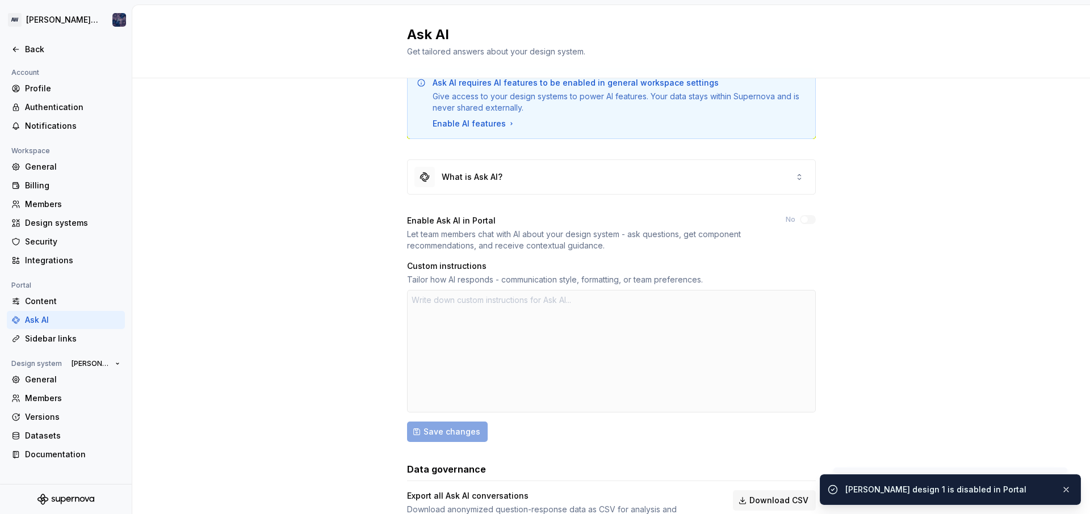
scroll to position [0, 0]
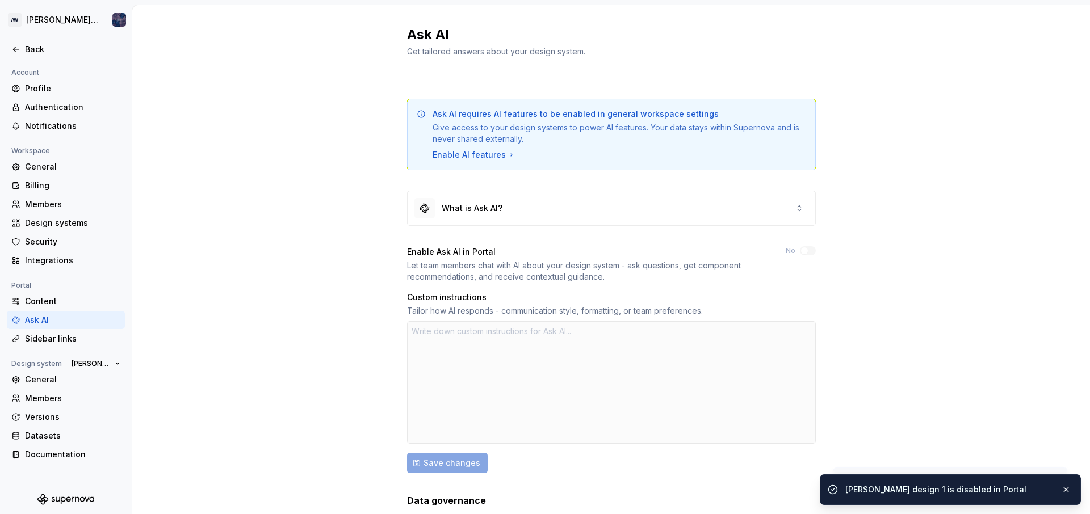
click at [471, 345] on div at bounding box center [611, 382] width 409 height 123
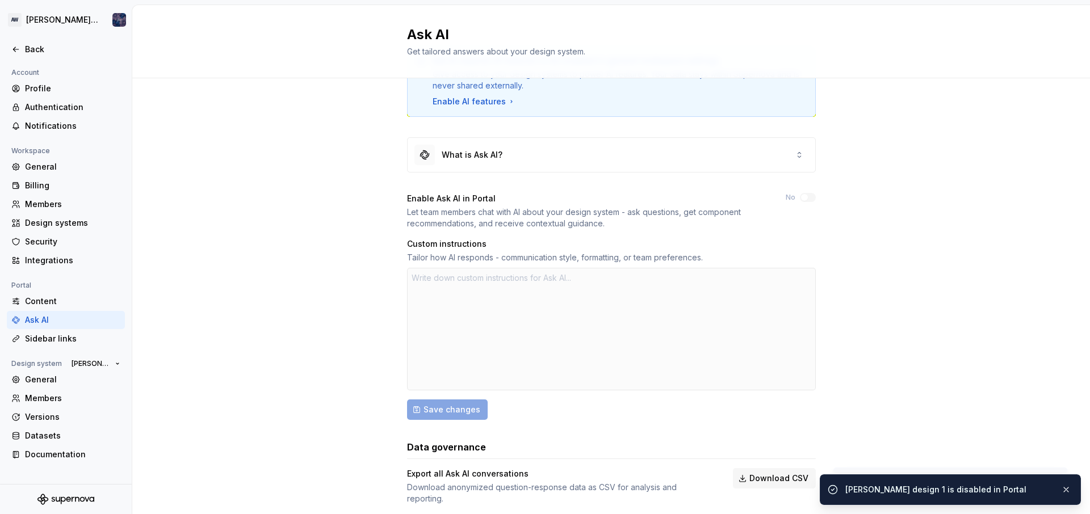
scroll to position [76, 0]
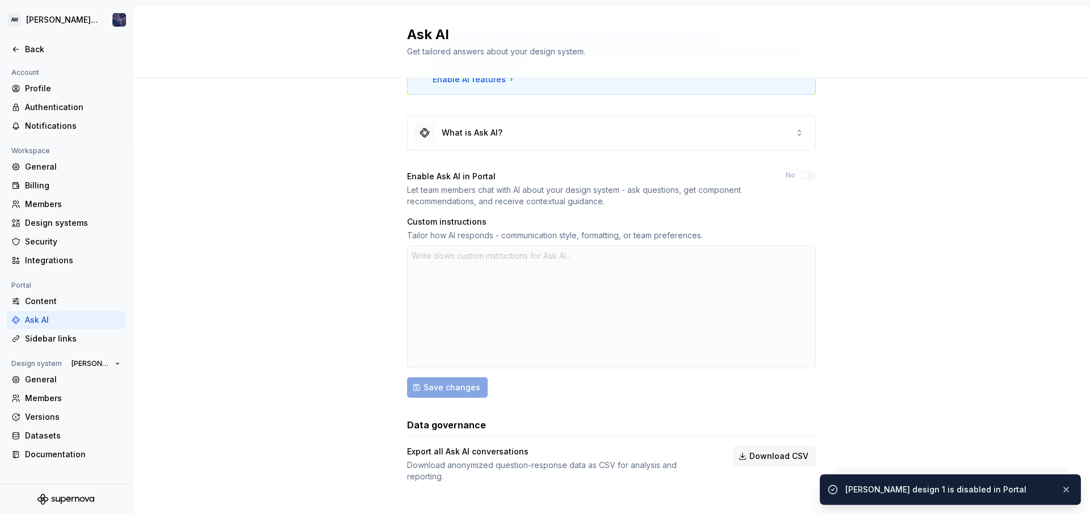
click at [429, 278] on div at bounding box center [611, 307] width 409 height 123
click at [433, 228] on div "Custom instructions Tailor how AI responds - communication style, formatting, o…" at bounding box center [611, 228] width 409 height 25
click at [436, 265] on div at bounding box center [611, 307] width 409 height 123
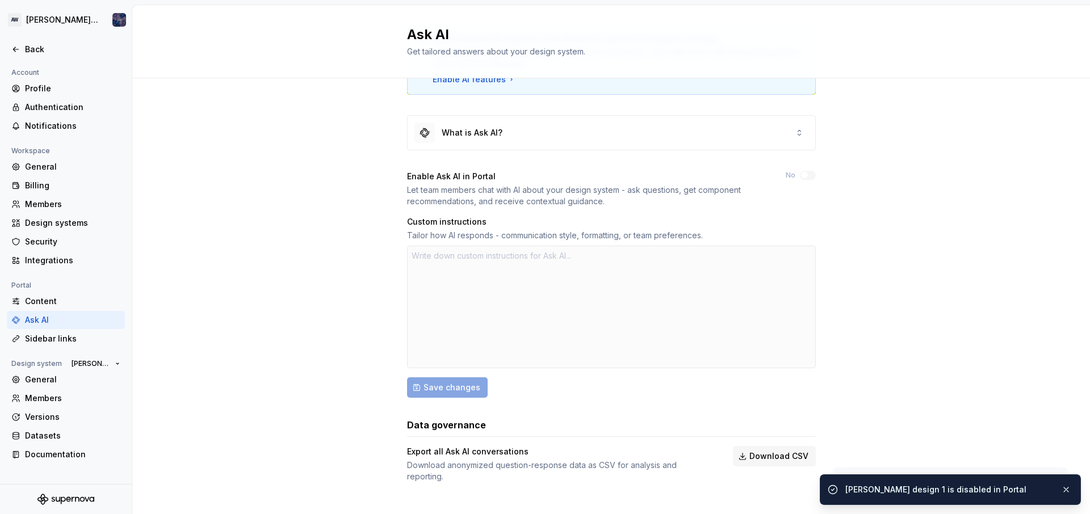
click at [436, 265] on div at bounding box center [611, 307] width 409 height 123
click at [527, 264] on div at bounding box center [611, 307] width 409 height 123
click at [463, 128] on div "What is Ask AI?" at bounding box center [472, 132] width 61 height 11
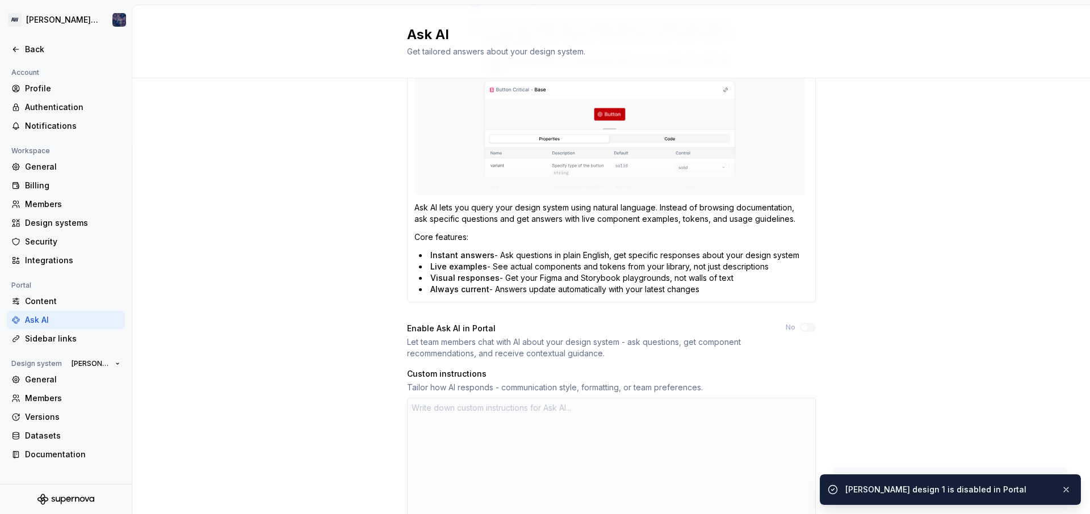
scroll to position [280, 0]
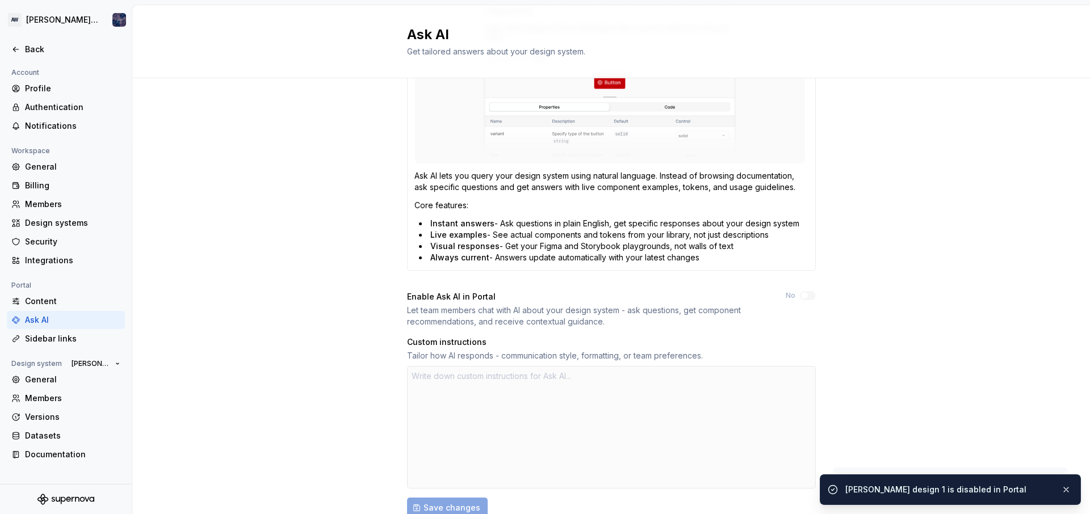
click at [441, 408] on div at bounding box center [611, 427] width 409 height 123
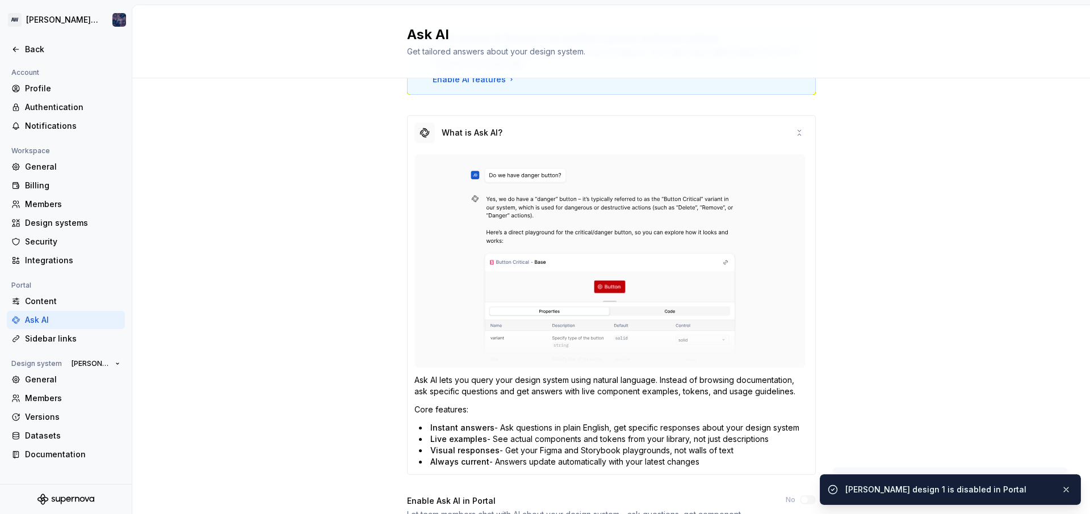
click at [463, 181] on img at bounding box center [609, 260] width 391 height 213
click at [464, 247] on img at bounding box center [609, 260] width 391 height 213
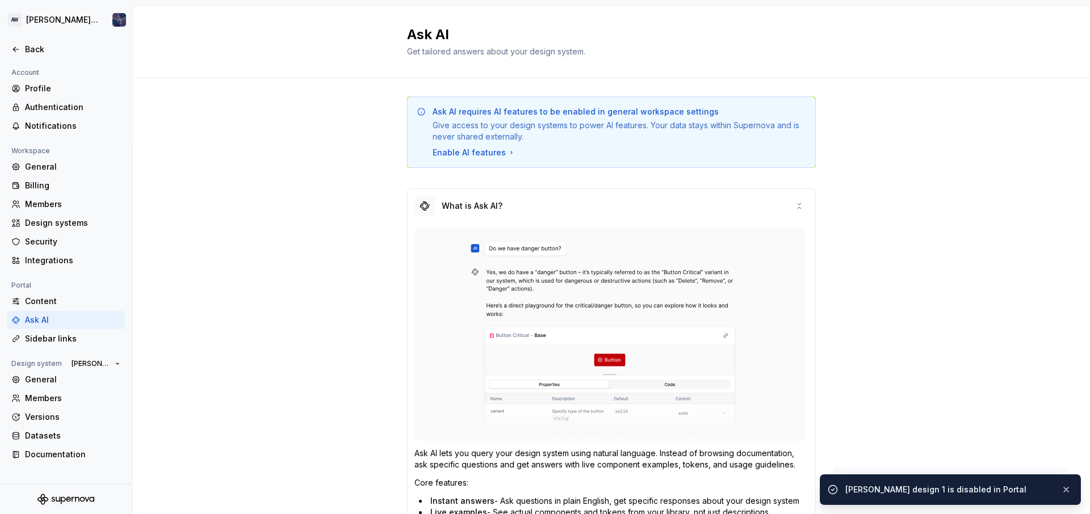
scroll to position [0, 0]
click at [453, 138] on div "Give access to your design systems to power AI features. Your data stays within…" at bounding box center [620, 133] width 374 height 23
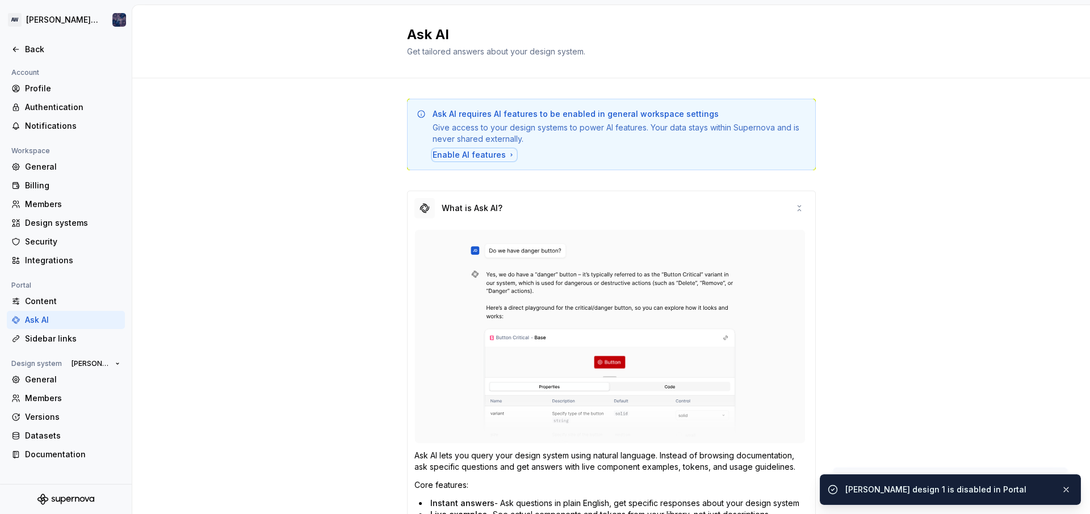
click at [456, 158] on div "Enable AI features" at bounding box center [474, 154] width 83 height 11
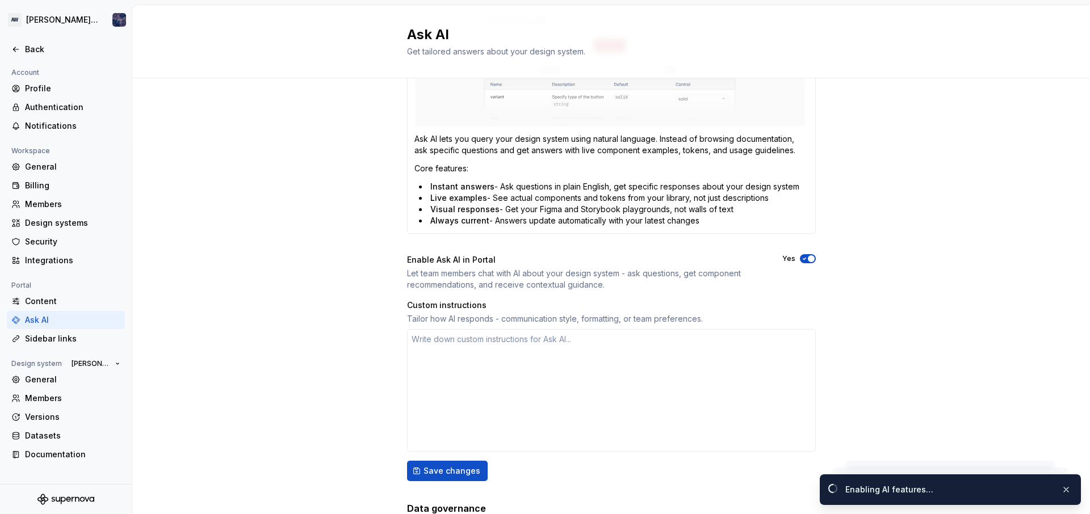
scroll to position [266, 0]
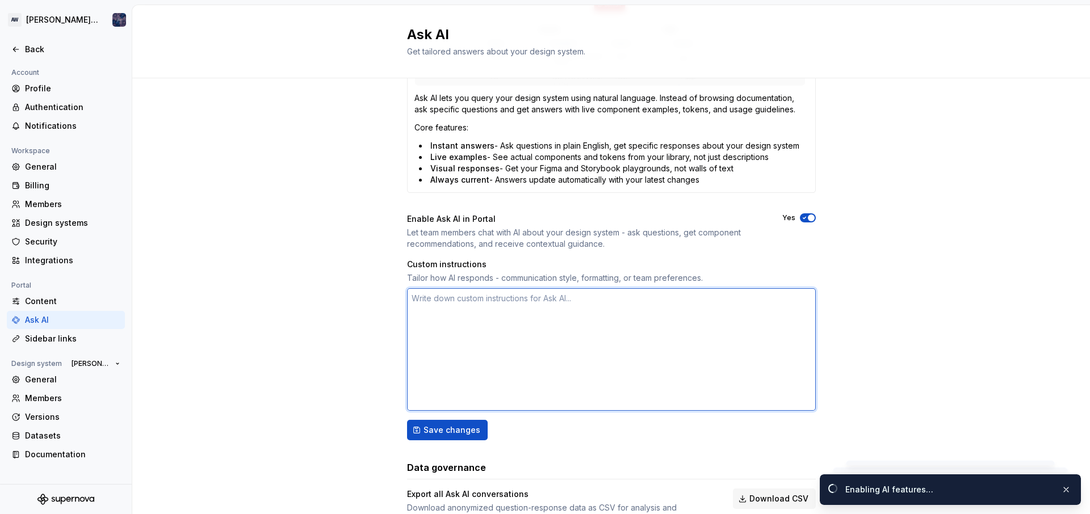
click at [422, 326] on textarea at bounding box center [611, 349] width 409 height 123
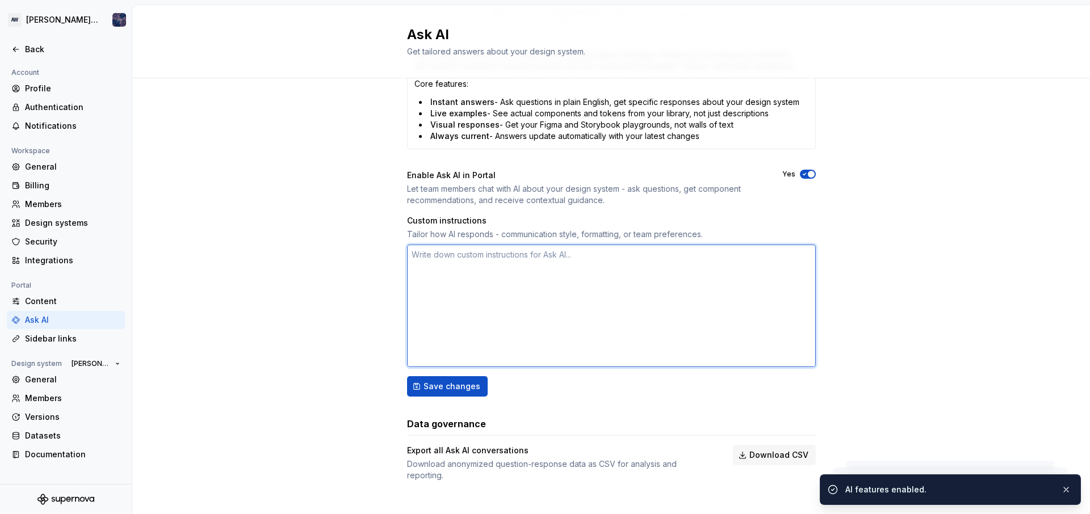
type textarea "*"
type textarea "h"
type textarea "*"
type textarea "hi"
type textarea "*"
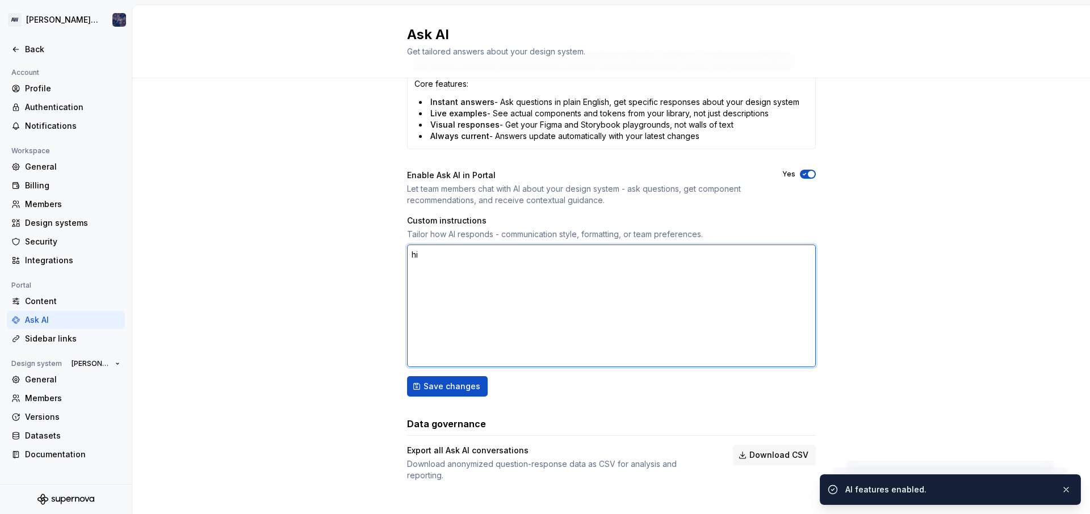
type textarea "hi"
type textarea "*"
type textarea "hi"
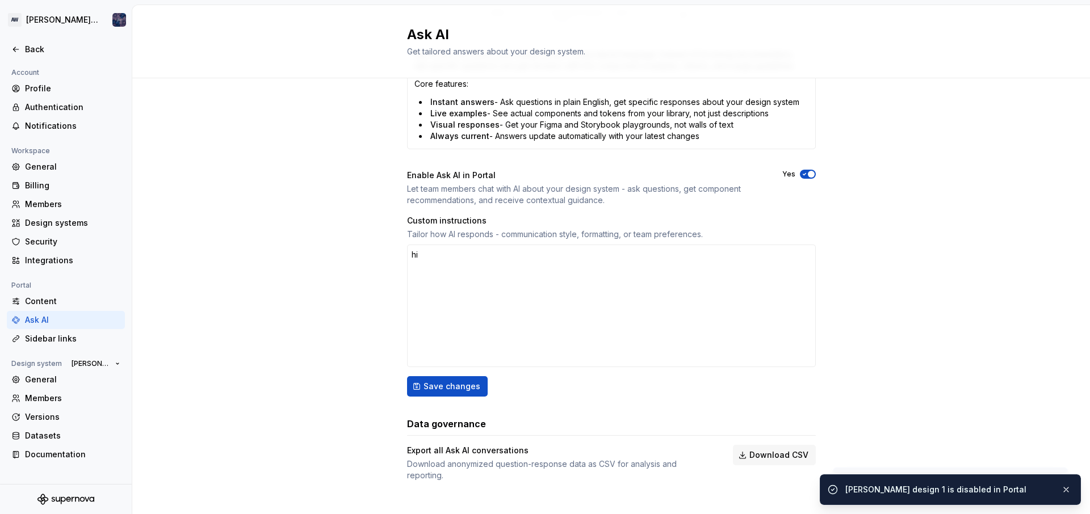
click at [409, 401] on div "What is Ask AI? Ask AI lets you query your design system using natural language…" at bounding box center [611, 135] width 409 height 692
click at [430, 393] on button "Save changes" at bounding box center [447, 386] width 81 height 20
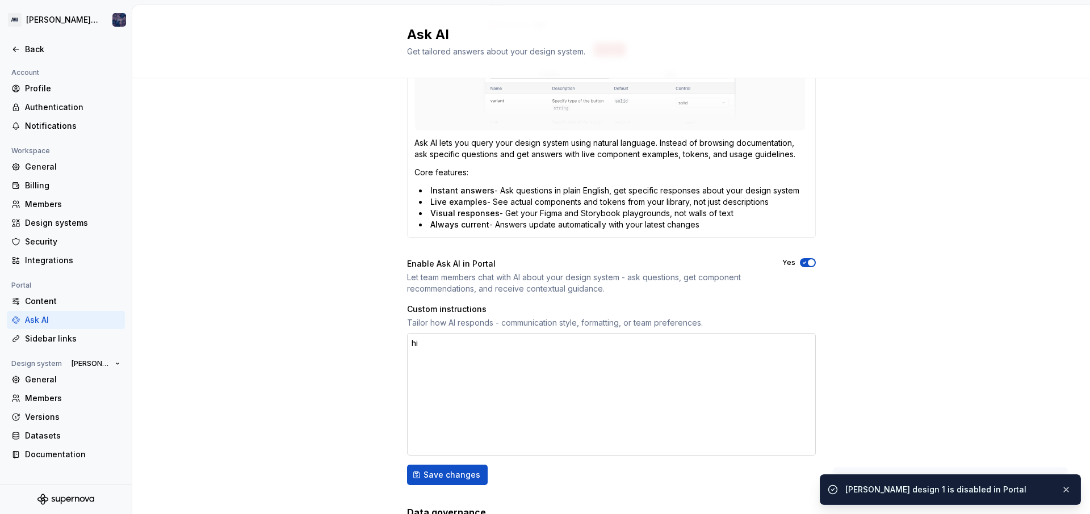
scroll to position [307, 0]
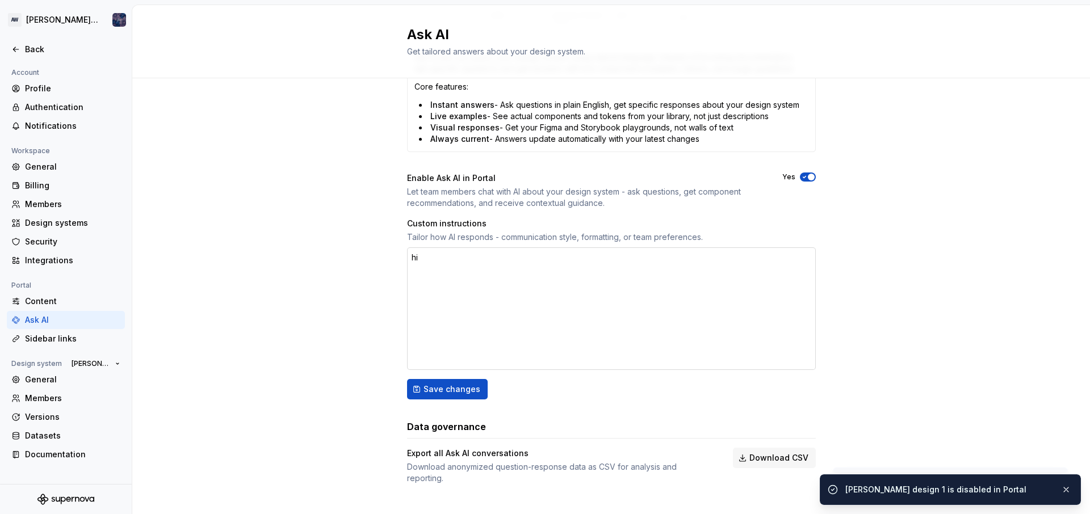
click at [441, 267] on textarea "hi" at bounding box center [611, 309] width 409 height 123
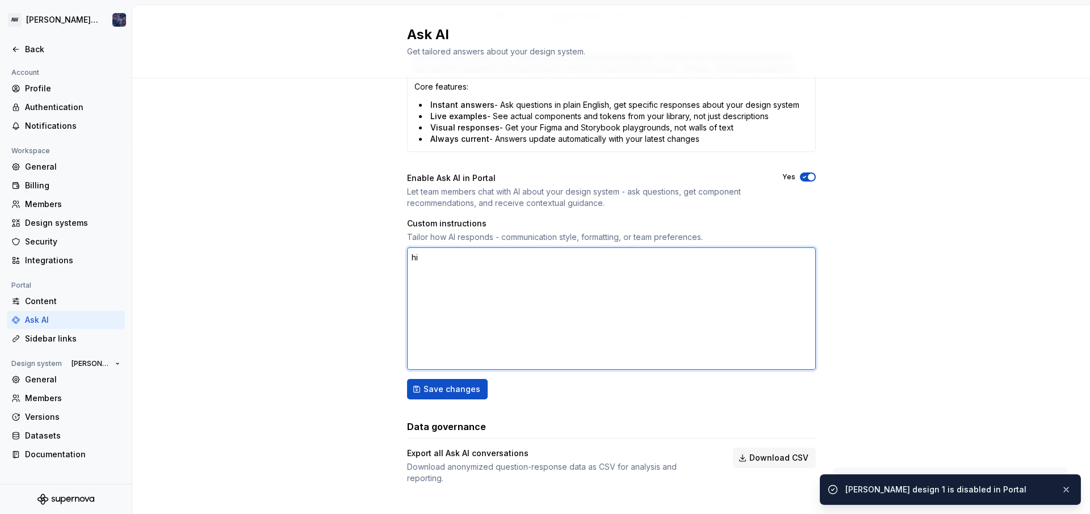
type textarea "*"
type textarea "hi"
type textarea "*"
type textarea "hi a"
type textarea "*"
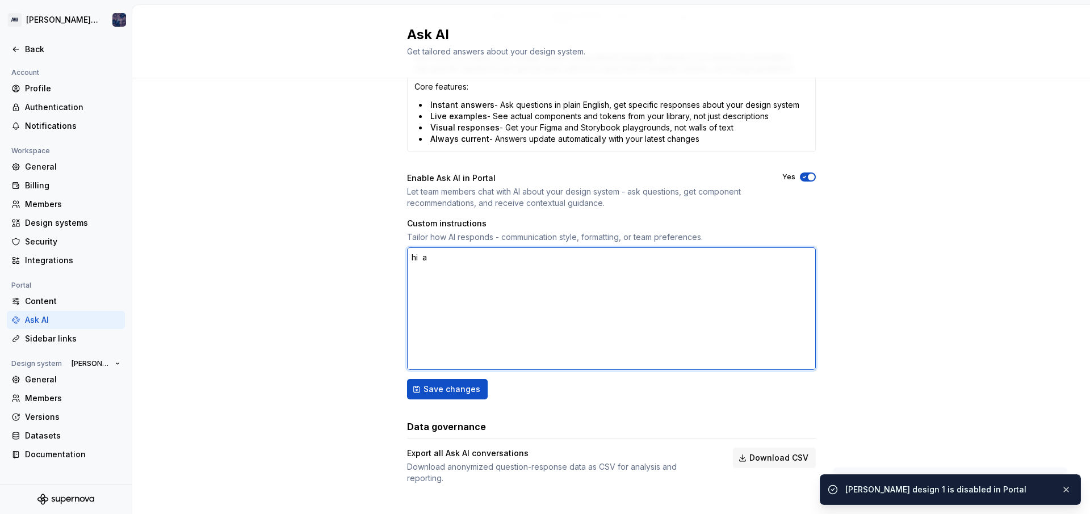
type textarea "hi al"
type textarea "*"
type textarea "hi ali"
type textarea "*"
type textarea "hi alic"
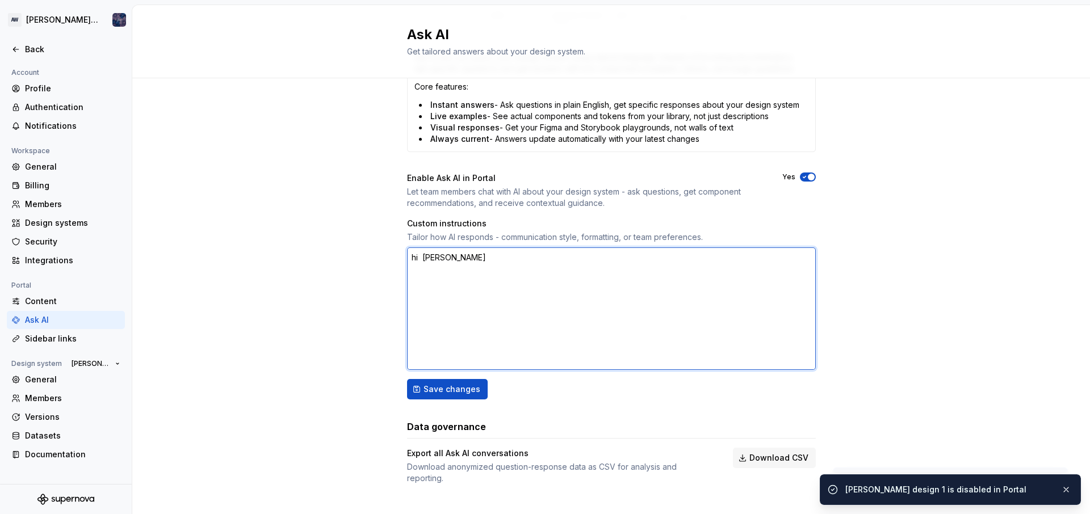
type textarea "*"
type textarea "hi alice"
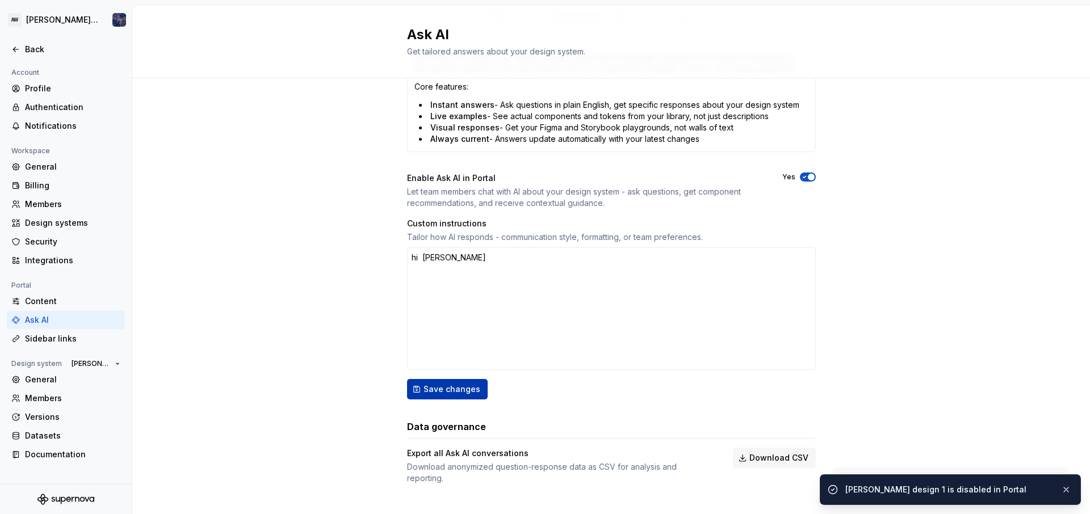
click at [441, 387] on span "Save changes" at bounding box center [451, 389] width 57 height 11
type textarea "*"
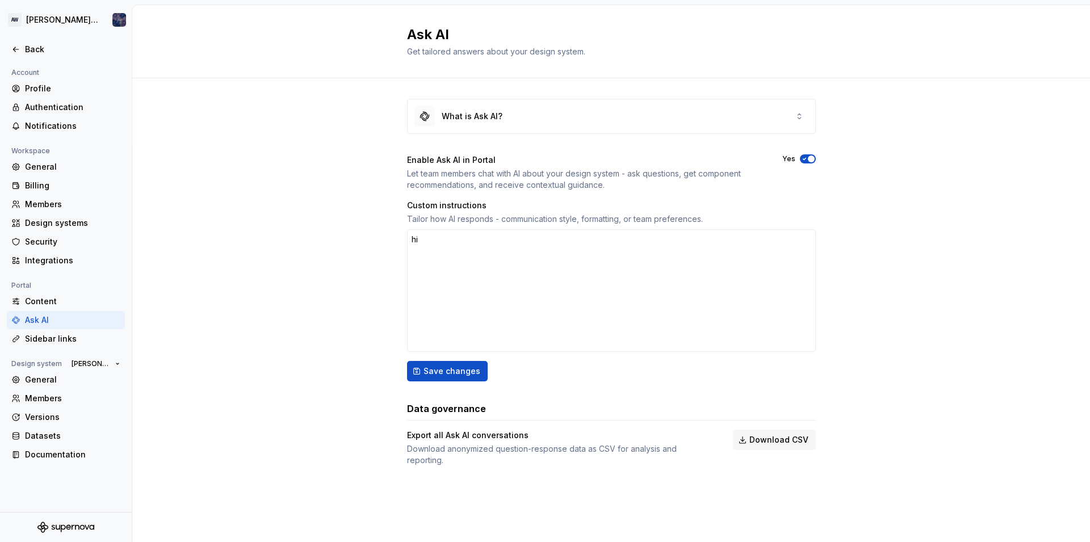
type textarea "*"
click at [70, 333] on div "Sidebar links" at bounding box center [66, 339] width 118 height 18
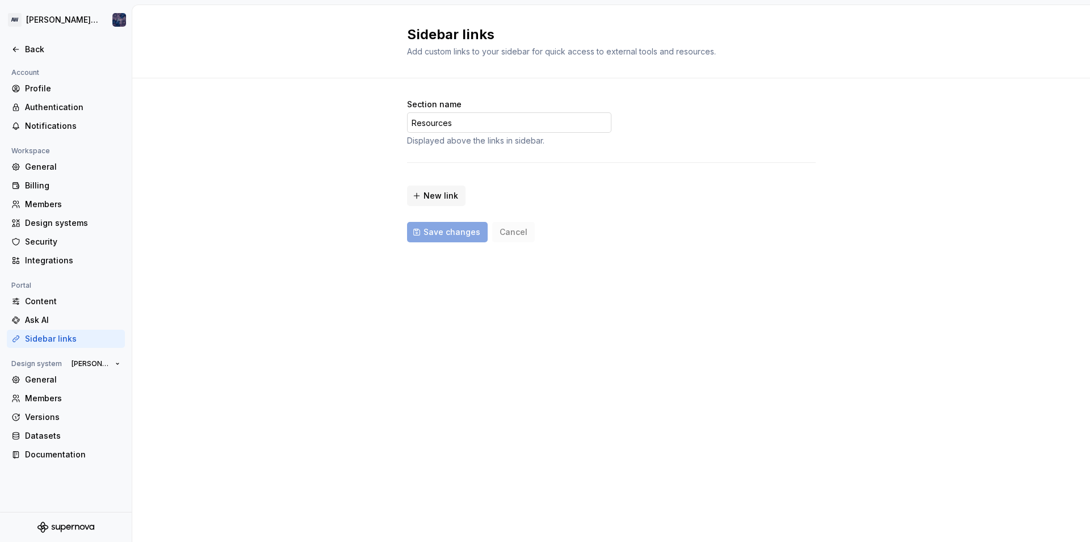
click at [460, 116] on input "Resources" at bounding box center [509, 122] width 204 height 20
click at [448, 121] on input "Resources" at bounding box center [509, 122] width 204 height 20
type input "[PERSON_NAME] Resources"
click at [458, 232] on span "Save changes" at bounding box center [451, 232] width 57 height 11
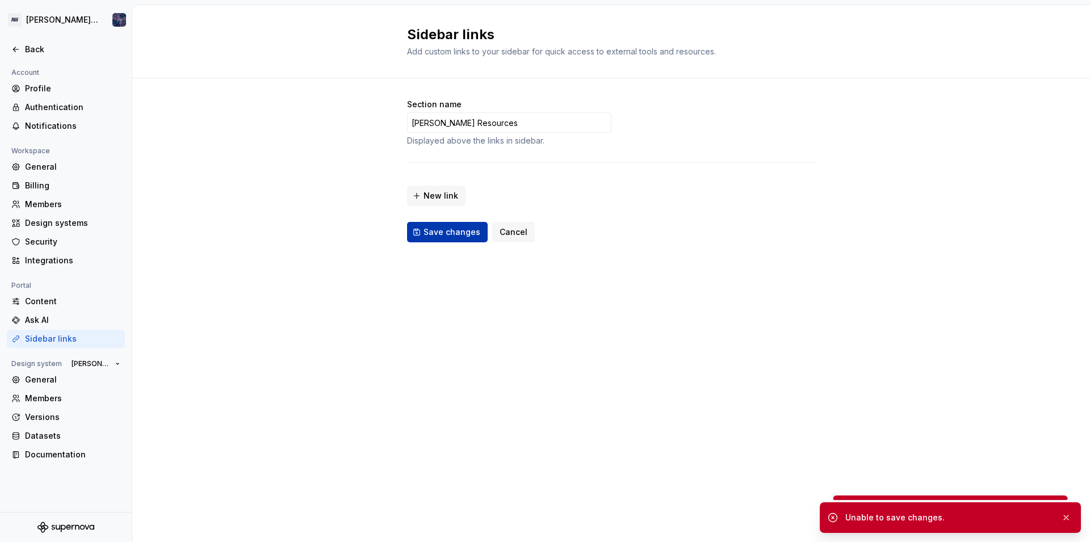
click at [458, 234] on span "Save changes" at bounding box center [451, 232] width 57 height 11
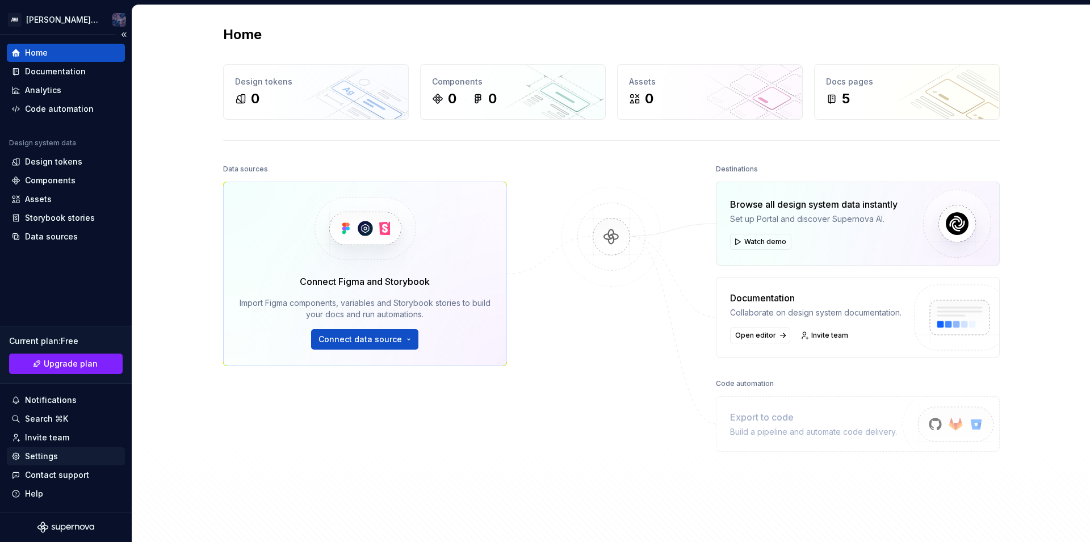
click at [57, 452] on div "Settings" at bounding box center [65, 456] width 109 height 11
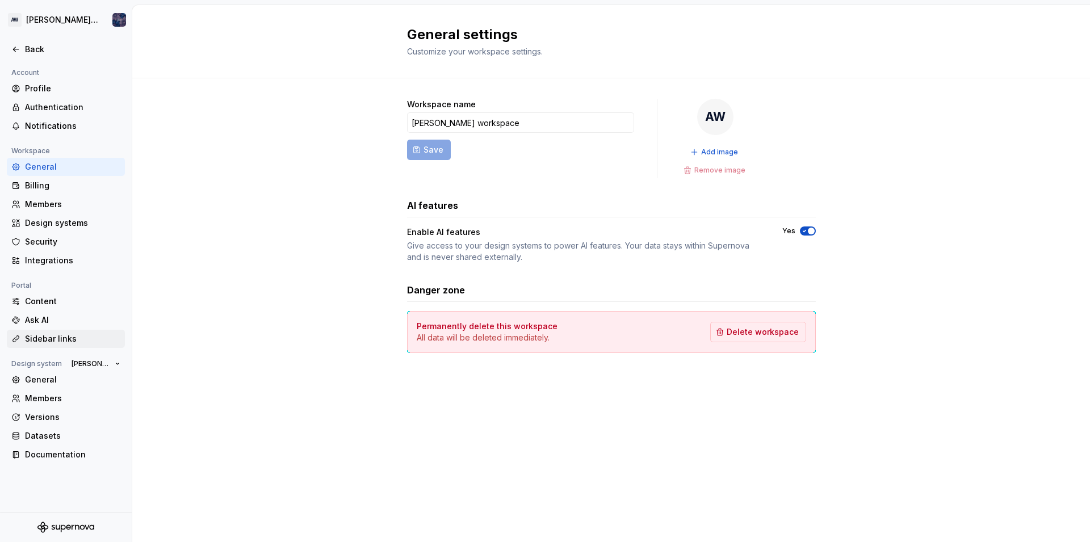
click at [51, 335] on div "Sidebar links" at bounding box center [72, 338] width 95 height 11
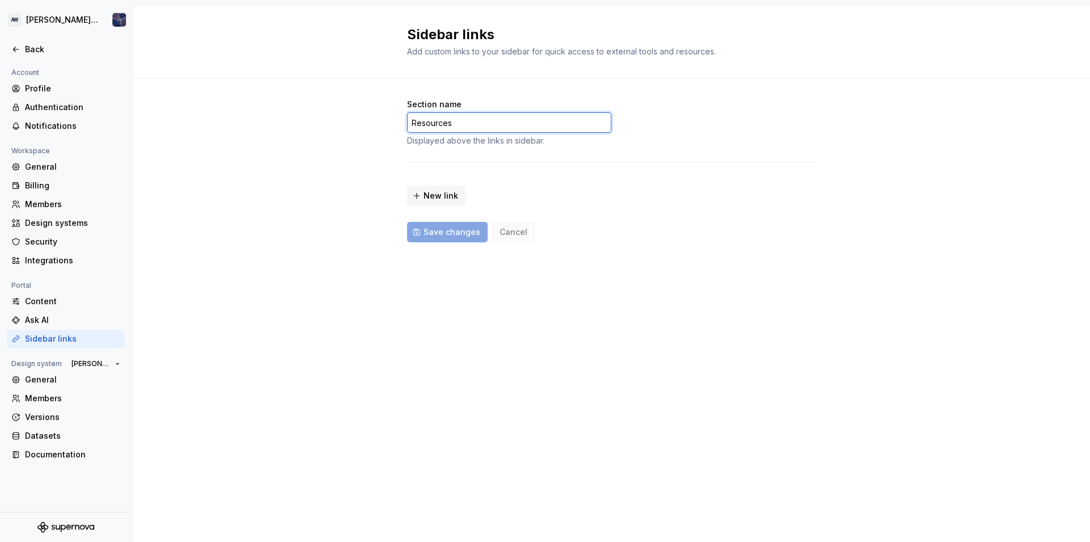
click at [459, 126] on input "Resources" at bounding box center [509, 122] width 204 height 20
type input "[PERSON_NAME] Resources"
click at [450, 241] on button "Save changes" at bounding box center [447, 232] width 81 height 20
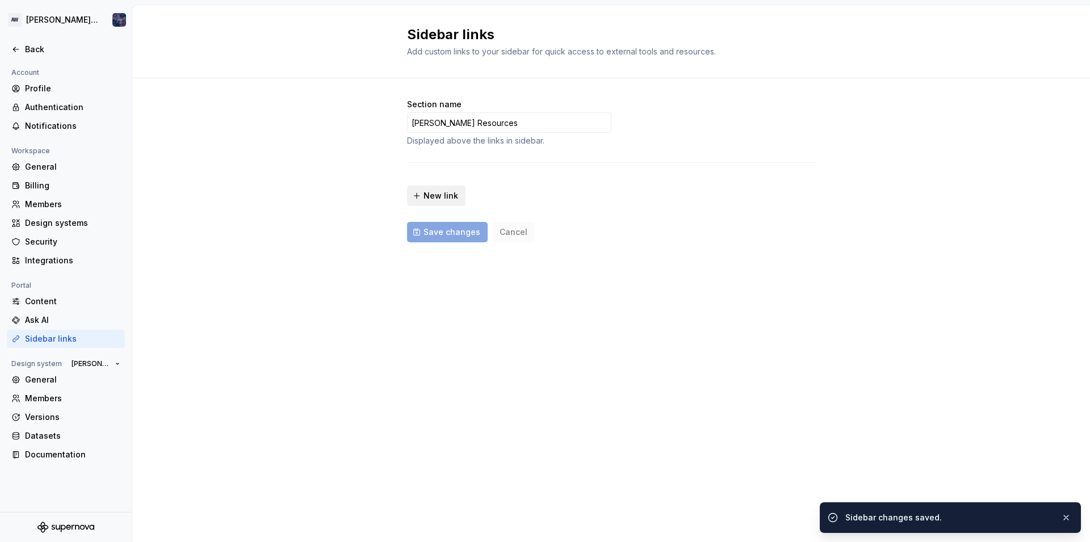
click at [436, 199] on span "New link" at bounding box center [440, 195] width 35 height 11
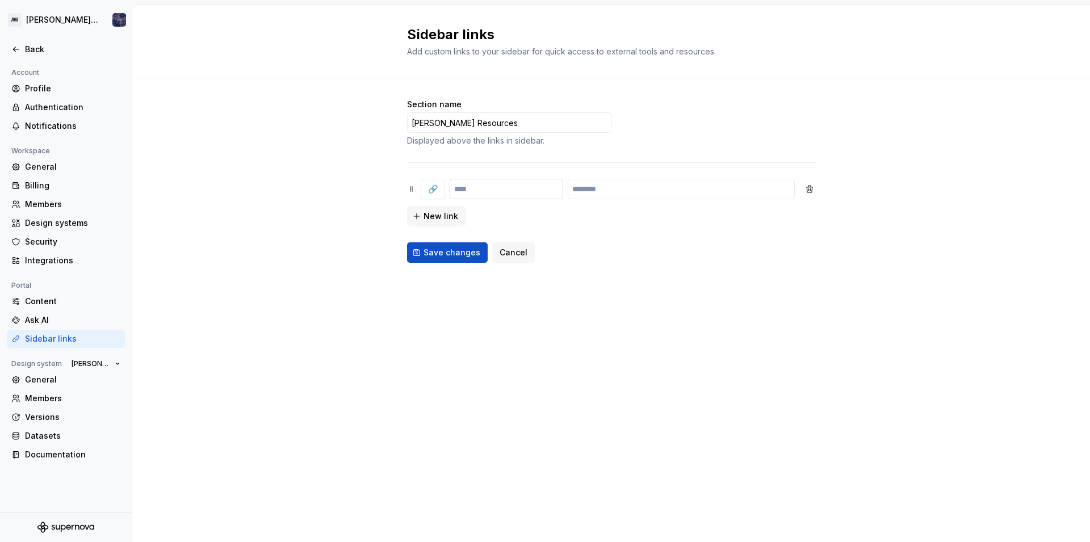
click at [471, 185] on input "text" at bounding box center [507, 189] width 114 height 20
type input "*"
type input "*****"
click at [628, 187] on input "text" at bounding box center [681, 189] width 227 height 20
type input "*"
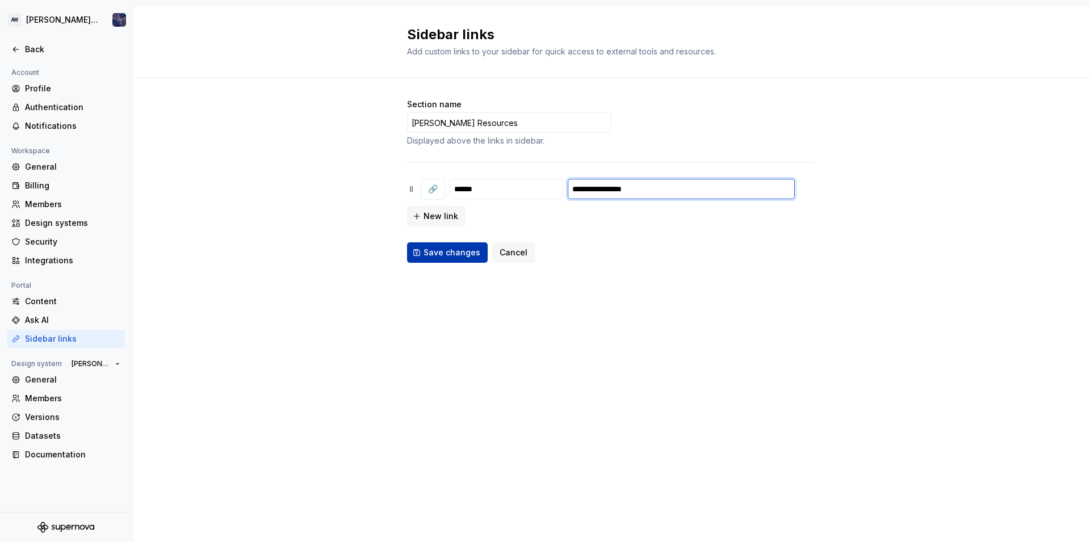
type input "**********"
click at [437, 251] on span "Save changes" at bounding box center [451, 252] width 57 height 11
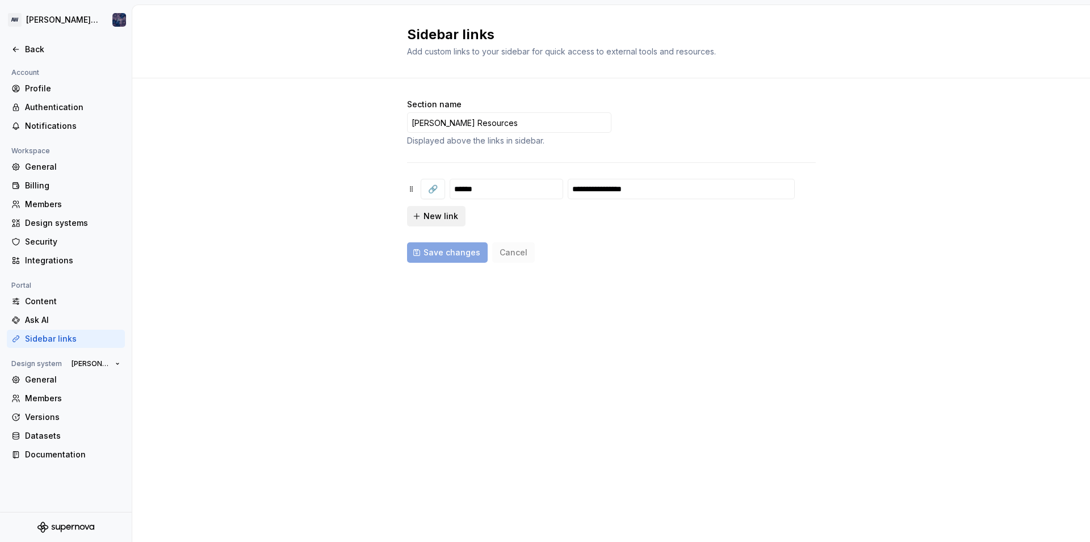
click at [437, 217] on span "New link" at bounding box center [440, 216] width 35 height 11
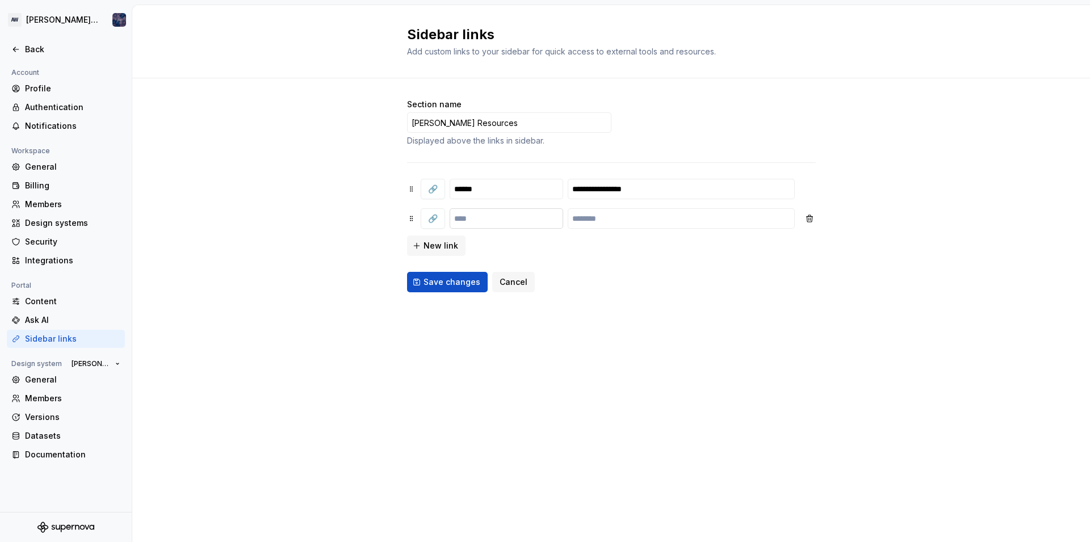
click at [465, 217] on input "text" at bounding box center [507, 218] width 114 height 20
type input "*****"
type input "**********"
click at [461, 261] on div "**********" at bounding box center [611, 196] width 409 height 194
click at [449, 273] on button "Save changes" at bounding box center [447, 282] width 81 height 20
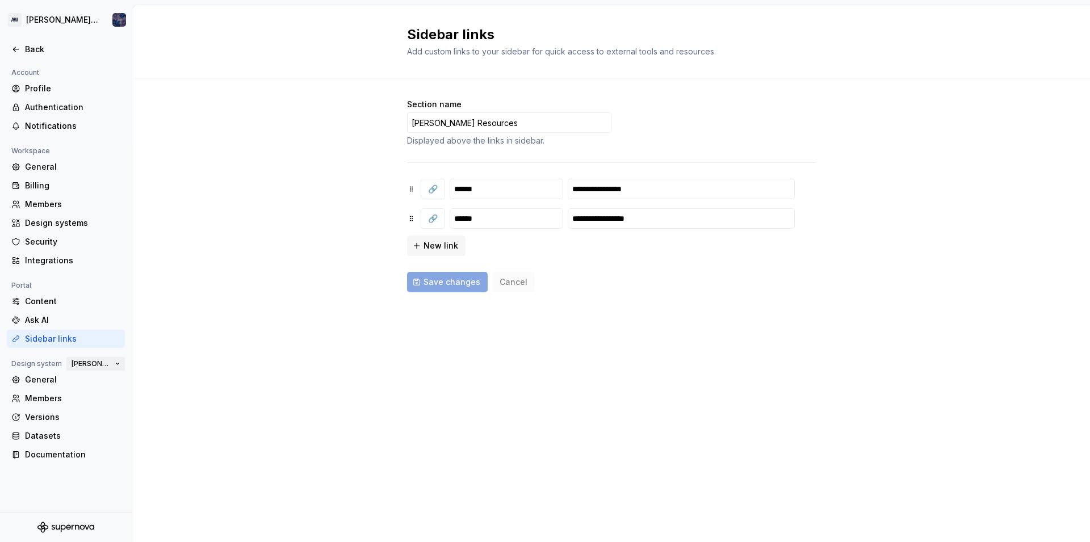
click at [110, 364] on span "[PERSON_NAME] design" at bounding box center [91, 363] width 39 height 9
click at [118, 401] on div "[PERSON_NAME] design 1" at bounding box center [135, 402] width 100 height 11
click at [92, 366] on span "[PERSON_NAME] design 1" at bounding box center [91, 363] width 39 height 9
click at [118, 382] on div "[PERSON_NAME] design" at bounding box center [130, 384] width 94 height 11
